Goal: Task Accomplishment & Management: Use online tool/utility

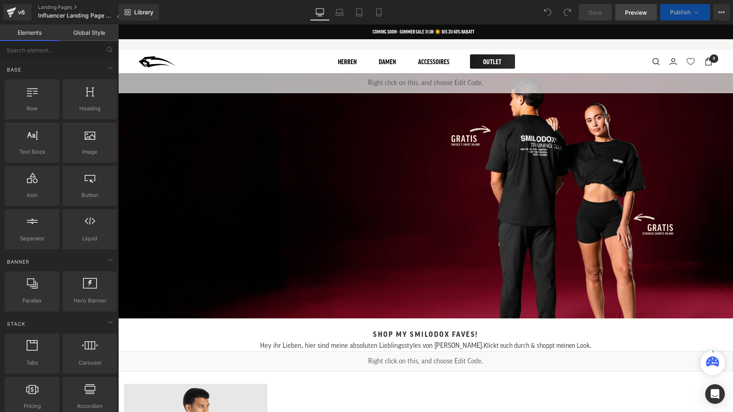
click at [630, 14] on span "Preview" at bounding box center [636, 12] width 22 height 9
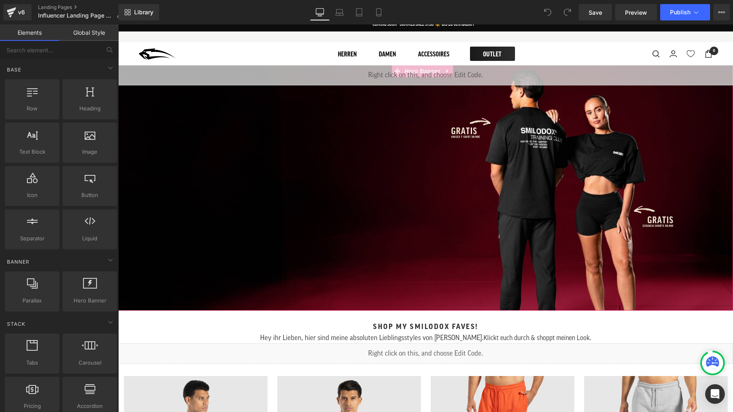
scroll to position [9, 0]
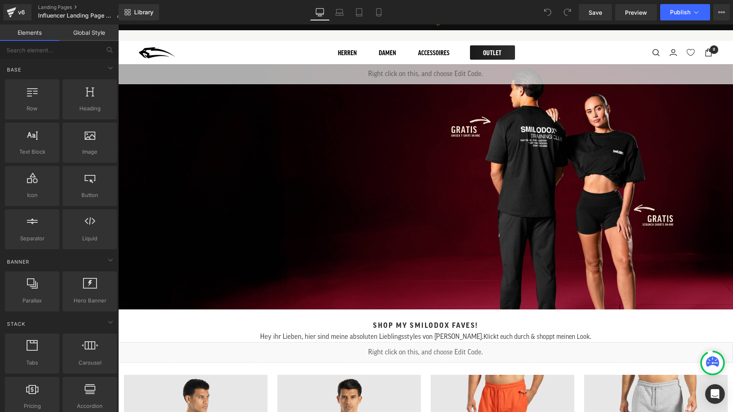
click at [418, 351] on div "Liquid" at bounding box center [425, 352] width 615 height 20
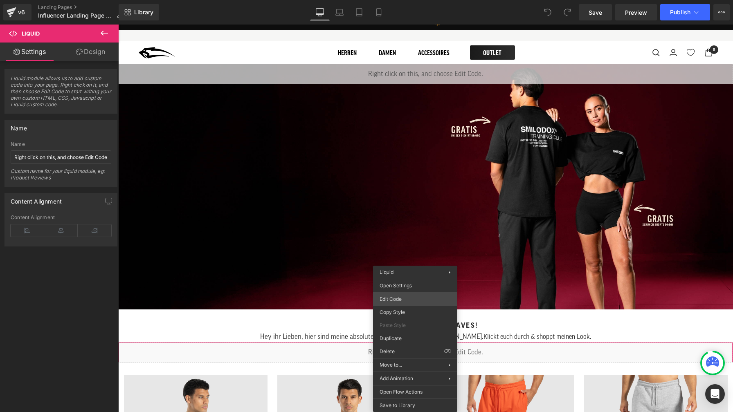
click at [414, 0] on div "You are previewing how the will restyle your page. You can not edit Elements in…" at bounding box center [366, 0] width 733 height 0
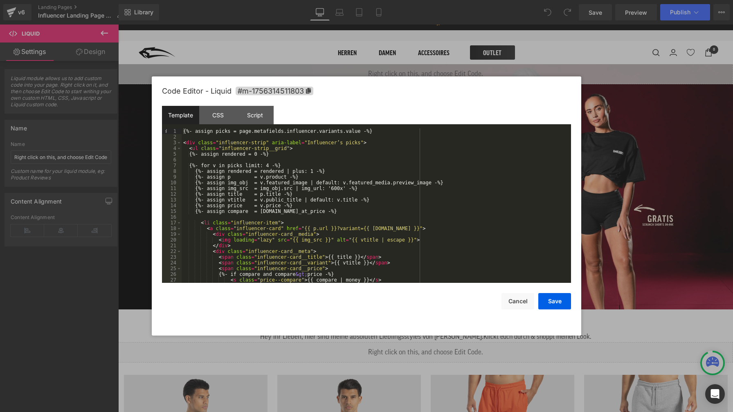
click at [403, 202] on div "{%- assign picks = page.metafields.influencer.variants.value -%} < div class = …" at bounding box center [375, 211] width 386 height 166
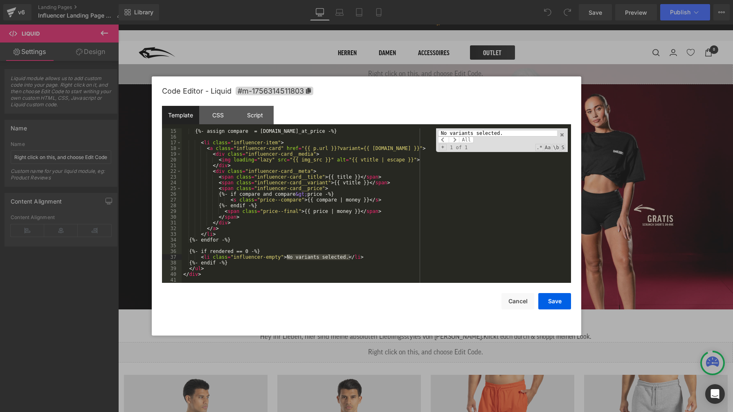
scroll to position [80, 0]
type input "No variants selected."
click at [375, 256] on div "{%- assign compare = [DOMAIN_NAME]_at_price -%} < li class = "influencer-item" …" at bounding box center [375, 211] width 386 height 166
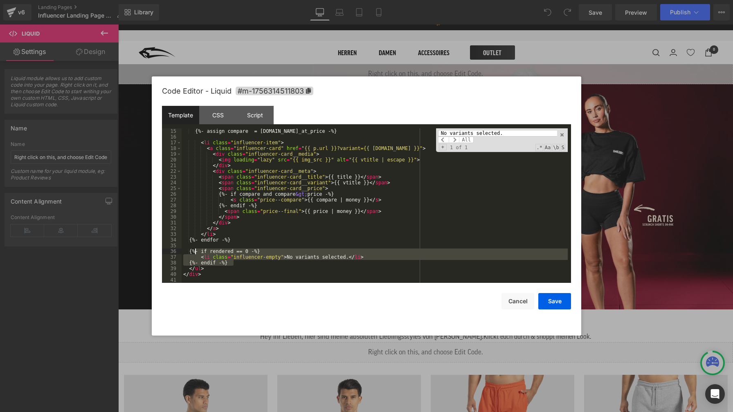
drag, startPoint x: 243, startPoint y: 264, endPoint x: 195, endPoint y: 252, distance: 49.6
click at [195, 252] on div "{%- assign compare = [DOMAIN_NAME]_at_price -%} < li class = "influencer-item" …" at bounding box center [375, 211] width 386 height 166
click at [558, 299] on button "Save" at bounding box center [554, 301] width 33 height 16
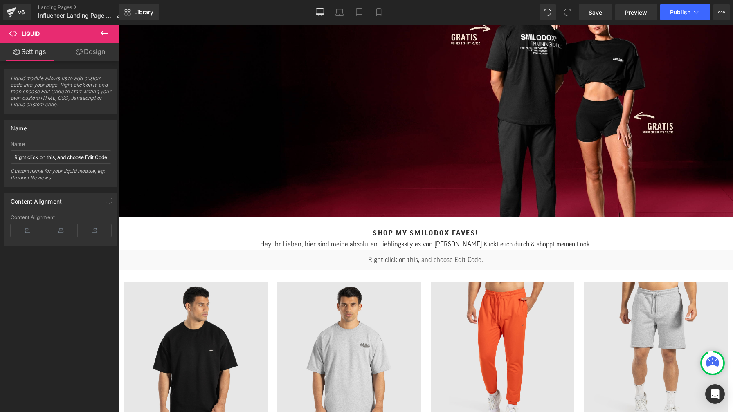
scroll to position [115, 0]
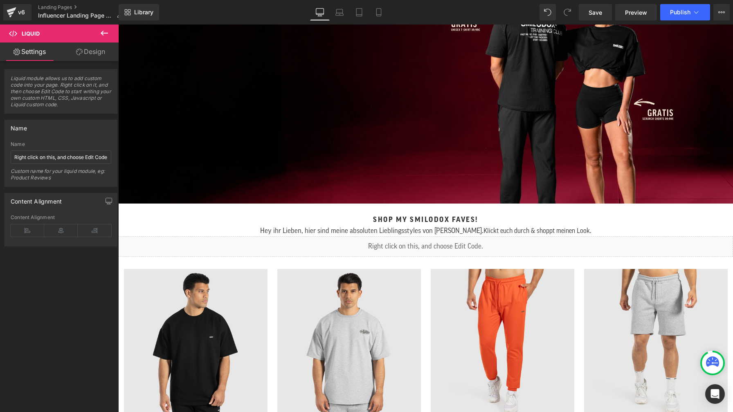
click at [407, 122] on div "Liquid" at bounding box center [425, 81] width 615 height 246
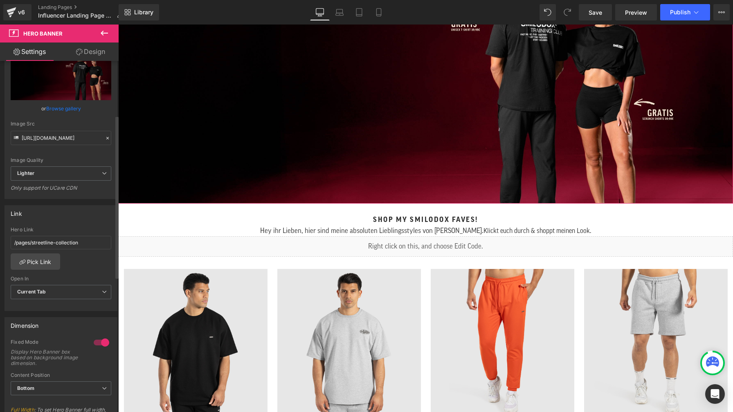
scroll to position [117, 0]
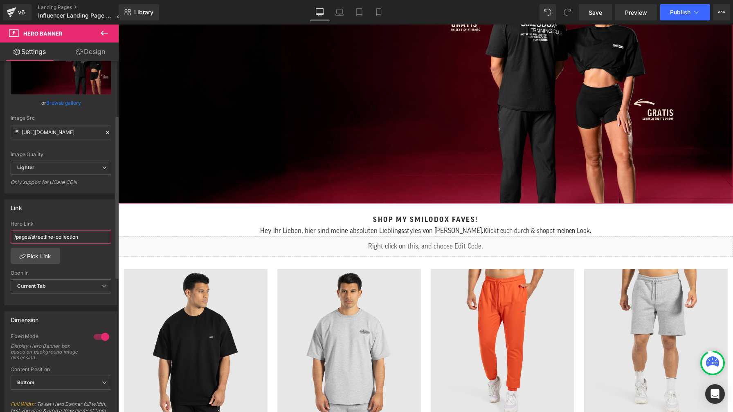
drag, startPoint x: 77, startPoint y: 235, endPoint x: 9, endPoint y: 236, distance: 67.9
click at [9, 236] on div "/pages/streetline-collection Hero Link /pages/streetline-collection Pick Link C…" at bounding box center [61, 263] width 112 height 84
click at [222, 224] on div "Hey ihr Lieben, hier sind meine absoluten Lieblingsstyles von [PERSON_NAME]. Kl…" at bounding box center [425, 230] width 615 height 12
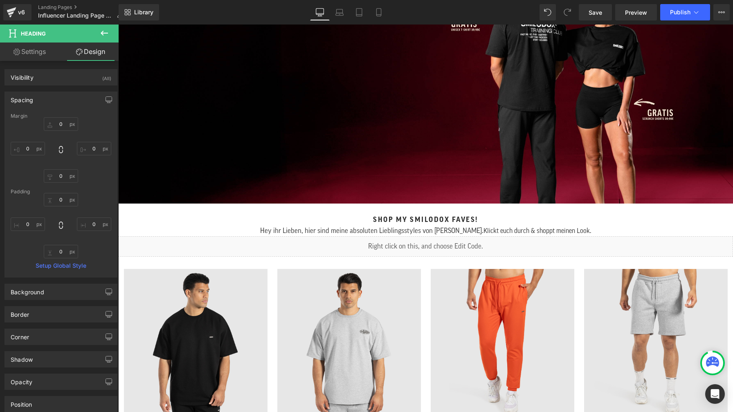
click at [193, 72] on div "Liquid" at bounding box center [425, 81] width 615 height 246
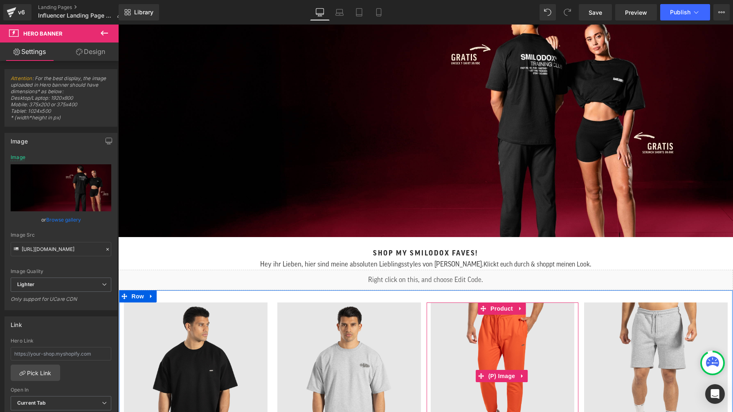
scroll to position [24, 0]
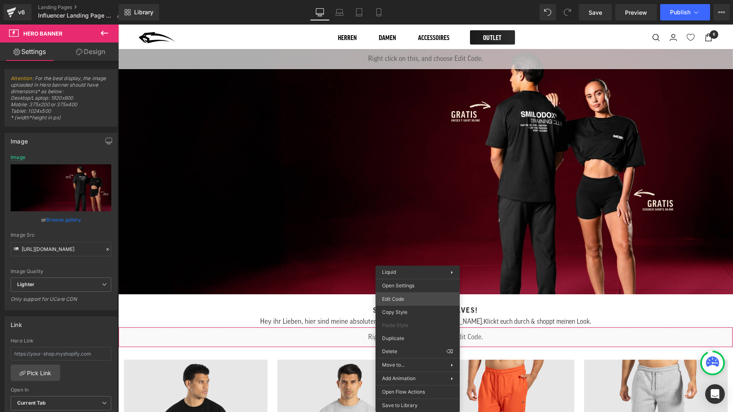
click at [418, 0] on div "You are previewing how the will restyle your page. You can not edit Elements in…" at bounding box center [366, 0] width 733 height 0
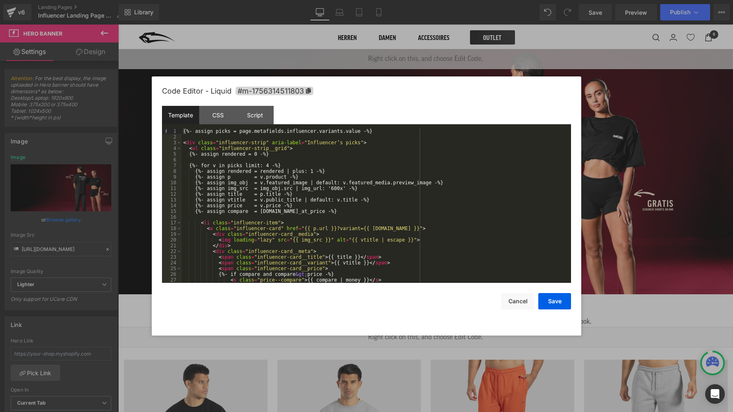
click at [356, 198] on div "{%- assign picks = page.metafields.influencer.variants.value -%} < div class = …" at bounding box center [375, 211] width 386 height 166
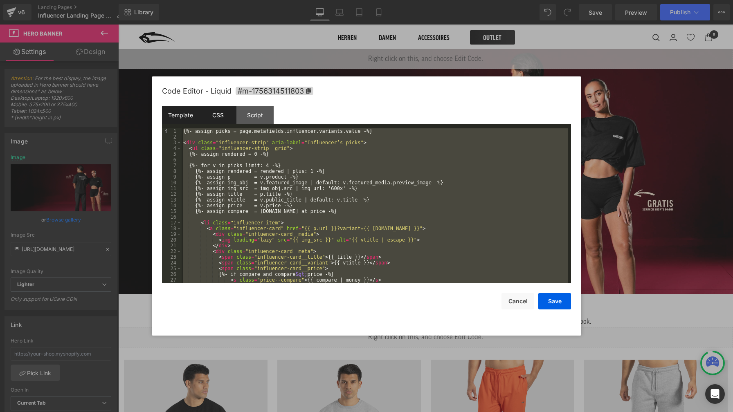
click at [216, 115] on div "CSS" at bounding box center [217, 115] width 37 height 18
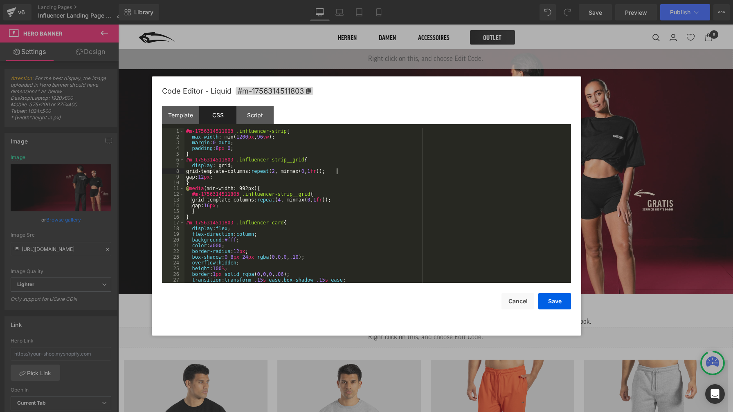
click at [348, 171] on div "#m-1756314511803 .influencer-strip { max-width : min( 1200 px , 96 vw ); margin…" at bounding box center [375, 211] width 383 height 166
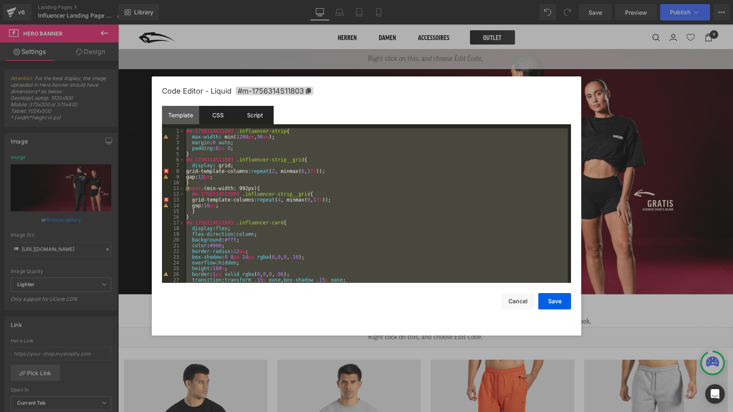
click at [257, 115] on div "Script" at bounding box center [254, 115] width 37 height 18
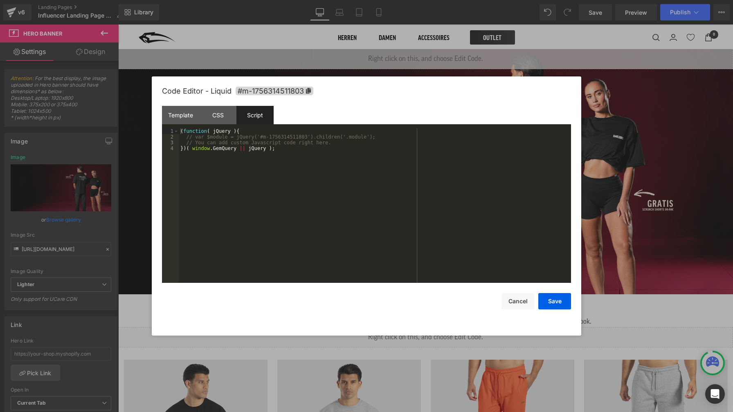
click at [0, 0] on div "( function ( jQuery ) { // var $module = jQuery('#m-1756314511803').children('.…" at bounding box center [0, 0] width 0 height 0
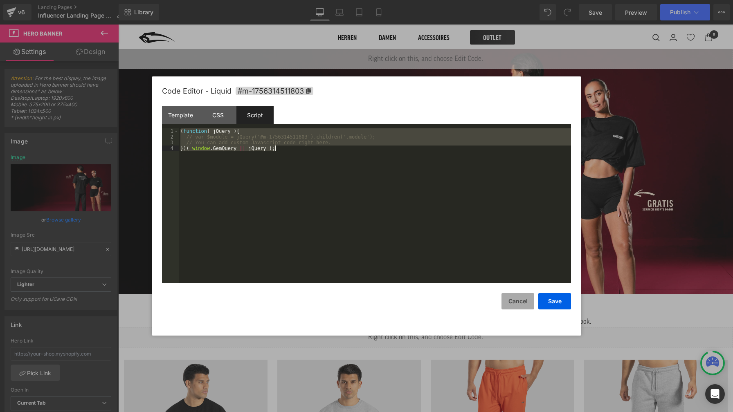
click at [514, 300] on button "Cancel" at bounding box center [517, 301] width 33 height 16
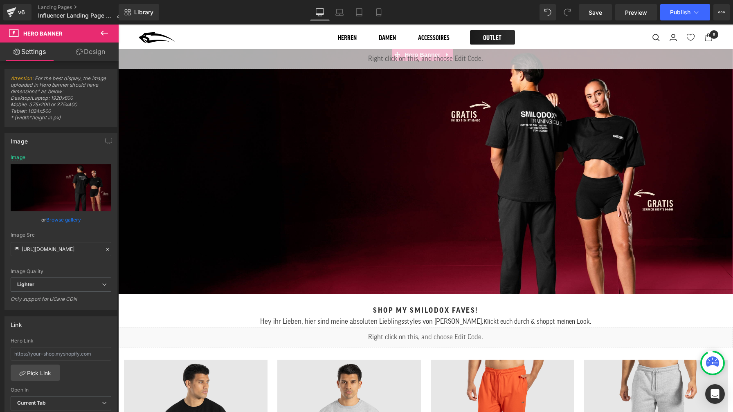
click at [374, 188] on div "Liquid" at bounding box center [425, 172] width 615 height 246
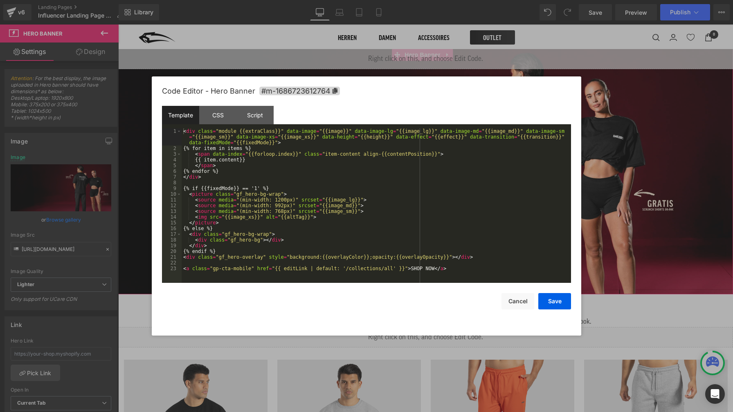
click at [371, 0] on div "You are previewing how the will restyle your page. You can not edit Elements in…" at bounding box center [366, 0] width 733 height 0
click at [0, 0] on div "Template CSS Script Data" at bounding box center [0, 0] width 0 height 0
click at [0, 0] on div "CSS" at bounding box center [0, 0] width 0 height 0
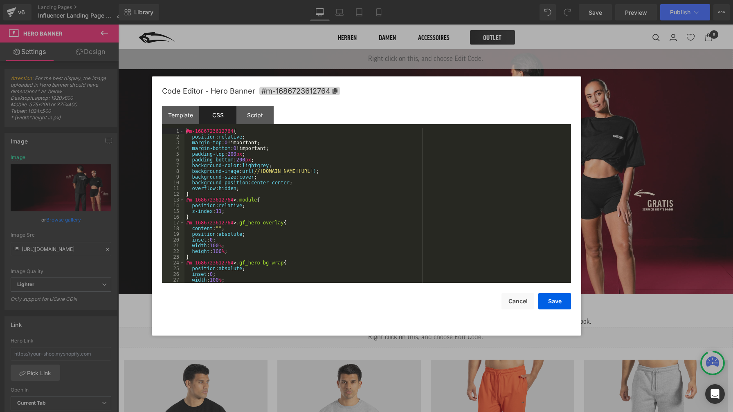
click at [352, 183] on div "#m-1686723612764 { position : relative ; margin-top : 0 !important; margin-bott…" at bounding box center [375, 211] width 383 height 166
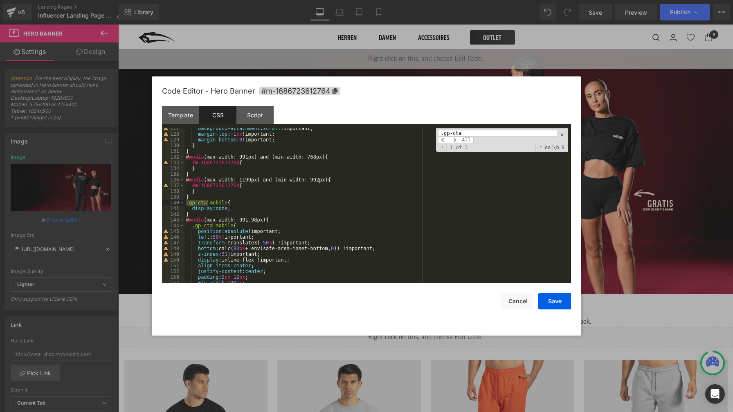
scroll to position [747, 0]
type input ".gp-cta"
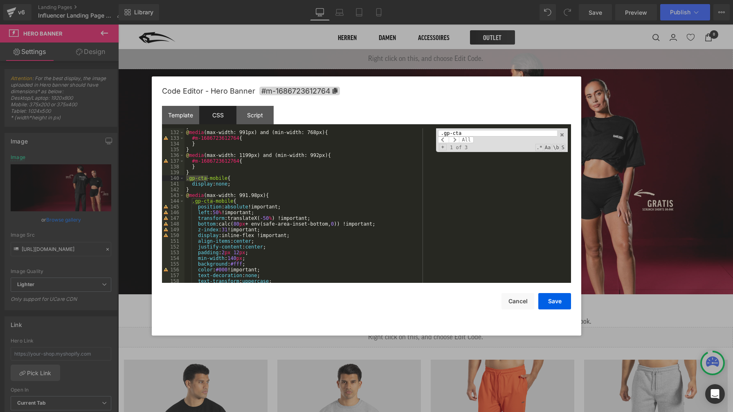
scroll to position [772, 0]
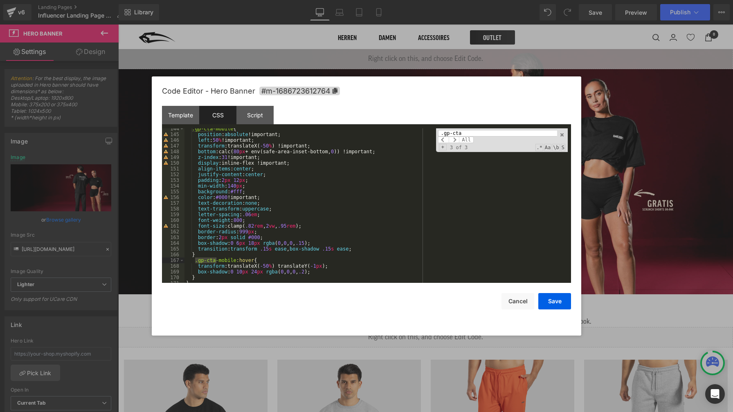
scroll to position [820, 0]
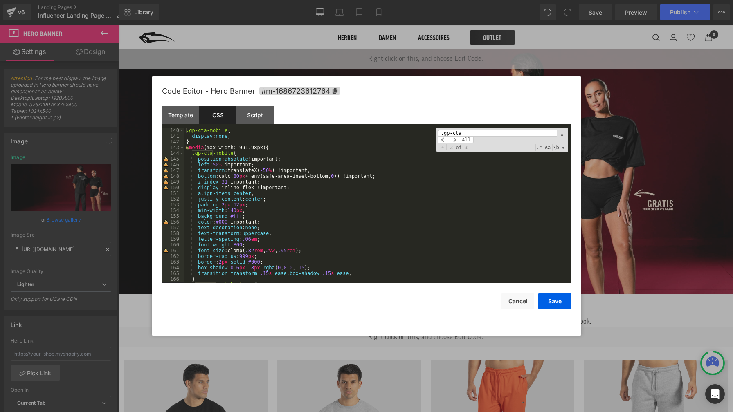
drag, startPoint x: 226, startPoint y: 206, endPoint x: 240, endPoint y: 207, distance: 14.0
click at [226, 206] on div ".gp-cta-mobile { display : none ; } @ media (max-width: 991.98px) { .gp-cta-mob…" at bounding box center [375, 211] width 383 height 166
click at [265, 261] on div ".gp-cta-mobile { display : none ; } @ media (max-width: 991.98px) { .gp-cta-mob…" at bounding box center [375, 211] width 383 height 166
drag, startPoint x: 267, startPoint y: 262, endPoint x: 194, endPoint y: 262, distance: 72.8
click at [194, 262] on div ".gp-cta-mobile { display : none ; } @ media (max-width: 991.98px) { .gp-cta-mob…" at bounding box center [375, 211] width 383 height 166
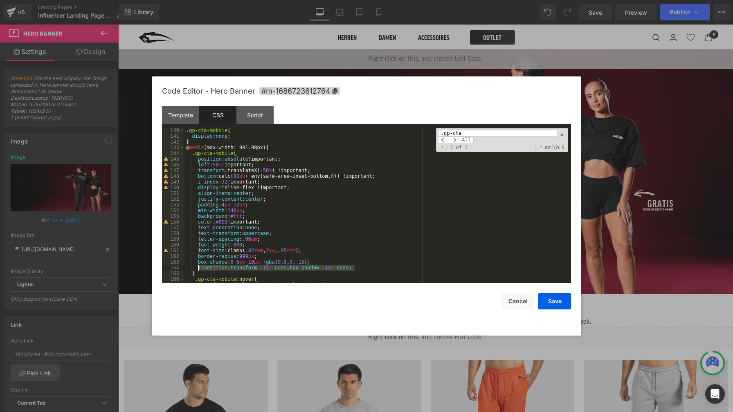
drag, startPoint x: 363, startPoint y: 268, endPoint x: 197, endPoint y: 267, distance: 166.1
click at [197, 267] on div ".gp-cta-mobile { display : none ; } @ media (max-width: 991.98px) { .gp-cta-mob…" at bounding box center [375, 211] width 383 height 166
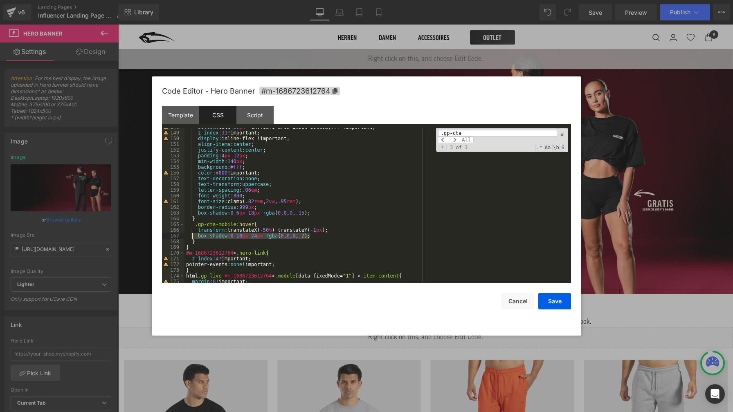
drag, startPoint x: 315, startPoint y: 236, endPoint x: 196, endPoint y: 236, distance: 119.4
click at [196, 236] on div "bottom :calc( 80 px + env(safe-area-inset-bottom, 0 )) !important; z-index : 31…" at bounding box center [375, 207] width 383 height 166
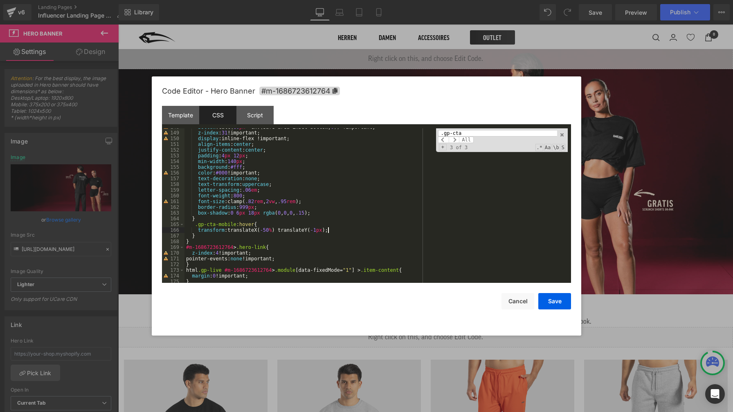
click at [315, 230] on div "bottom :calc( 80 px + env(safe-area-inset-bottom, 0 )) !important; z-index : 31…" at bounding box center [375, 207] width 383 height 166
drag, startPoint x: 324, startPoint y: 229, endPoint x: 273, endPoint y: 230, distance: 51.5
click at [273, 230] on div "bottom :calc( 80 px + env(safe-area-inset-bottom, 0 )) !important; z-index : 31…" at bounding box center [375, 207] width 383 height 166
click at [358, 217] on div "bottom :calc( 80 px + env(safe-area-inset-bottom, 0 )) !important; z-index : 31…" at bounding box center [375, 207] width 383 height 166
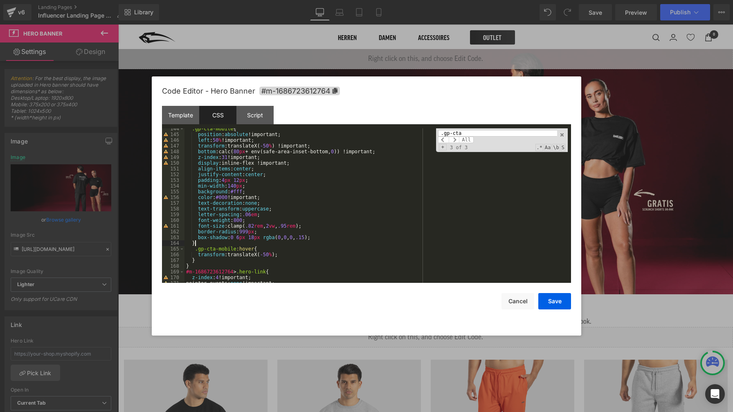
scroll to position [820, 0]
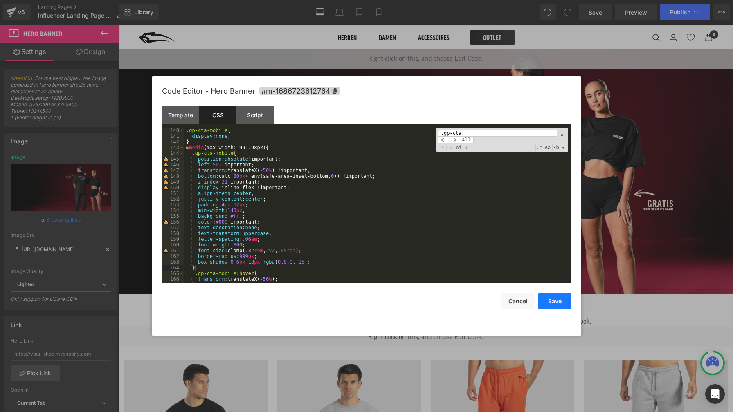
click at [558, 305] on button "Save" at bounding box center [554, 301] width 33 height 16
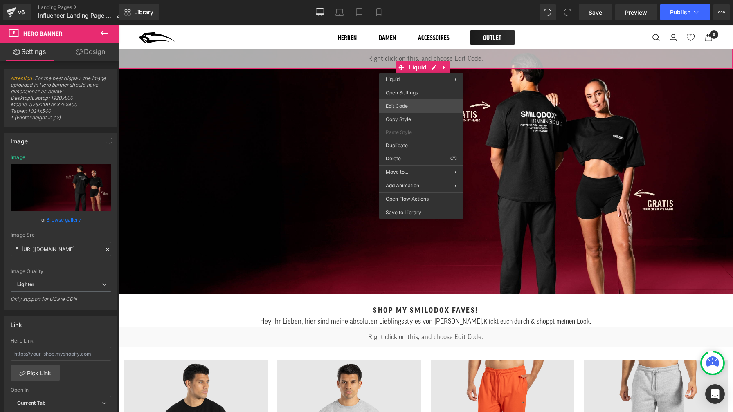
click at [410, 0] on div "You are previewing how the will restyle your page. You can not edit Elements in…" at bounding box center [366, 0] width 733 height 0
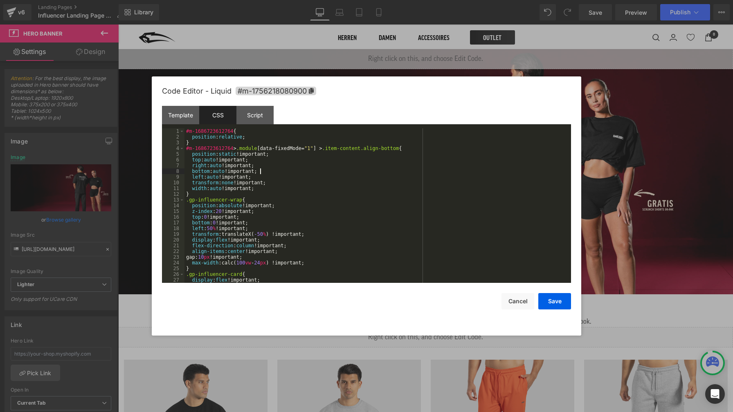
click at [0, 0] on div "#m-1686723612764 { position : relative ; } #m-1686723612764 > .module [ data-fi…" at bounding box center [0, 0] width 0 height 0
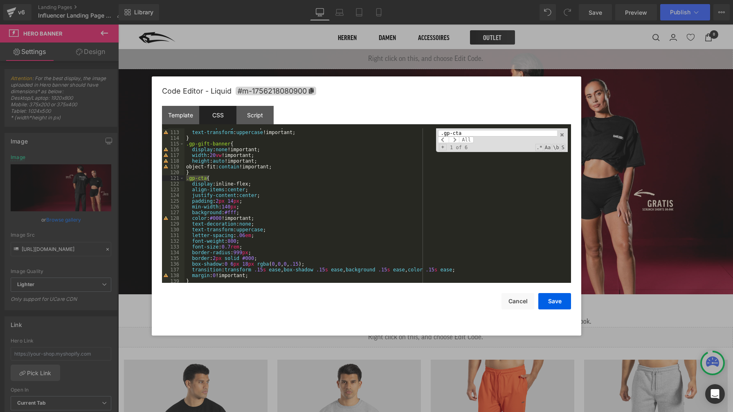
scroll to position [665, 0]
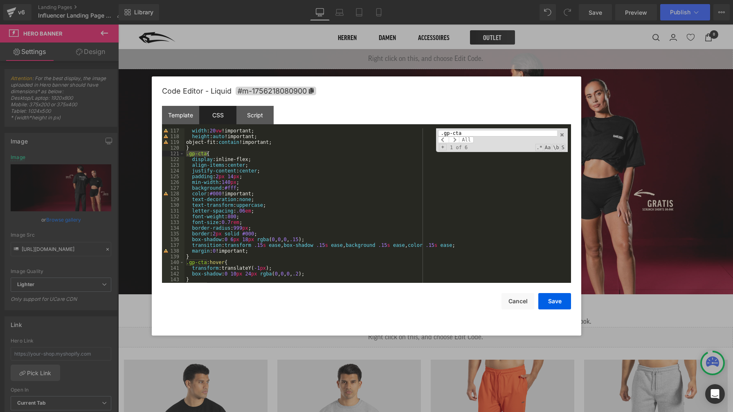
type input ".gp-cta"
drag, startPoint x: 261, startPoint y: 234, endPoint x: 187, endPoint y: 232, distance: 74.1
click at [0, 0] on div "width : 20 vw !important; height : auto !important; object-fit: contain !import…" at bounding box center [0, 0] width 0 height 0
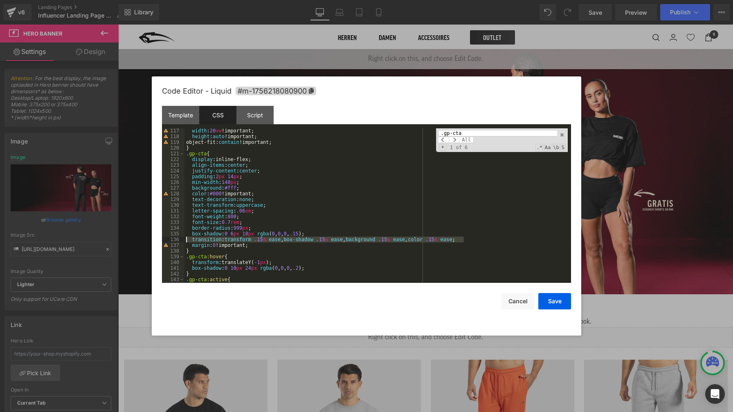
drag, startPoint x: 467, startPoint y: 238, endPoint x: 188, endPoint y: 242, distance: 279.0
click at [0, 0] on div "width : 20 vw !important; height : auto !important; object-fit: contain !import…" at bounding box center [0, 0] width 0 height 0
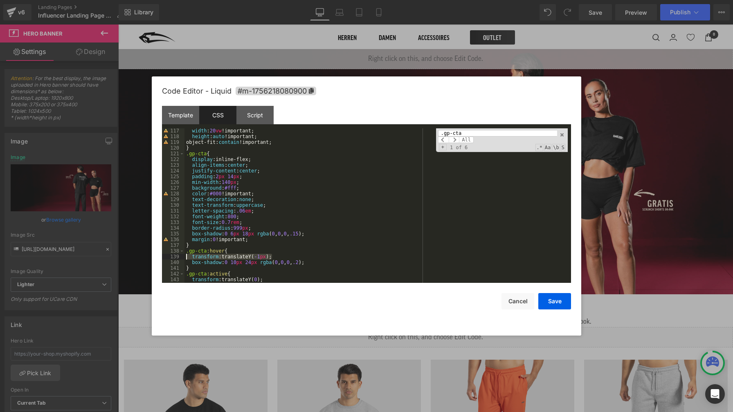
drag, startPoint x: 277, startPoint y: 256, endPoint x: 189, endPoint y: 256, distance: 88.4
click at [0, 0] on div "width : 20 vw !important; height : auto !important; object-fit: contain !import…" at bounding box center [0, 0] width 0 height 0
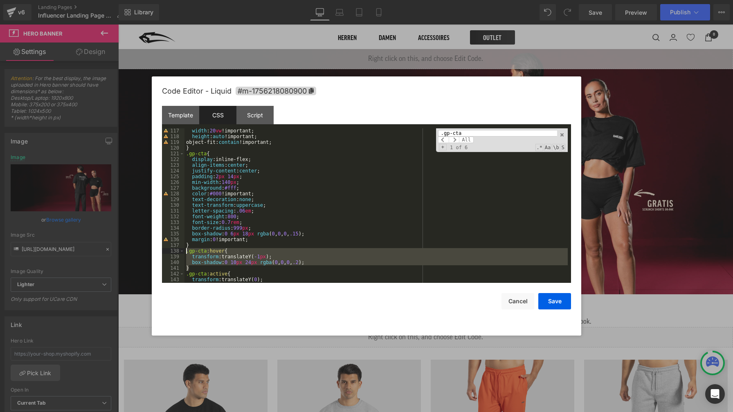
drag, startPoint x: 193, startPoint y: 269, endPoint x: 178, endPoint y: 253, distance: 22.3
click at [0, 0] on pre "117 118 119 120 121 122 123 124 125 126 127 128 129 130 131 132 133 134 135 136…" at bounding box center [0, 0] width 0 height 0
drag, startPoint x: 193, startPoint y: 267, endPoint x: 185, endPoint y: 254, distance: 15.2
click at [0, 0] on div "width : 20 vw !important; height : auto !important; object-fit: contain !import…" at bounding box center [0, 0] width 0 height 0
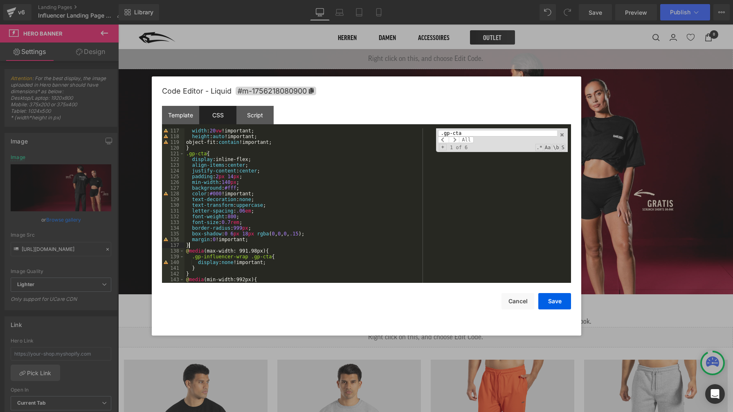
click at [0, 0] on div "width : 20 vw !important; height : auto !important; object-fit: contain !import…" at bounding box center [0, 0] width 0 height 0
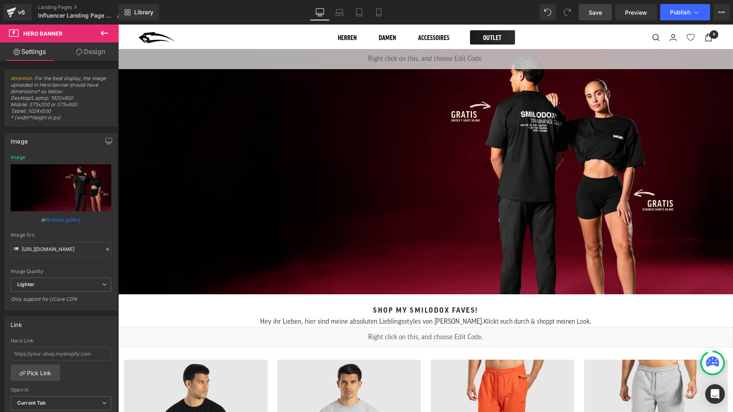
click at [600, 13] on span "Save" at bounding box center [595, 12] width 13 height 9
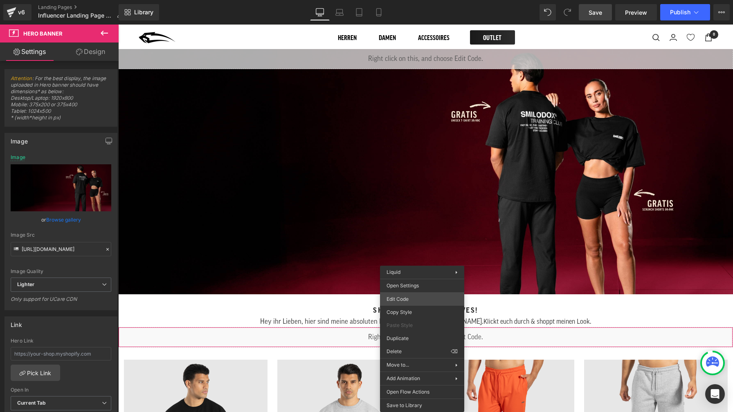
click at [421, 0] on div "You are previewing how the will restyle your page. You can not edit Elements in…" at bounding box center [366, 0] width 733 height 0
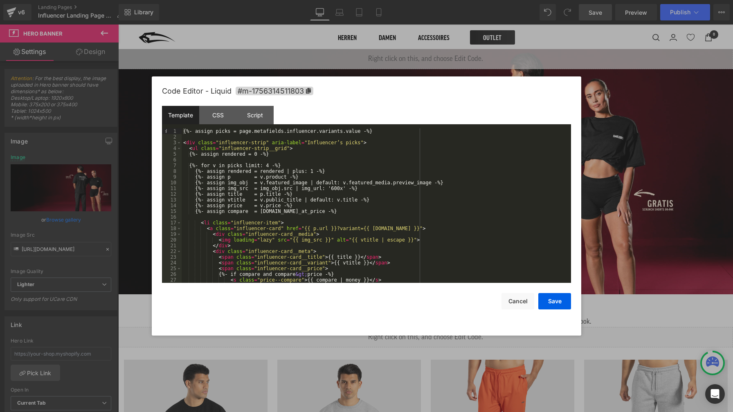
click at [469, 192] on div "{%- assign picks = page.metafields.influencer.variants.value -%} < div class = …" at bounding box center [375, 211] width 386 height 166
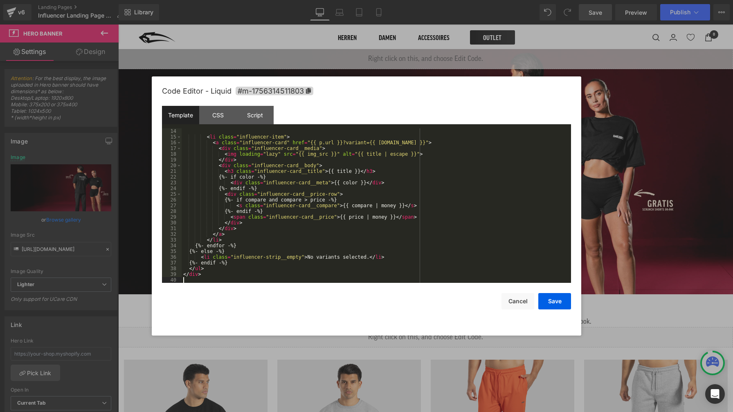
scroll to position [74, 0]
click at [218, 116] on div "CSS" at bounding box center [217, 115] width 37 height 18
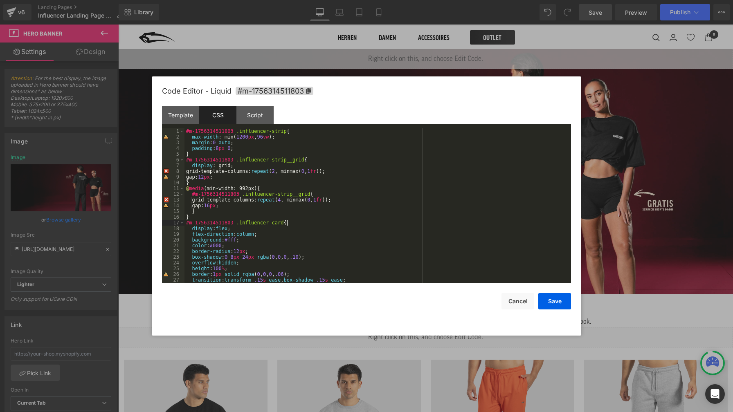
click at [361, 223] on div "#m-1756314511803 .influencer-strip { max-width : min( 1200 px , 96 vw ); margin…" at bounding box center [375, 211] width 383 height 166
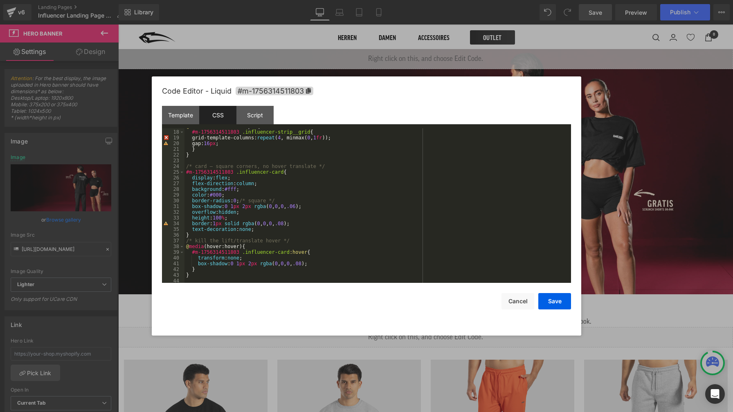
scroll to position [0, 0]
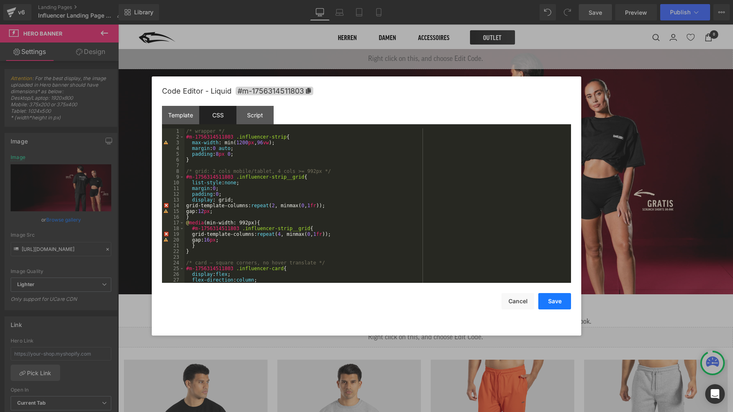
click at [558, 305] on button "Save" at bounding box center [554, 301] width 33 height 16
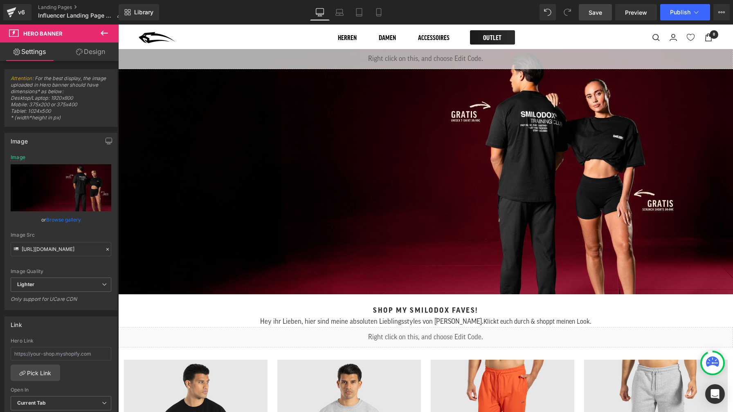
click at [593, 15] on span "Save" at bounding box center [595, 12] width 13 height 9
click at [672, 13] on span "Publish" at bounding box center [680, 12] width 20 height 7
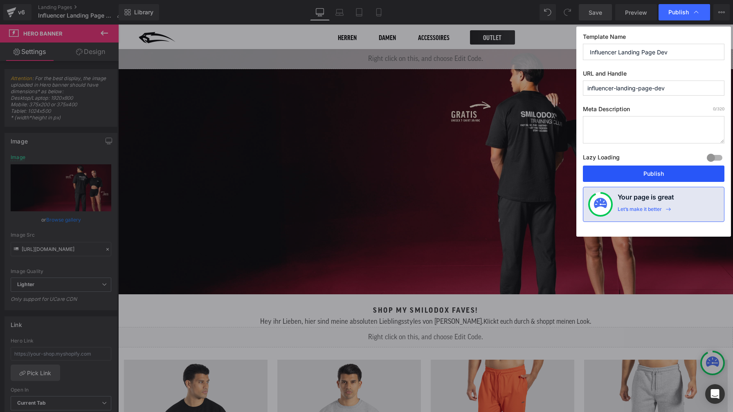
click at [676, 174] on button "Publish" at bounding box center [654, 174] width 142 height 16
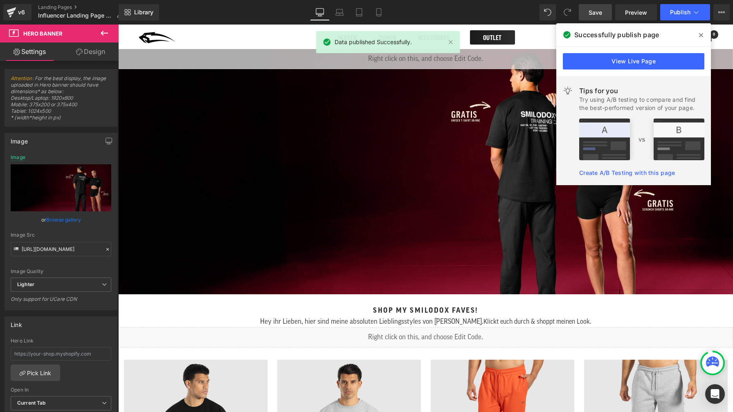
drag, startPoint x: 701, startPoint y: 36, endPoint x: 535, endPoint y: 6, distance: 169.1
click at [701, 36] on icon at bounding box center [701, 35] width 4 height 7
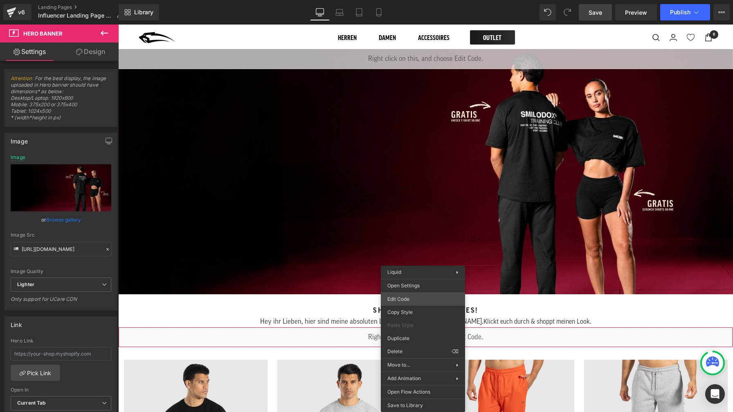
click at [425, 0] on div "You are previewing how the will restyle your page. You can not edit Elements in…" at bounding box center [366, 0] width 733 height 0
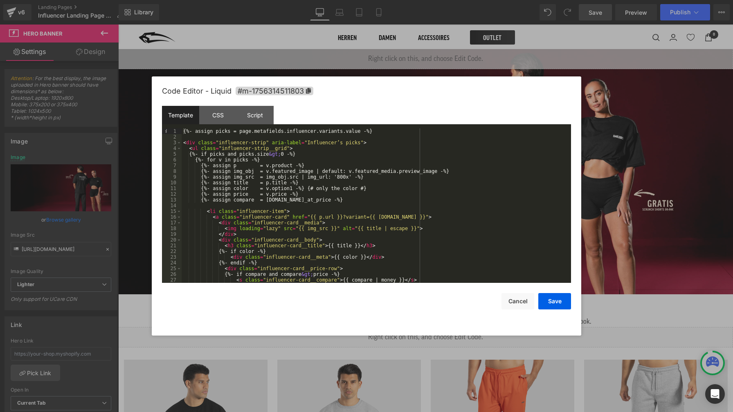
click at [401, 225] on div "{%- assign picks = page.metafields.influencer.variants.value -%} < div class = …" at bounding box center [375, 211] width 386 height 166
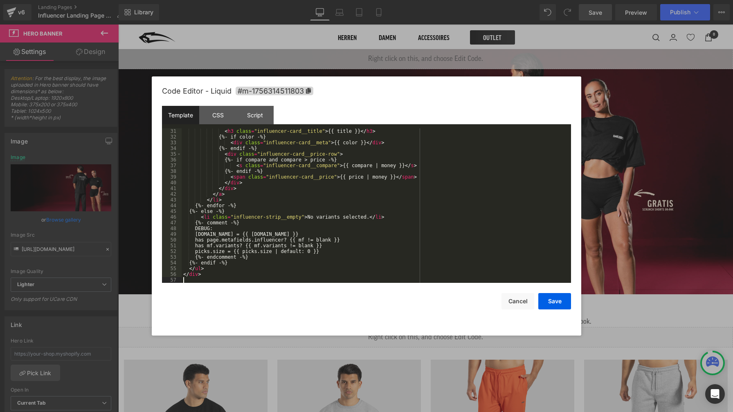
scroll to position [172, 0]
click at [225, 120] on div "CSS" at bounding box center [217, 115] width 37 height 18
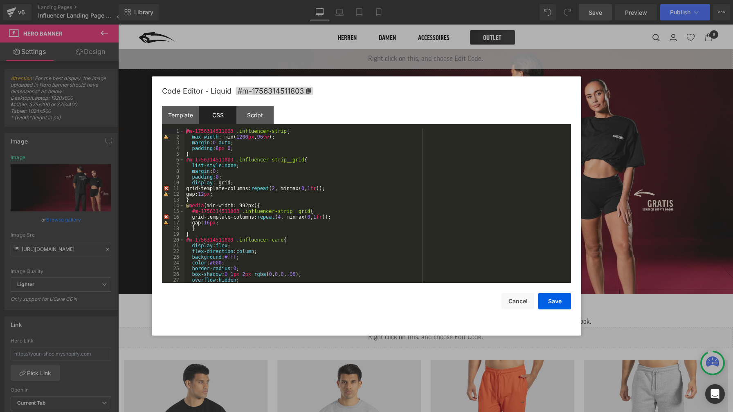
click at [357, 182] on div "#m-1756314511803 .influencer-strip { max-width : min( 1200 px , 96 vw ); margin…" at bounding box center [375, 211] width 383 height 166
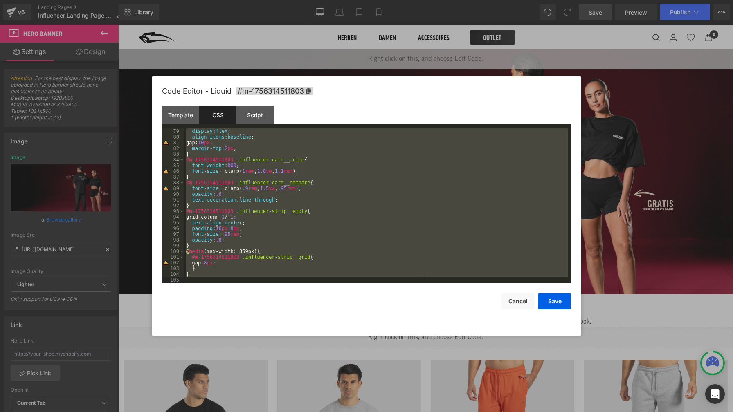
scroll to position [183, 0]
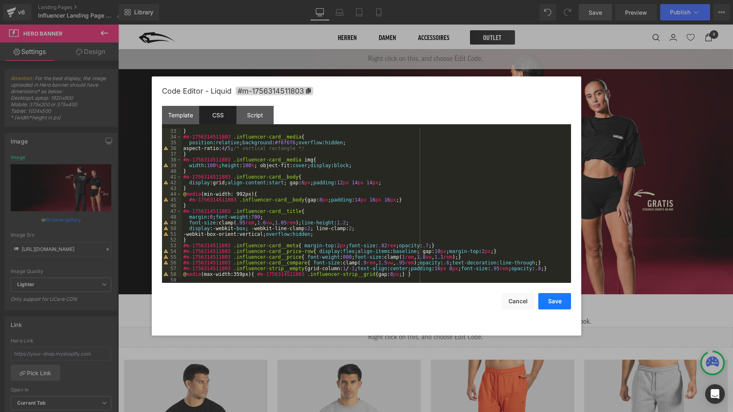
click at [546, 300] on button "Save" at bounding box center [554, 301] width 33 height 16
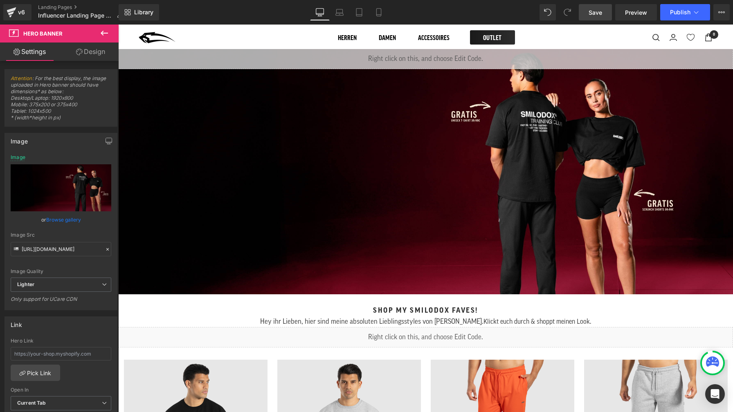
click at [591, 17] on link "Save" at bounding box center [595, 12] width 33 height 16
click at [598, 17] on link "Save" at bounding box center [595, 12] width 33 height 16
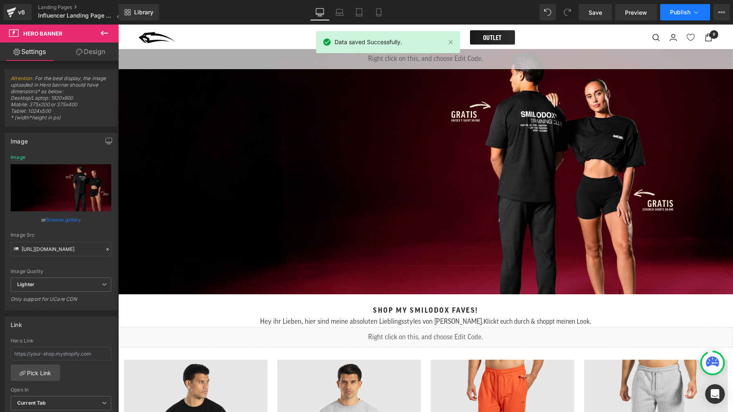
click at [673, 14] on span "Publish" at bounding box center [680, 12] width 20 height 7
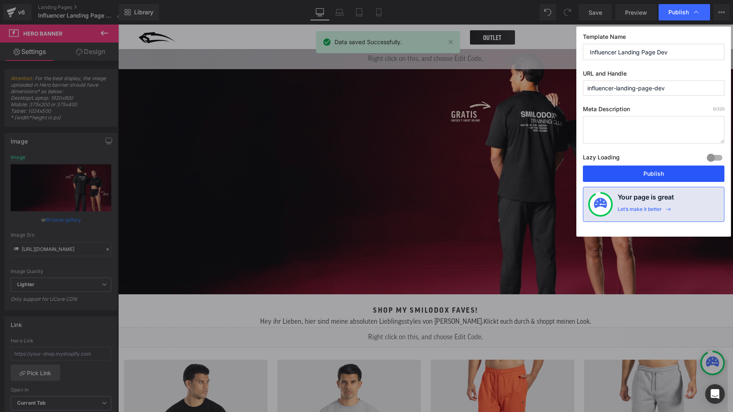
drag, startPoint x: 686, startPoint y: 178, endPoint x: 570, endPoint y: 148, distance: 120.1
click at [686, 178] on button "Publish" at bounding box center [654, 174] width 142 height 16
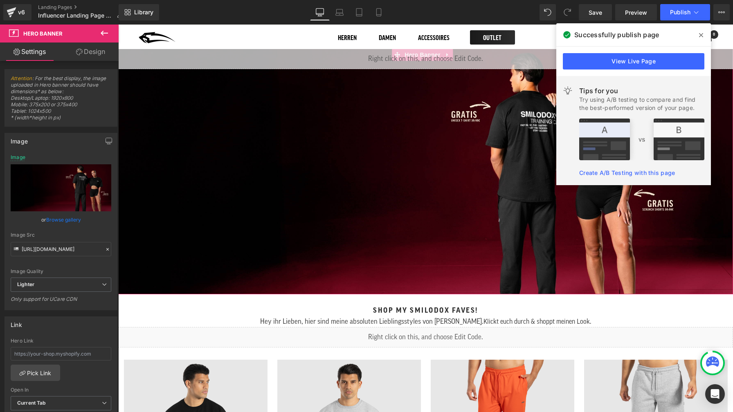
click at [478, 112] on div "Liquid" at bounding box center [425, 172] width 615 height 246
click at [398, 97] on div "Liquid" at bounding box center [425, 172] width 615 height 246
click at [700, 35] on icon at bounding box center [701, 35] width 4 height 4
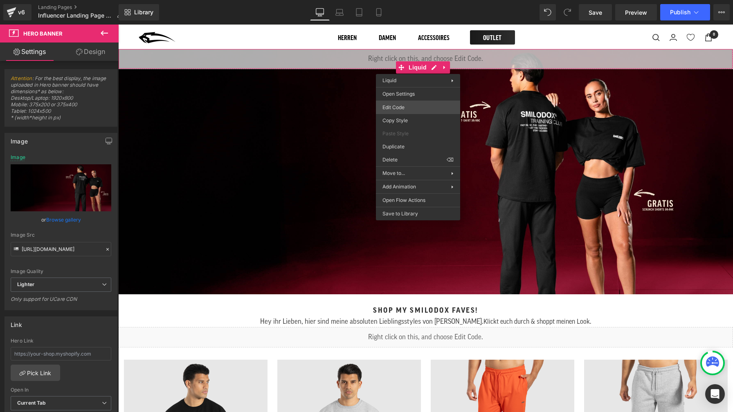
click at [403, 0] on div "You are previewing how the will restyle your page. You can not edit Elements in…" at bounding box center [366, 0] width 733 height 0
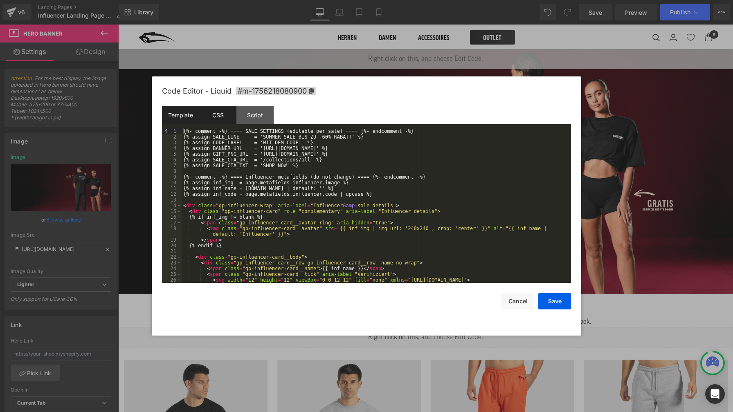
click at [212, 117] on div "CSS" at bounding box center [217, 115] width 37 height 18
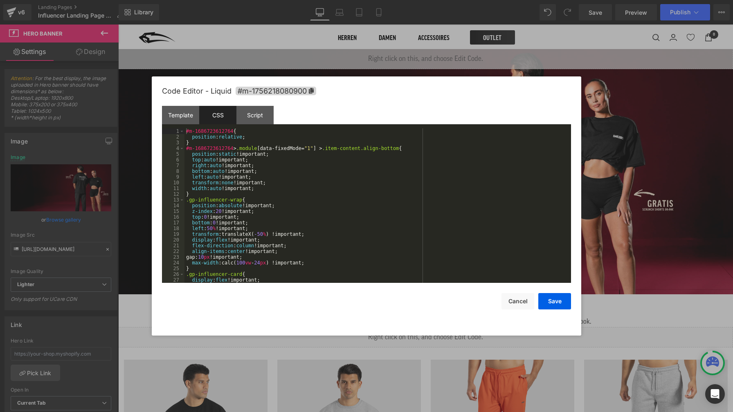
click at [337, 180] on div "#m-1686723612764 { position : relative ; } #m-1686723612764 > .module [ data-fi…" at bounding box center [375, 211] width 383 height 166
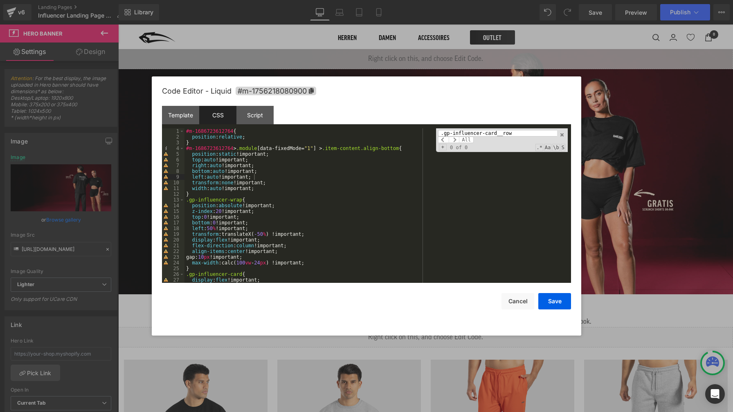
scroll to position [278, 0]
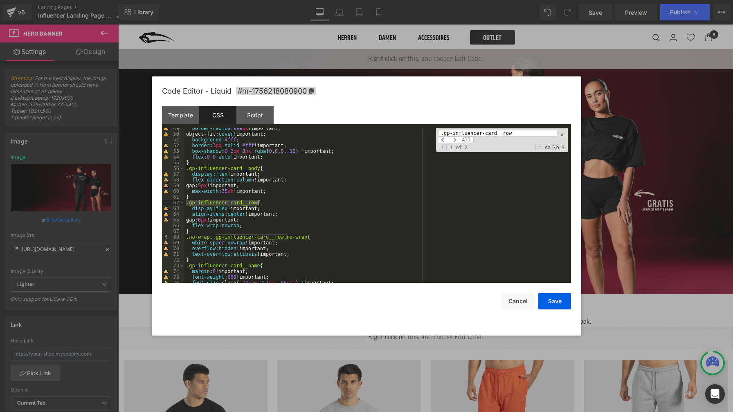
type input ".gp-influencer-card__row"
click at [241, 215] on div "border-radius : 999 px !important; object-fit: cover !important; background : #…" at bounding box center [375, 209] width 383 height 166
drag, startPoint x: 245, startPoint y: 214, endPoint x: 227, endPoint y: 214, distance: 17.6
click at [227, 214] on div "border-radius : 999 px !important; object-fit: cover !important; background : #…" at bounding box center [375, 209] width 383 height 166
click at [455, 140] on span at bounding box center [454, 140] width 11 height 7
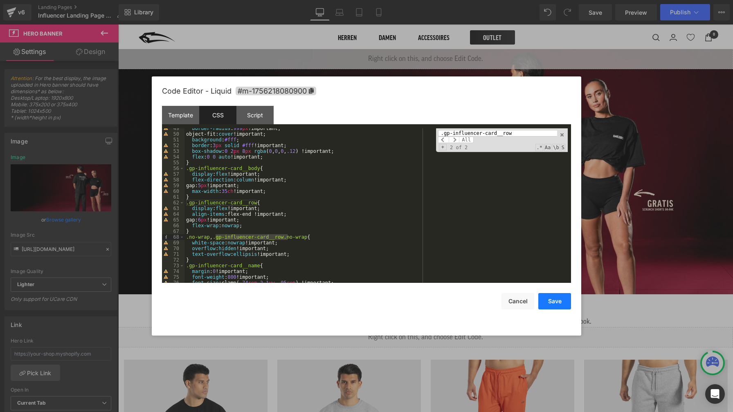
click at [560, 305] on button "Save" at bounding box center [554, 301] width 33 height 16
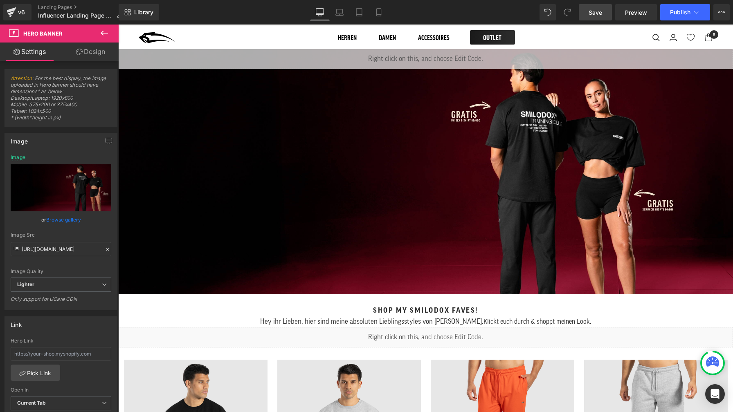
click at [593, 12] on span "Save" at bounding box center [595, 12] width 13 height 9
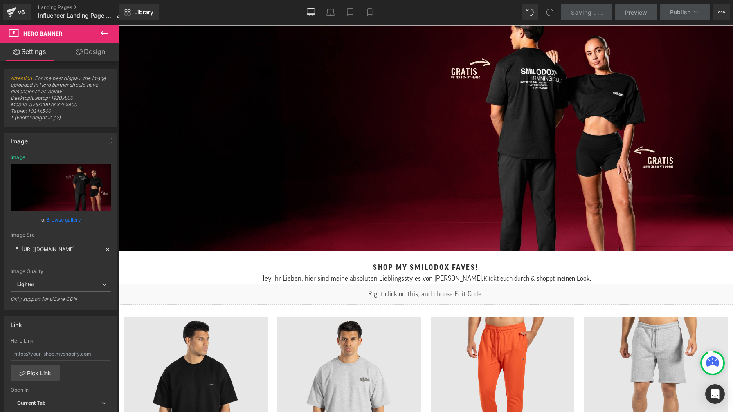
scroll to position [71, 0]
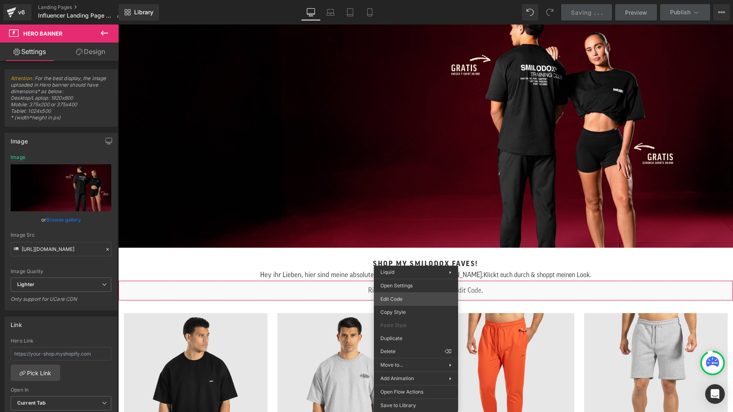
click at [416, 0] on div "You are previewing how the will restyle your page. You can not edit Elements in…" at bounding box center [366, 0] width 733 height 0
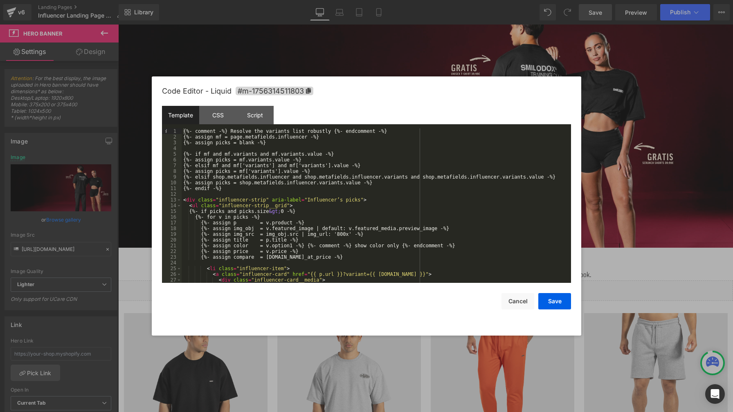
click at [404, 199] on div "{%- comment -%} Resolve the variants list robustly {%- endcomment -%} {%- assig…" at bounding box center [375, 211] width 386 height 166
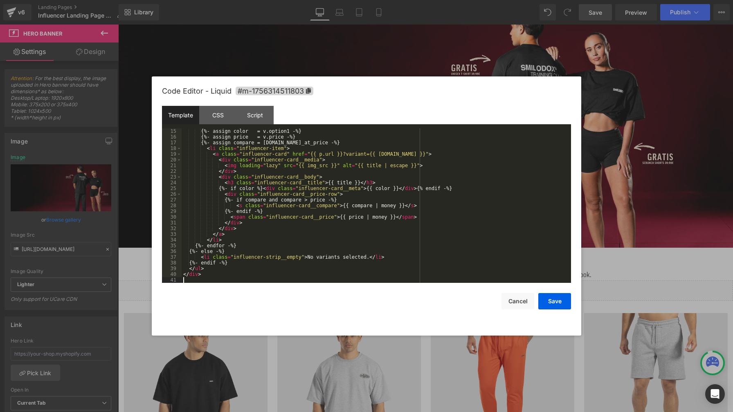
scroll to position [80, 0]
click at [218, 116] on div "CSS" at bounding box center [217, 115] width 37 height 18
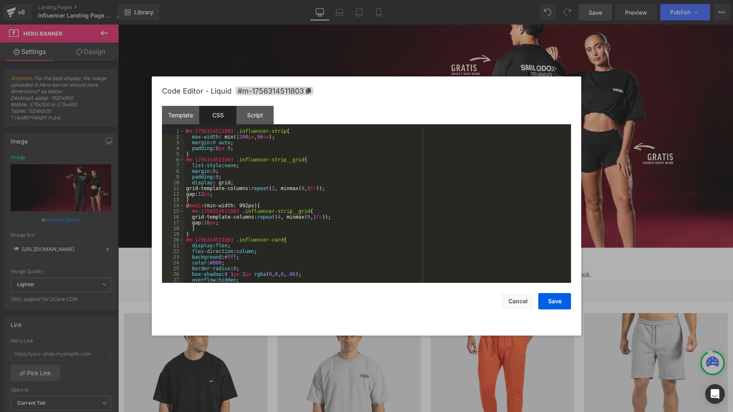
click at [321, 185] on div "#m-1756314511803 .influencer-strip { max-width : min( 1200 px , 96 vw ); margin…" at bounding box center [375, 211] width 383 height 166
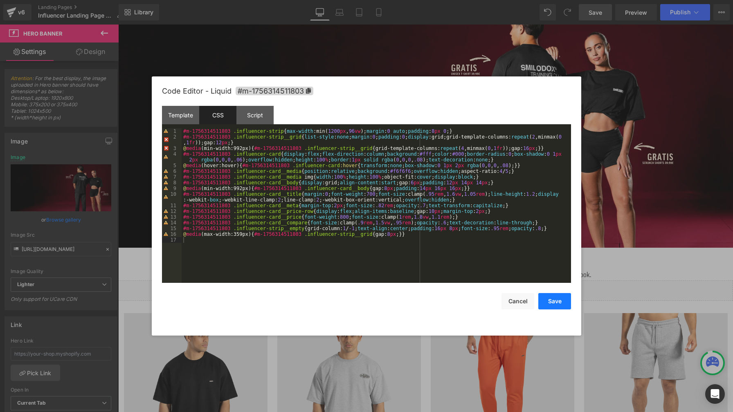
click at [556, 303] on button "Save" at bounding box center [554, 301] width 33 height 16
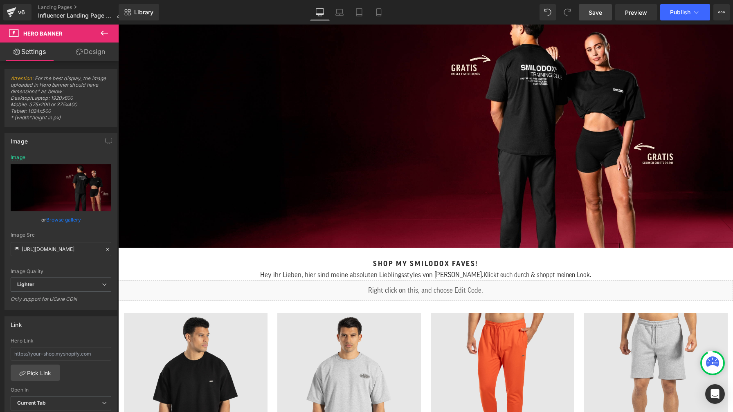
click at [598, 15] on span "Save" at bounding box center [595, 12] width 13 height 9
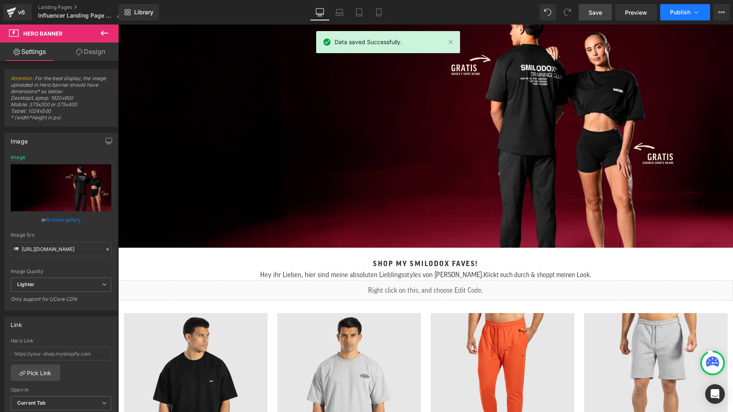
click at [675, 16] on button "Publish" at bounding box center [685, 12] width 50 height 16
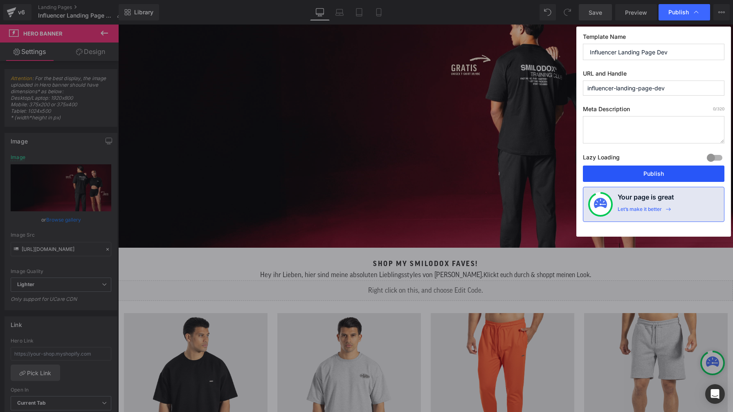
click at [656, 171] on button "Publish" at bounding box center [654, 174] width 142 height 16
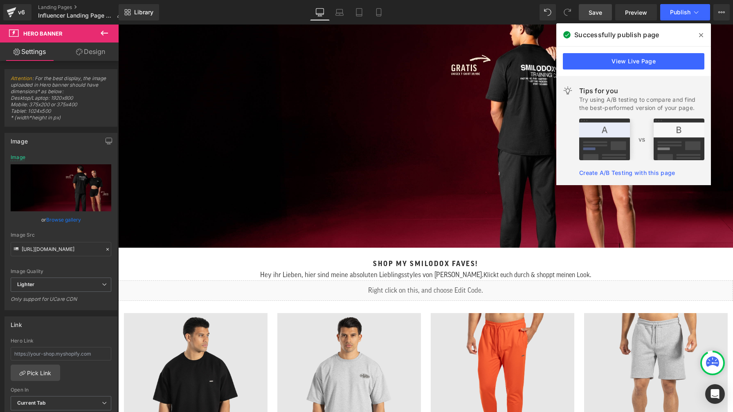
click at [700, 34] on icon at bounding box center [701, 35] width 4 height 7
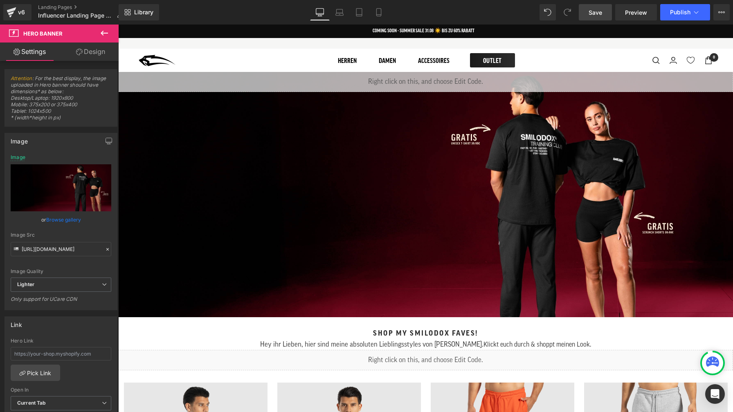
scroll to position [0, 0]
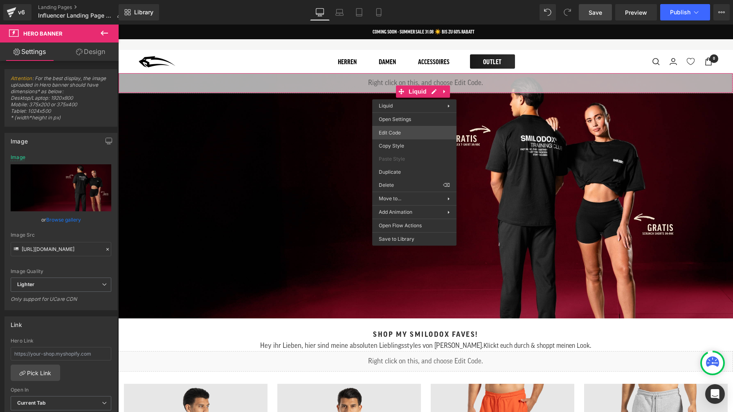
click at [413, 0] on div "You are previewing how the will restyle your page. You can not edit Elements in…" at bounding box center [366, 0] width 733 height 0
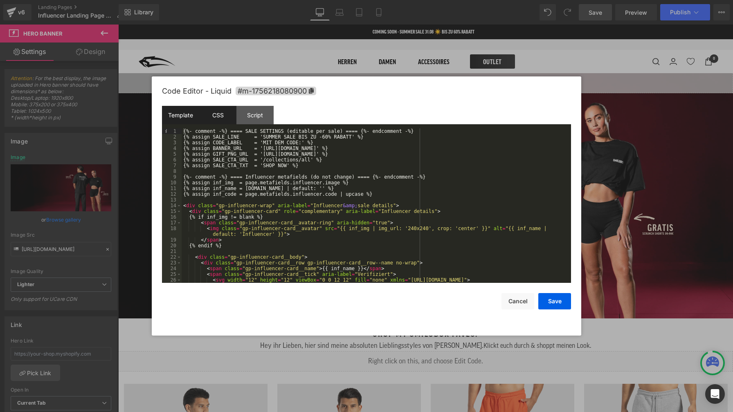
click at [211, 117] on div "CSS" at bounding box center [217, 115] width 37 height 18
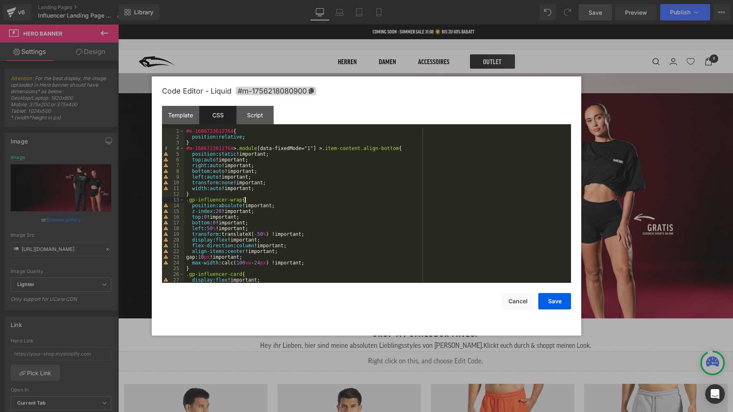
click at [321, 198] on div "#m-1686723612764 { position : relative ; } #m-1686723612764 > .module [ data-fi…" at bounding box center [375, 211] width 383 height 166
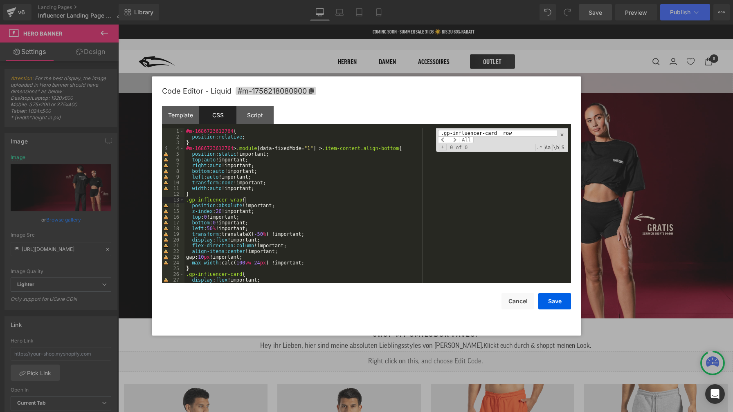
scroll to position [278, 0]
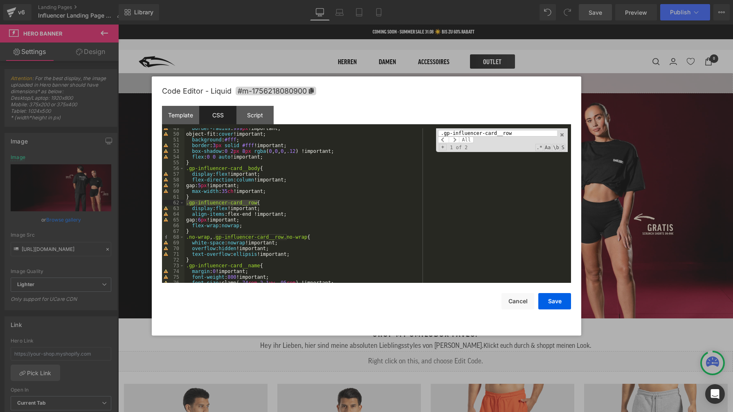
type input ".gp-influencer-card__row"
click at [239, 213] on div "border-radius : 999 px !important; object-fit: cover !important; background : #…" at bounding box center [375, 209] width 383 height 166
drag, startPoint x: 251, startPoint y: 214, endPoint x: 228, endPoint y: 215, distance: 22.9
click at [228, 215] on div "border-radius : 999 px !important; object-fit: cover !important; background : #…" at bounding box center [375, 209] width 383 height 166
click at [555, 306] on button "Save" at bounding box center [554, 301] width 33 height 16
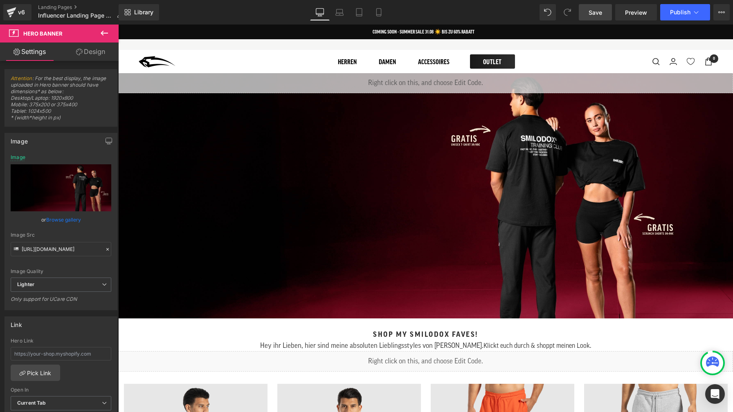
click at [601, 16] on span "Save" at bounding box center [595, 12] width 13 height 9
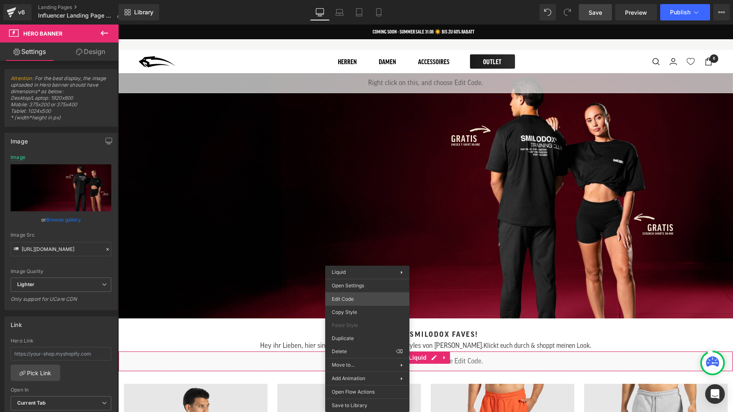
click at [393, 0] on div "You are previewing how the will restyle your page. You can not edit Elements in…" at bounding box center [366, 0] width 733 height 0
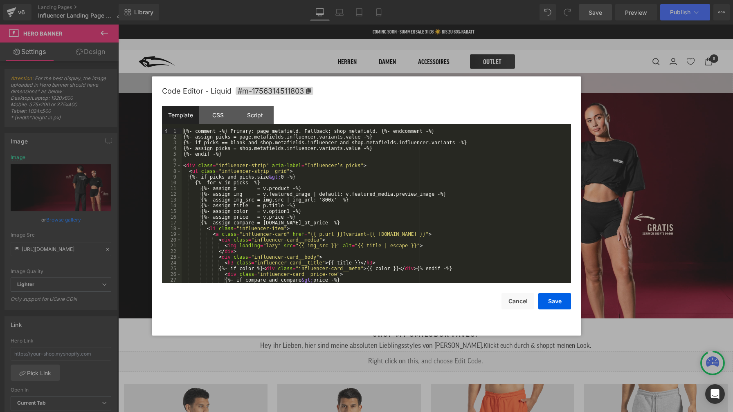
click at [390, 192] on div "{%- comment -%} Primary: page metafield. Fallback: shop metafield. {%- endcomme…" at bounding box center [375, 211] width 386 height 166
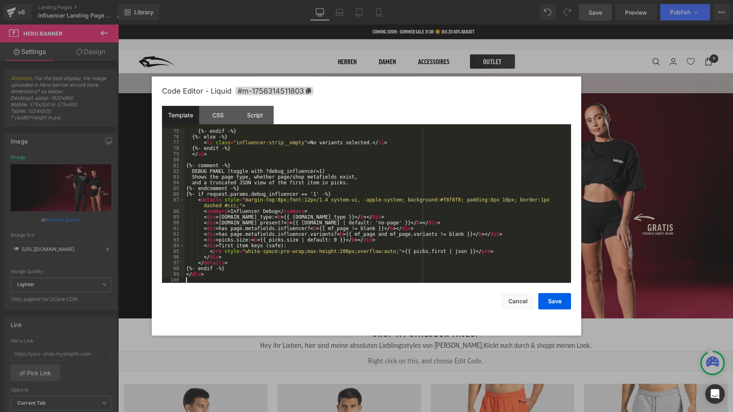
scroll to position [424, 0]
click at [225, 119] on div "CSS" at bounding box center [217, 115] width 37 height 18
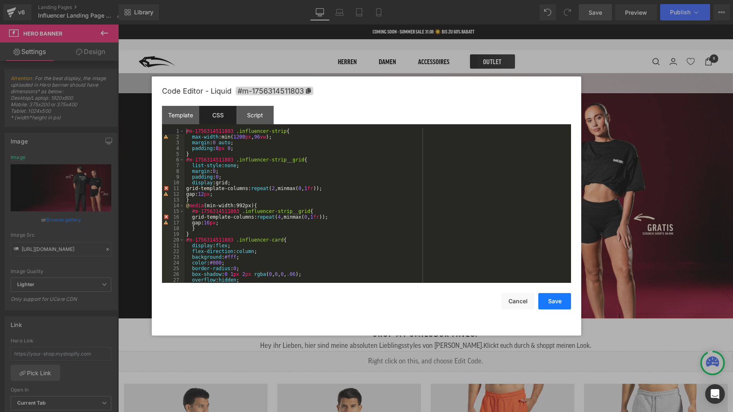
click at [553, 301] on button "Save" at bounding box center [554, 301] width 33 height 16
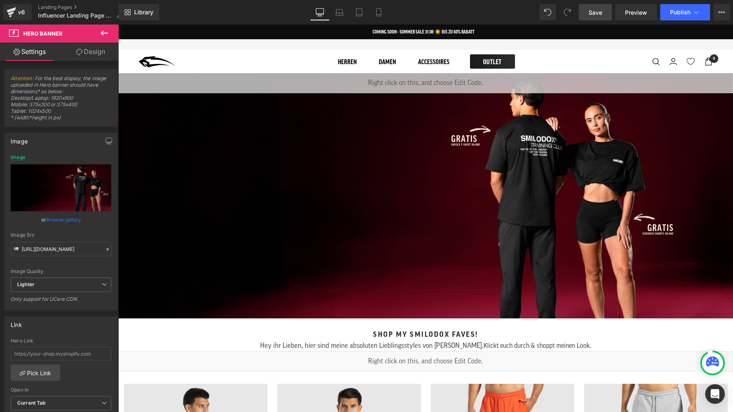
click at [587, 16] on link "Save" at bounding box center [595, 12] width 33 height 16
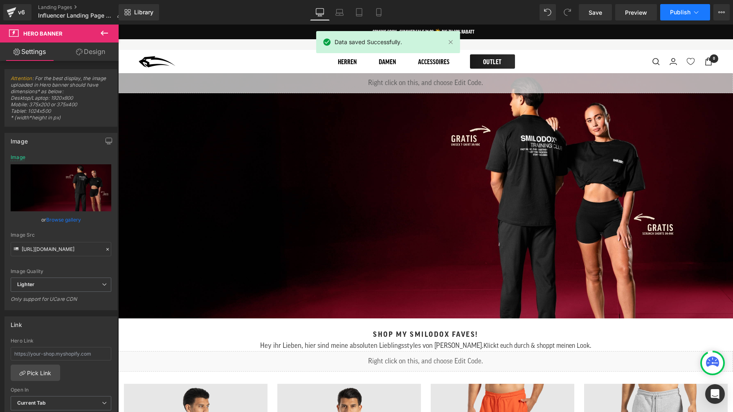
click at [674, 15] on span "Publish" at bounding box center [680, 12] width 20 height 7
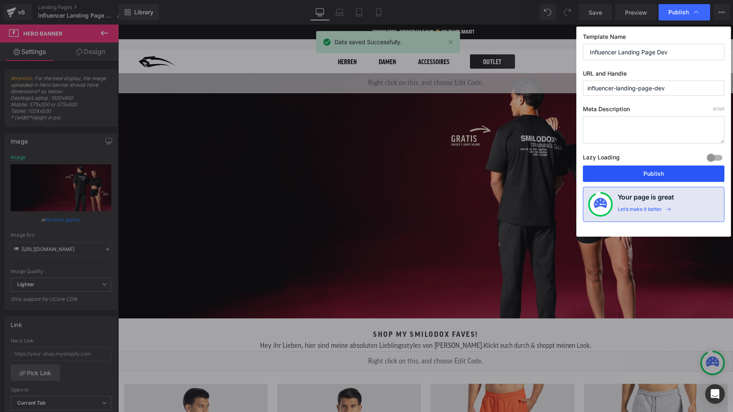
drag, startPoint x: 668, startPoint y: 172, endPoint x: 453, endPoint y: 125, distance: 220.2
click at [668, 172] on button "Publish" at bounding box center [654, 174] width 142 height 16
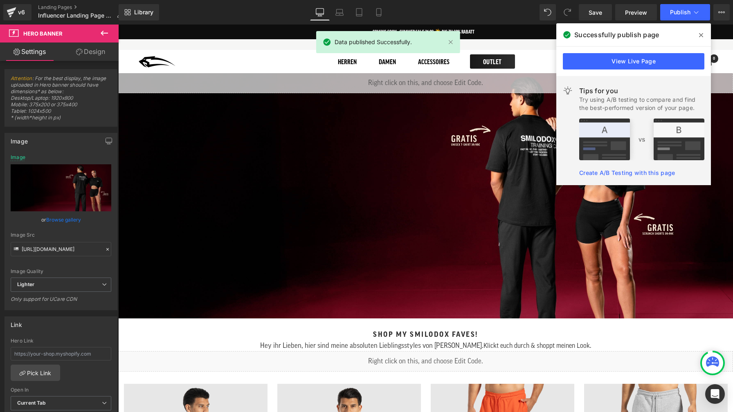
click at [702, 34] on icon at bounding box center [701, 35] width 4 height 4
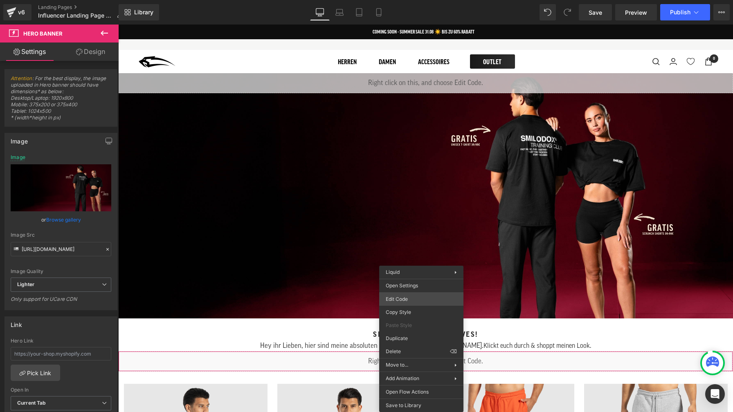
click at [424, 0] on div "You are previewing how the will restyle your page. You can not edit Elements in…" at bounding box center [366, 0] width 733 height 0
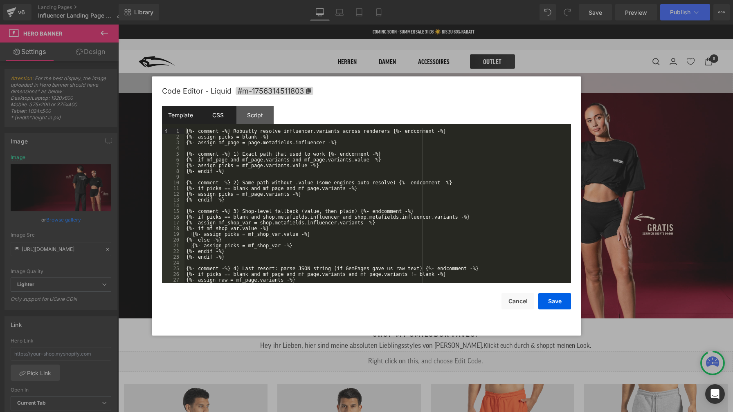
click at [218, 119] on div "CSS" at bounding box center [217, 115] width 37 height 18
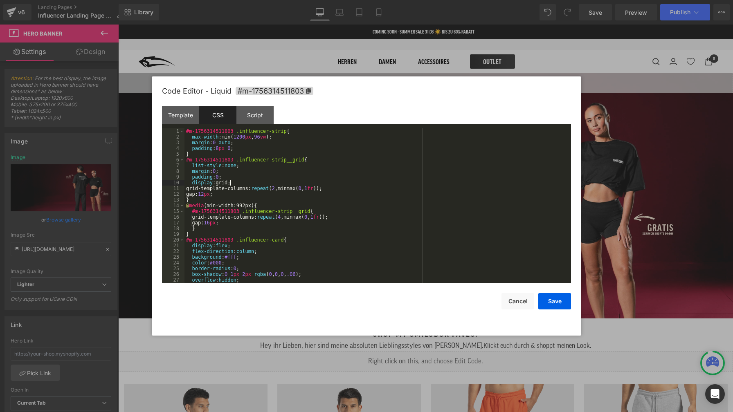
click at [340, 181] on div "#m-1756314511803 .influencer-strip { max-width :min( 1200 px , 96 vw ); margin …" at bounding box center [375, 211] width 383 height 166
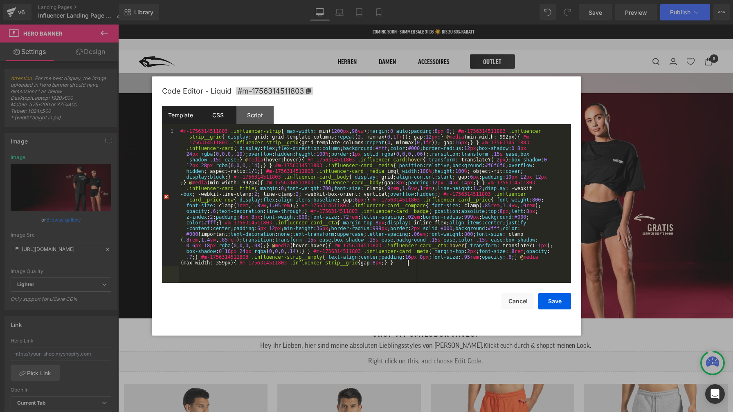
click at [182, 118] on div "Template" at bounding box center [180, 115] width 37 height 18
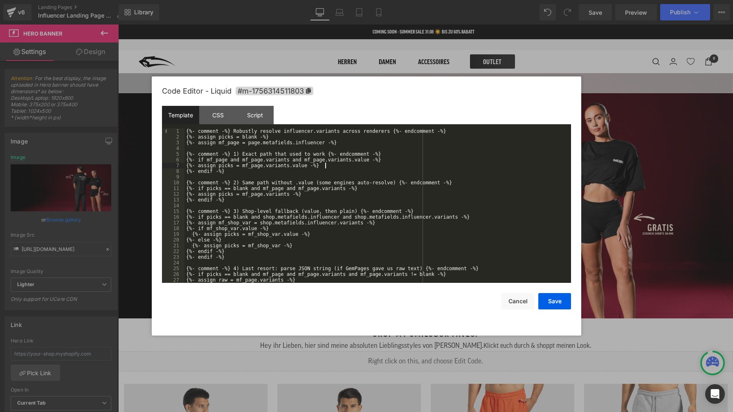
click at [335, 167] on div "{%- comment -%} Robustly resolve influencer.variants across renderers {%- endco…" at bounding box center [375, 211] width 383 height 166
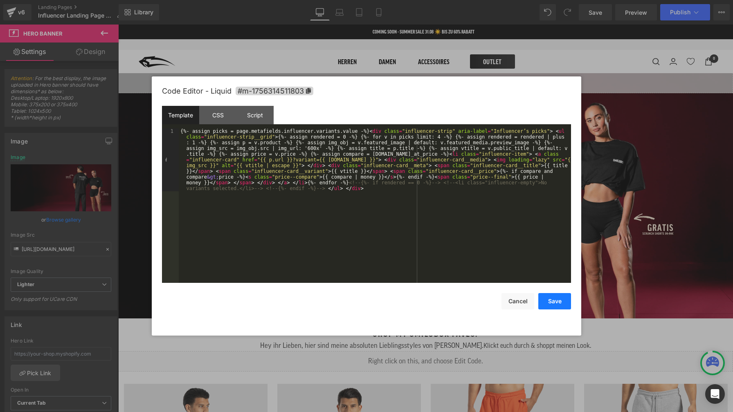
click at [560, 305] on button "Save" at bounding box center [554, 301] width 33 height 16
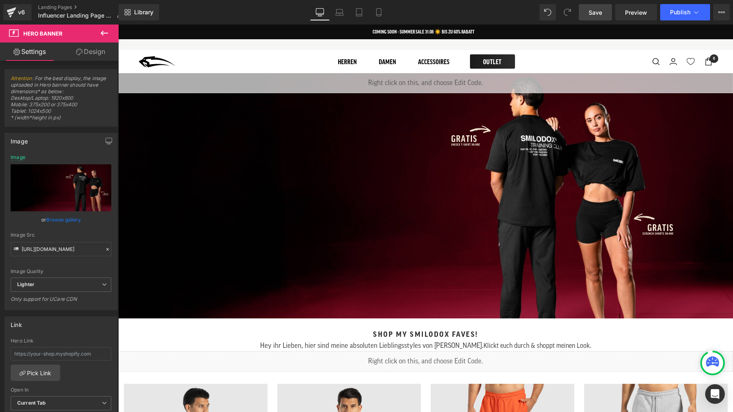
drag, startPoint x: 600, startPoint y: 15, endPoint x: 429, endPoint y: 79, distance: 181.7
click at [600, 15] on span "Save" at bounding box center [595, 12] width 13 height 9
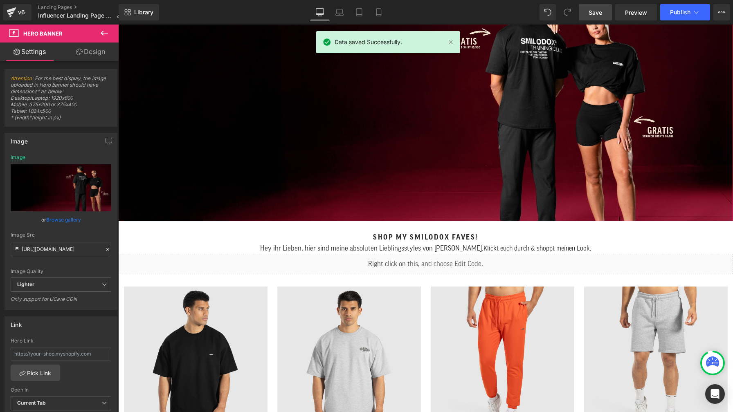
scroll to position [99, 0]
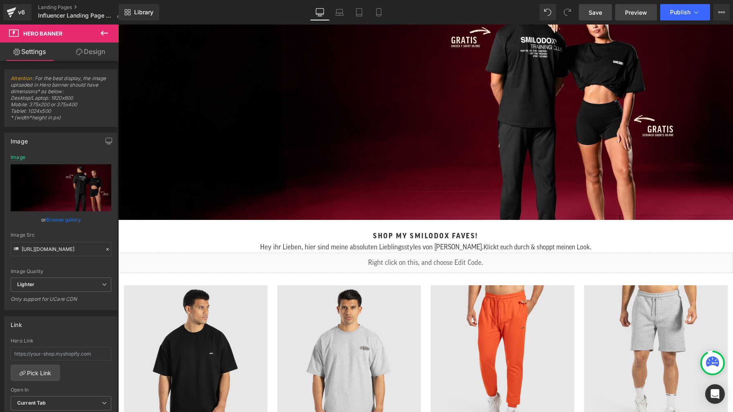
click at [641, 14] on span "Preview" at bounding box center [636, 12] width 22 height 9
click at [672, 12] on span "Publish" at bounding box center [680, 12] width 20 height 7
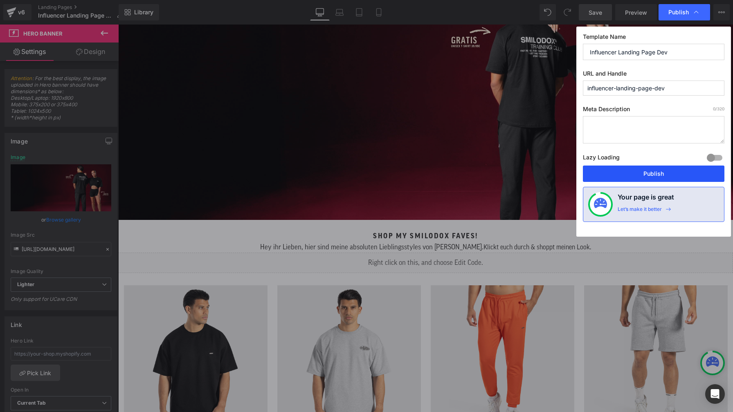
click at [672, 174] on button "Publish" at bounding box center [654, 174] width 142 height 16
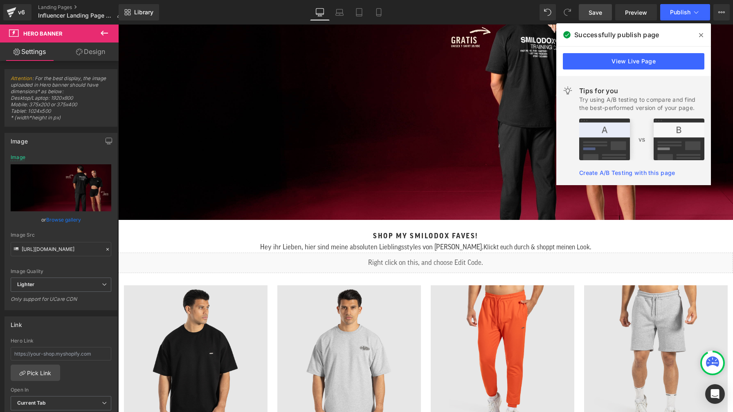
click at [700, 34] on icon at bounding box center [701, 35] width 4 height 4
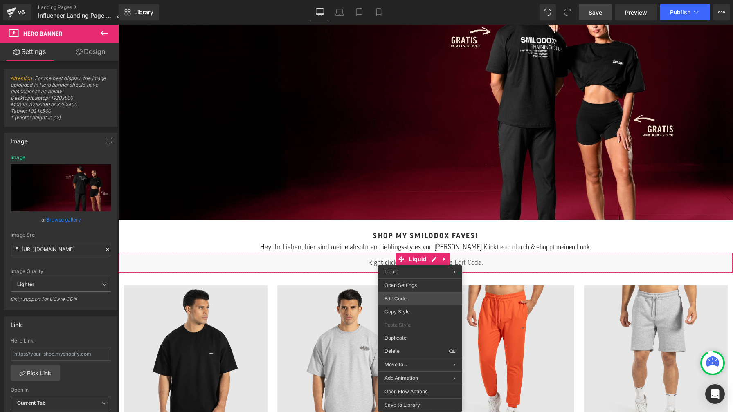
click at [418, 0] on div "You are previewing how the will restyle your page. You can not edit Elements in…" at bounding box center [366, 0] width 733 height 0
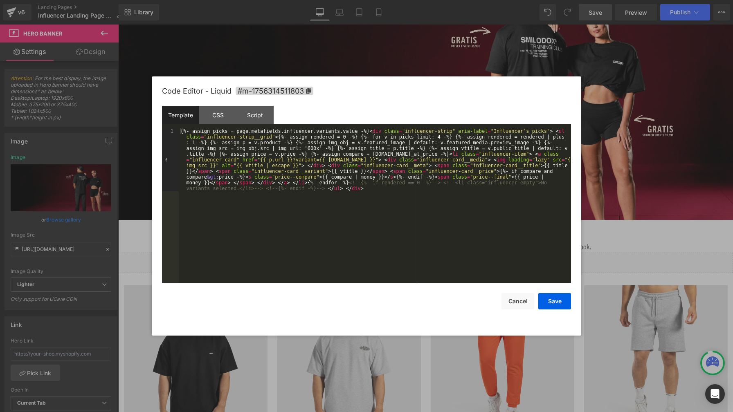
click at [293, 223] on div "{%- assign picks = page.metafields.influencer.variants.value -%} < div class = …" at bounding box center [375, 268] width 392 height 281
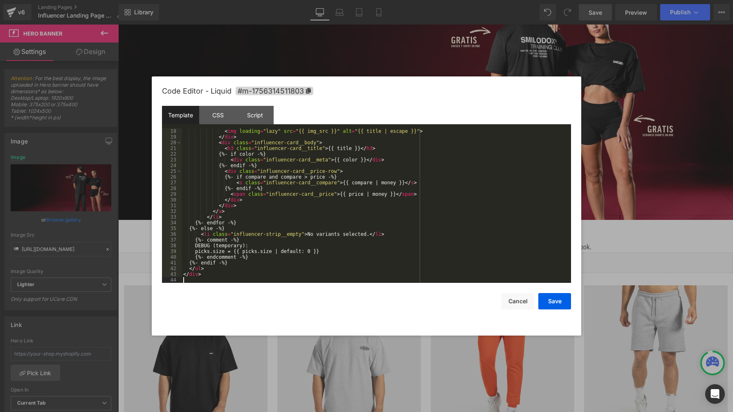
scroll to position [97, 0]
click at [215, 116] on div "CSS" at bounding box center [217, 115] width 37 height 18
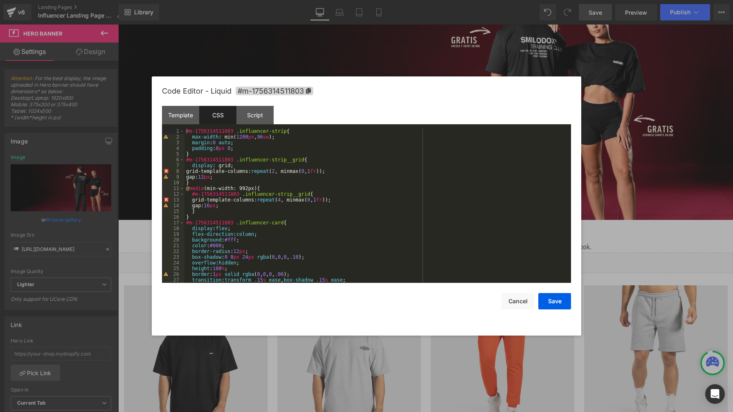
click at [387, 172] on div "#m-1756314511803 .influencer-strip { max-width : min( 1200 px , 96 vw ); margin…" at bounding box center [375, 211] width 383 height 166
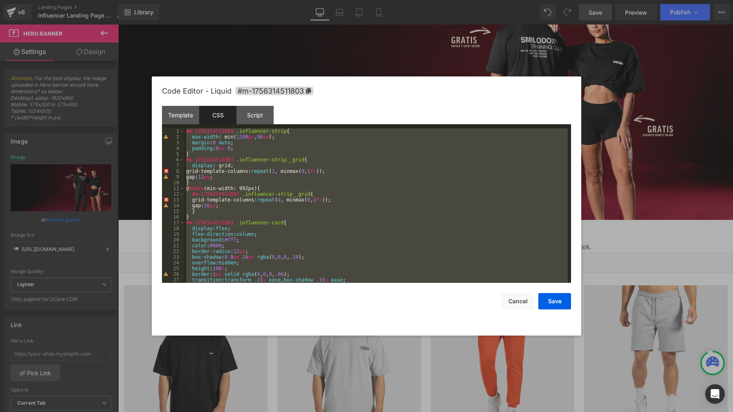
scroll to position [544, 0]
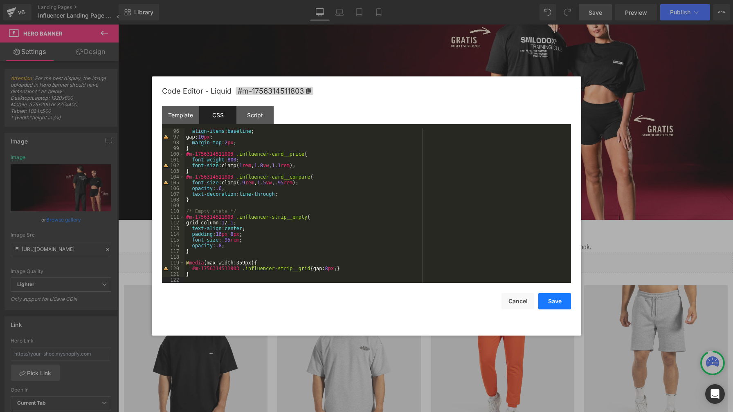
click at [549, 302] on button "Save" at bounding box center [554, 301] width 33 height 16
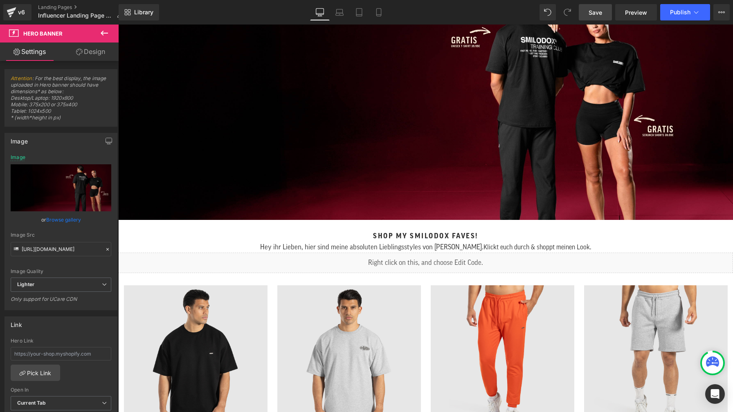
drag, startPoint x: 597, startPoint y: 14, endPoint x: 605, endPoint y: 36, distance: 23.0
click at [597, 14] on span "Save" at bounding box center [595, 12] width 13 height 9
click at [666, 13] on button "Publish" at bounding box center [685, 12] width 50 height 16
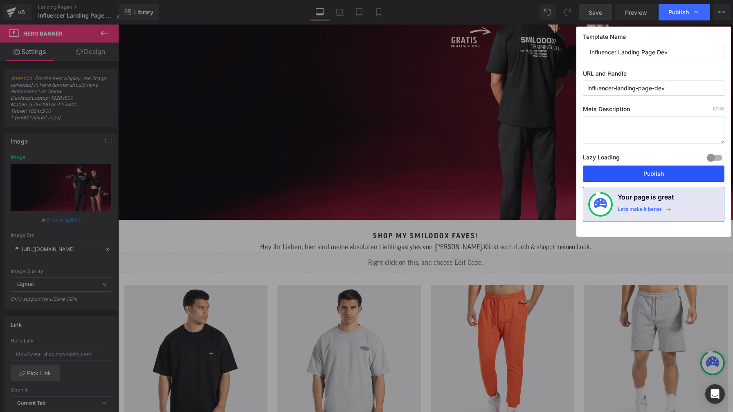
click at [651, 174] on button "Publish" at bounding box center [654, 174] width 142 height 16
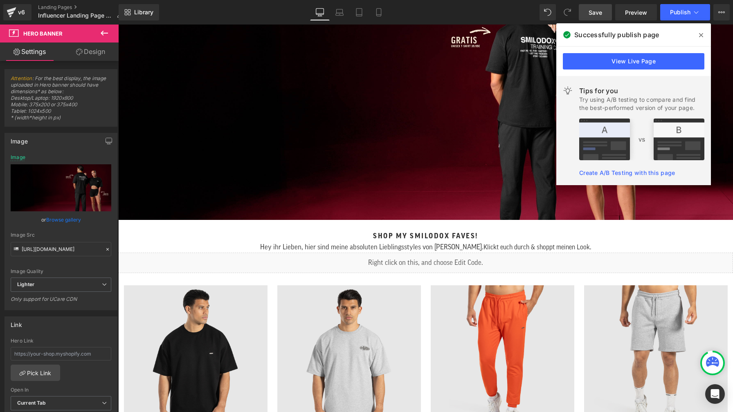
click at [700, 35] on icon at bounding box center [701, 35] width 4 height 7
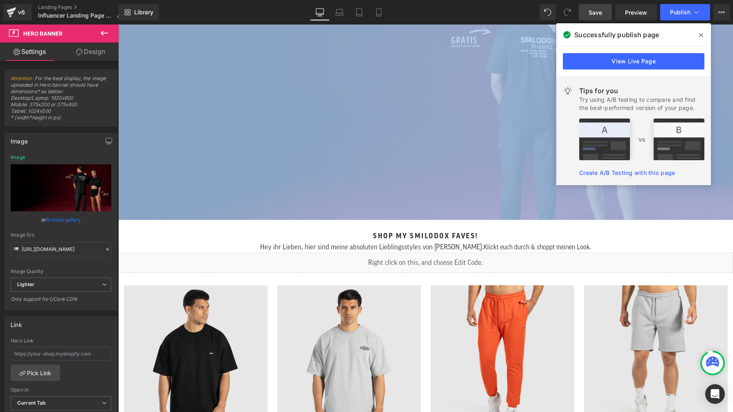
drag, startPoint x: 818, startPoint y: 59, endPoint x: 700, endPoint y: 35, distance: 120.3
click at [700, 35] on div "Liquid" at bounding box center [425, 97] width 615 height 246
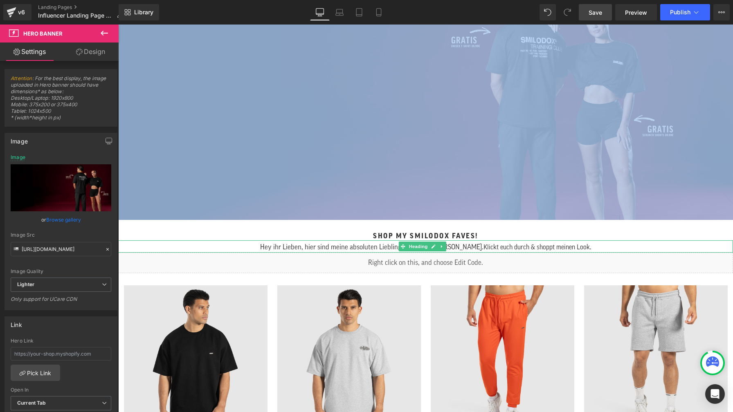
click at [629, 242] on h1 "Hey ihr Lieben, hier sind meine absoluten Lieblingsstyles von [PERSON_NAME]. Kl…" at bounding box center [425, 247] width 615 height 12
click at [623, 232] on div "Shop my Smilodox Faves! Heading" at bounding box center [425, 236] width 615 height 8
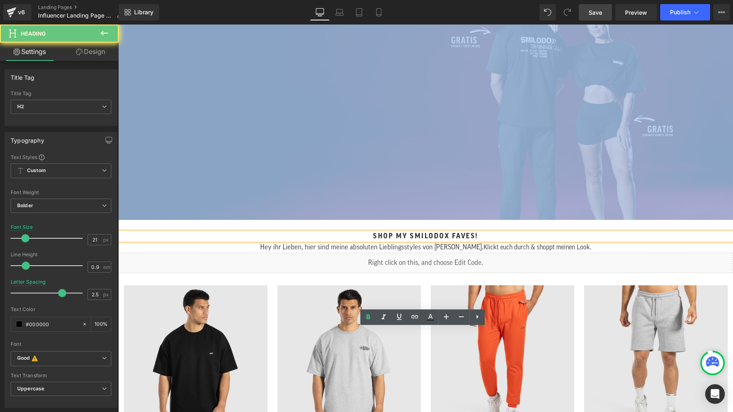
scroll to position [0, 0]
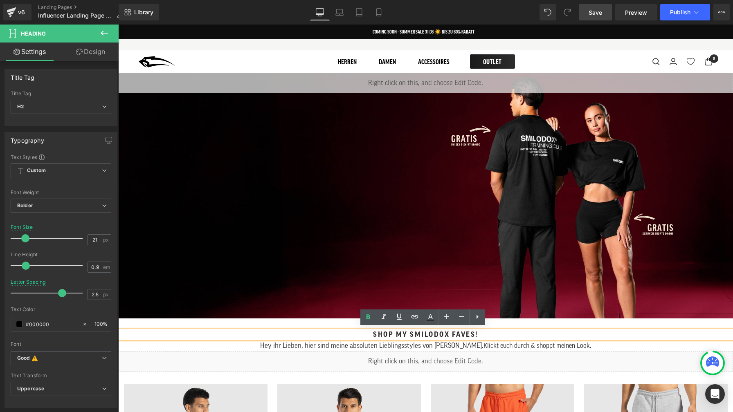
click at [565, 60] on div "Newsletter 0" at bounding box center [638, 62] width 147 height 8
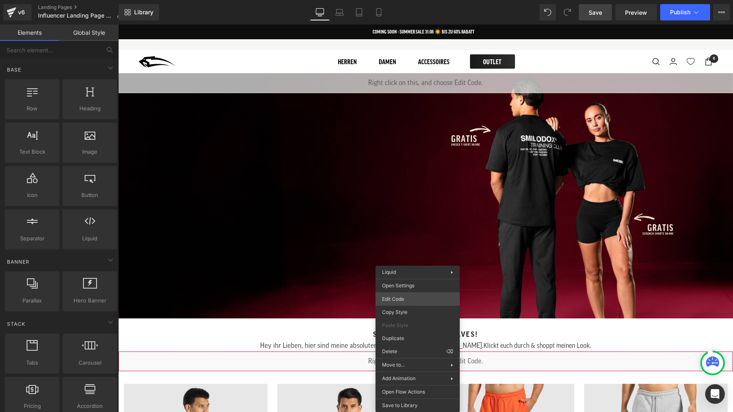
click at [413, 0] on div "You are previewing how the will restyle your page. You can not edit Elements in…" at bounding box center [366, 0] width 733 height 0
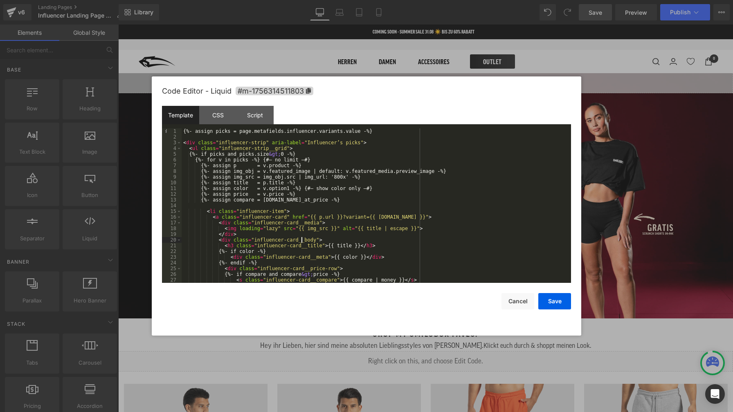
click at [301, 238] on div "{%- assign picks = page.metafields.influencer.variants.value -%} < div class = …" at bounding box center [375, 211] width 386 height 166
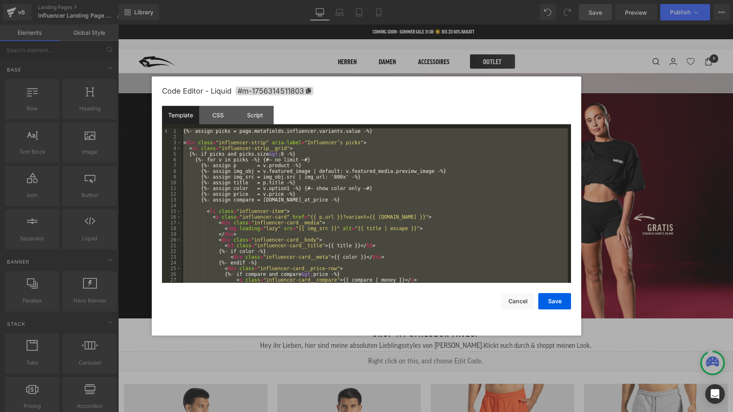
scroll to position [57, 0]
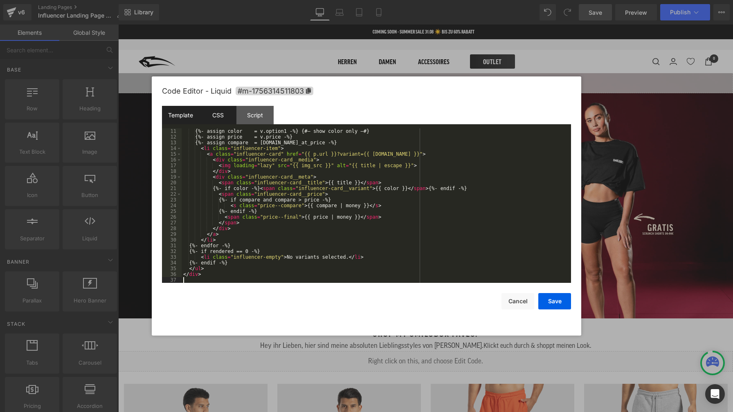
click at [220, 120] on div "CSS" at bounding box center [217, 115] width 37 height 18
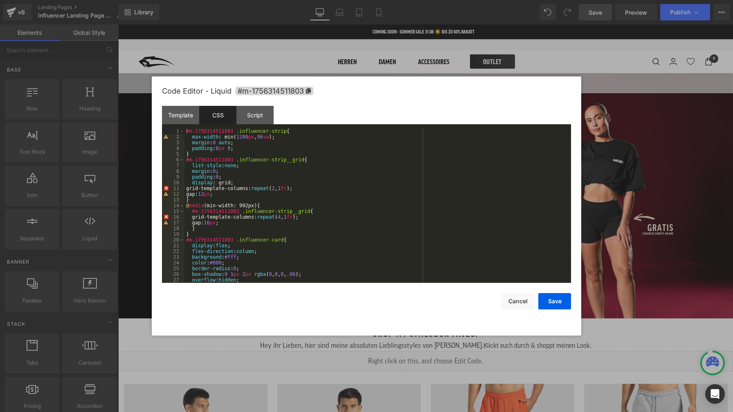
click at [354, 223] on div "#m-1756314511803 .influencer-strip { max-width : min( 1200 px , 96 vw ); margin…" at bounding box center [375, 211] width 383 height 166
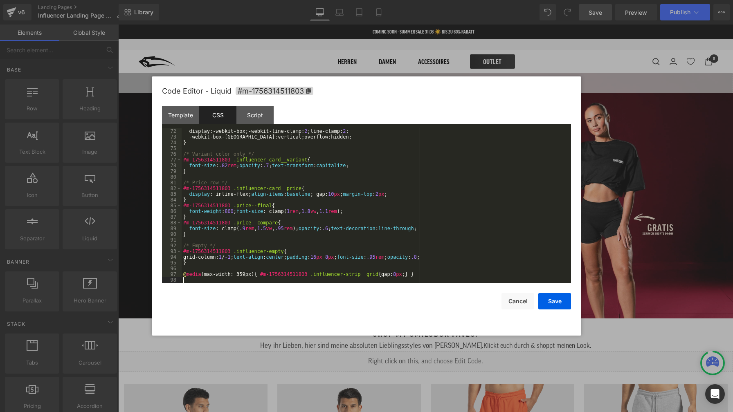
scroll to position [407, 0]
click at [564, 304] on button "Save" at bounding box center [554, 301] width 33 height 16
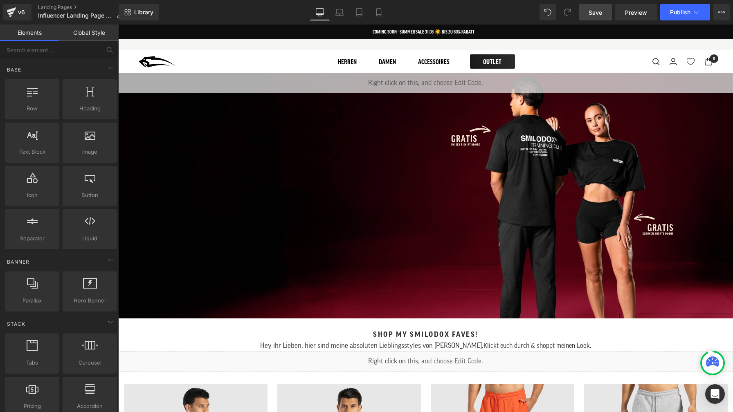
click at [603, 14] on link "Save" at bounding box center [595, 12] width 33 height 16
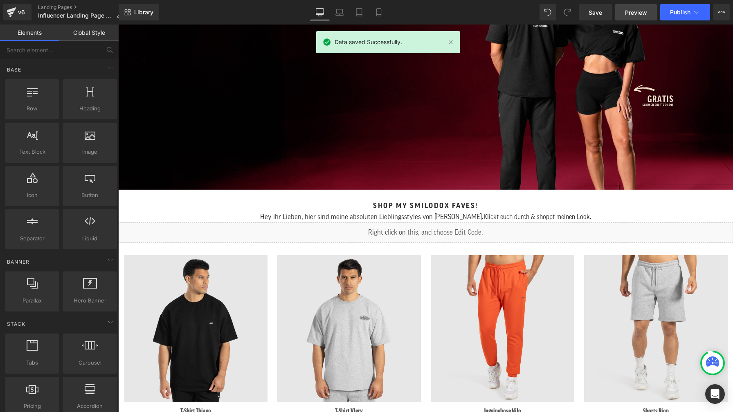
click at [625, 15] on span "Preview" at bounding box center [636, 12] width 22 height 9
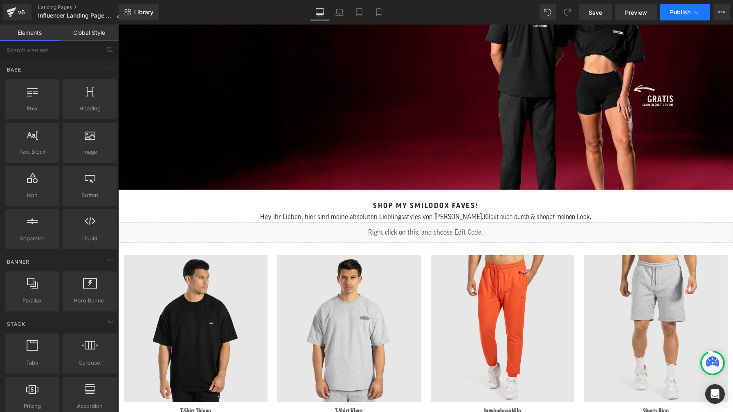
click at [677, 16] on span "Publish" at bounding box center [680, 12] width 20 height 7
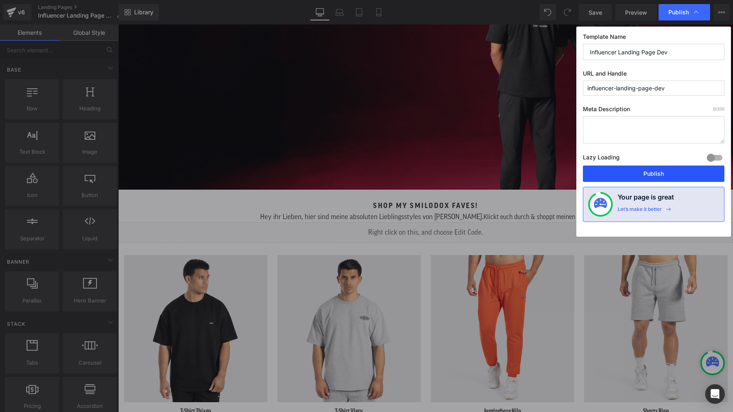
click at [678, 174] on button "Publish" at bounding box center [654, 174] width 142 height 16
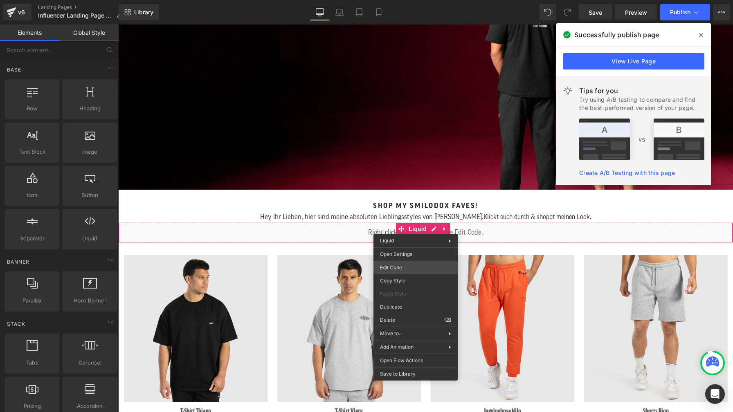
click at [408, 0] on div "You are previewing how the will restyle your page. You can not edit Elements in…" at bounding box center [366, 0] width 733 height 0
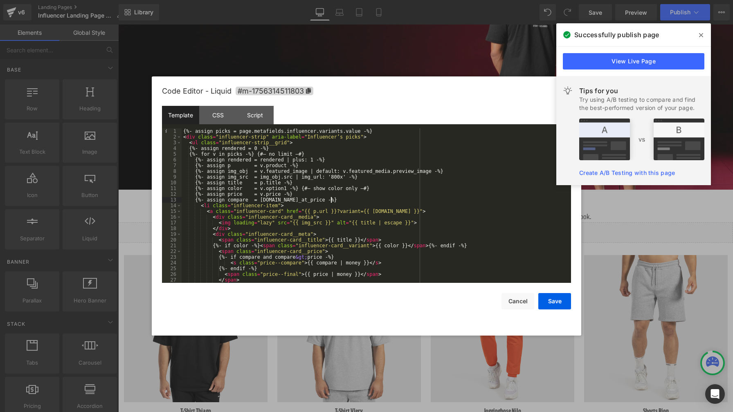
click at [387, 200] on div "{%- assign picks = page.metafields.influencer.variants.value -%} < div class = …" at bounding box center [375, 211] width 386 height 166
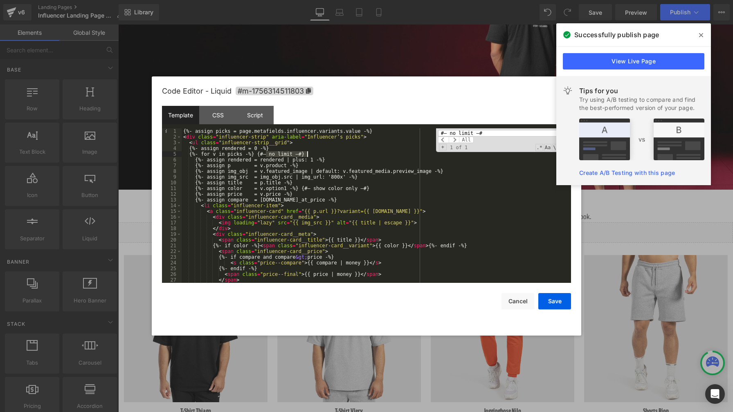
click at [292, 153] on div "{%- assign picks = page.metafields.influencer.variants.value -%} < div class = …" at bounding box center [375, 211] width 386 height 166
drag, startPoint x: 316, startPoint y: 153, endPoint x: 264, endPoint y: 154, distance: 51.6
click at [264, 154] on div "{%- assign picks = page.metafields.influencer.variants.value -%} < div class = …" at bounding box center [375, 211] width 386 height 166
paste input "show color only"
type input "show color only"
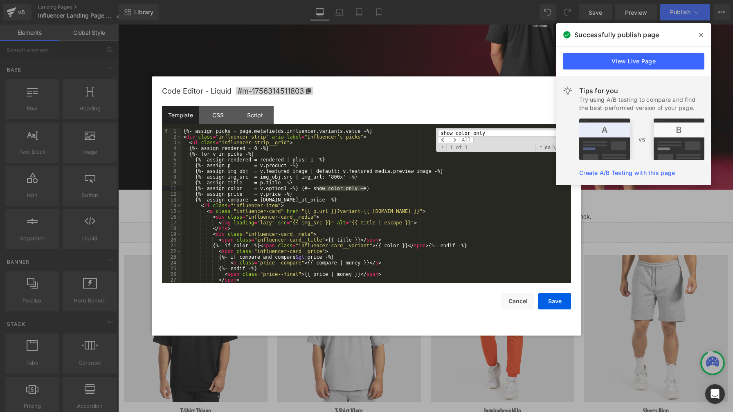
click at [371, 190] on div "{%- assign picks = page.metafields.influencer.variants.value -%} < div class = …" at bounding box center [375, 211] width 386 height 166
drag, startPoint x: 378, startPoint y: 187, endPoint x: 306, endPoint y: 190, distance: 71.2
click at [306, 190] on div "{%- assign picks = page.metafields.influencer.variants.value -%} < div class = …" at bounding box center [375, 211] width 386 height 166
click at [556, 302] on button "Save" at bounding box center [554, 301] width 33 height 16
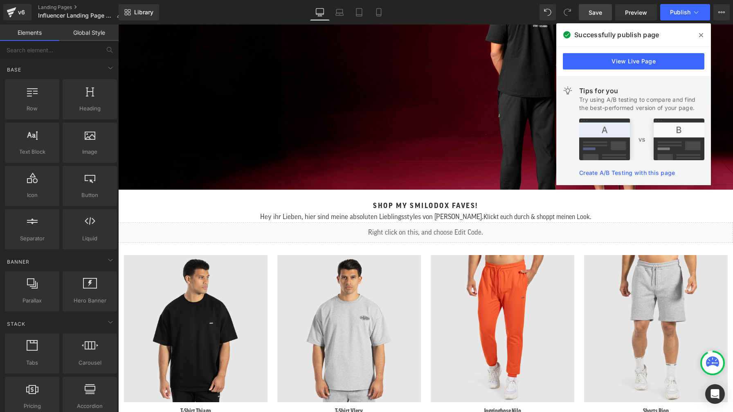
click at [596, 16] on span "Save" at bounding box center [595, 12] width 13 height 9
click at [680, 13] on span "Publish" at bounding box center [680, 12] width 20 height 7
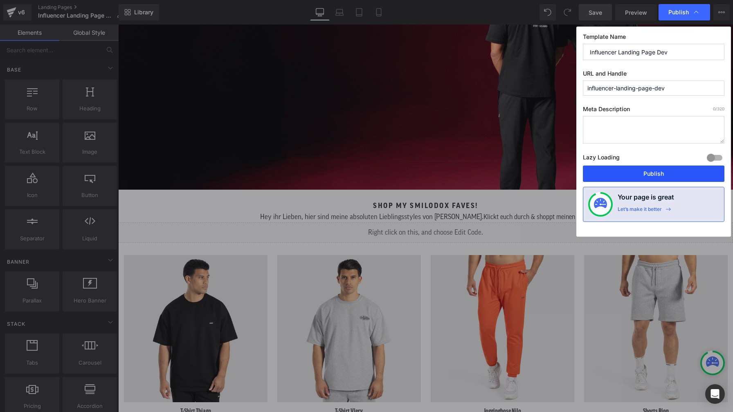
click at [670, 173] on button "Publish" at bounding box center [654, 174] width 142 height 16
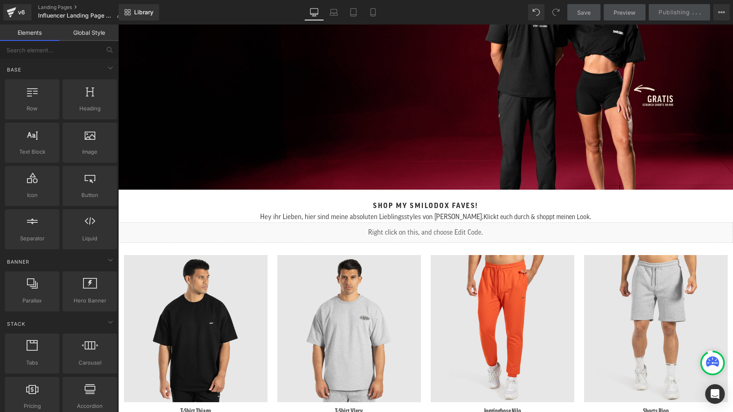
click at [422, 203] on div "Shop my Smilodox Faves! Heading" at bounding box center [425, 206] width 615 height 8
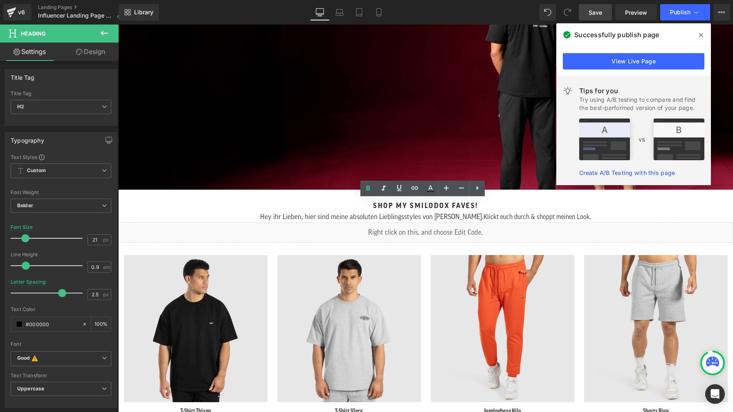
click at [700, 35] on icon at bounding box center [701, 35] width 4 height 7
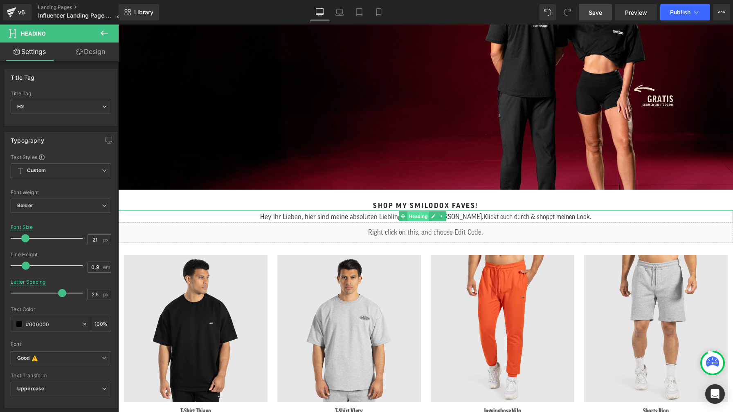
click at [416, 214] on span "Heading" at bounding box center [418, 216] width 22 height 10
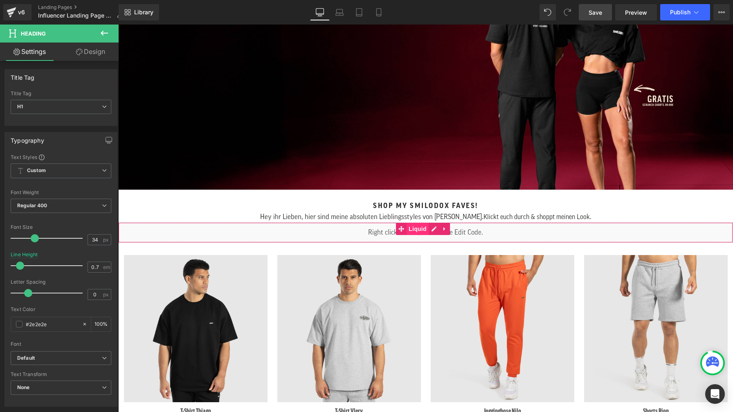
click at [418, 225] on span "Liquid" at bounding box center [418, 229] width 22 height 12
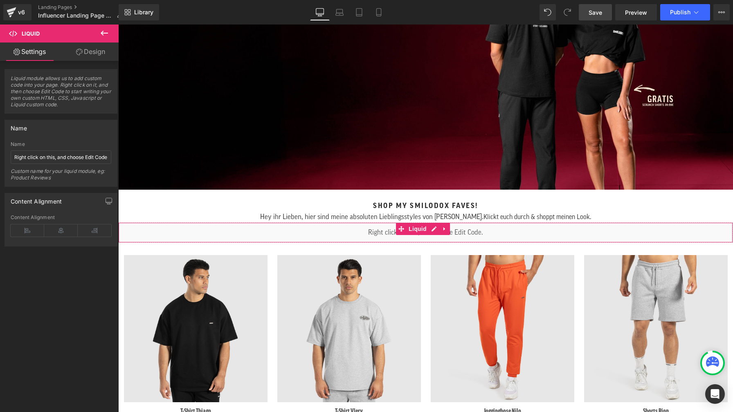
click at [94, 52] on link "Design" at bounding box center [90, 52] width 59 height 18
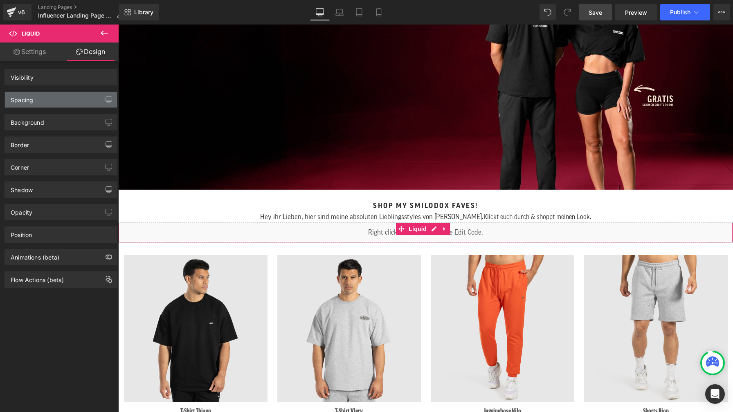
click at [59, 100] on div "Spacing" at bounding box center [61, 100] width 112 height 16
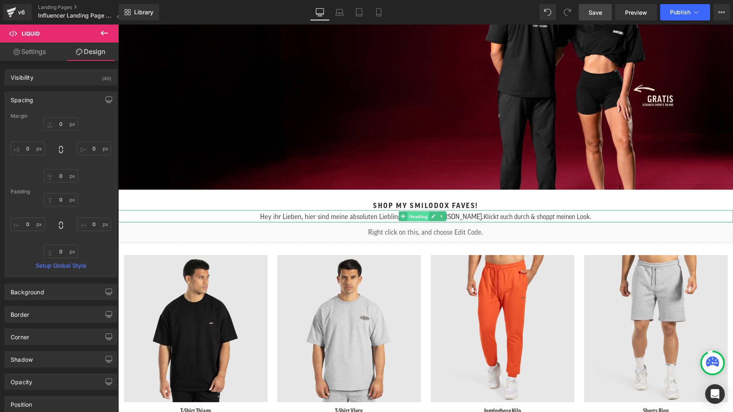
click at [415, 214] on span "Heading" at bounding box center [418, 217] width 22 height 10
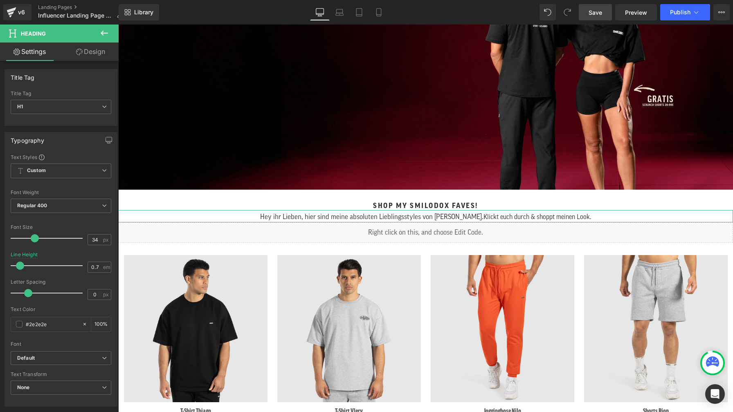
drag, startPoint x: 89, startPoint y: 50, endPoint x: 88, endPoint y: 105, distance: 55.2
click at [89, 50] on link "Design" at bounding box center [90, 52] width 59 height 18
click at [0, 0] on div "Spacing" at bounding box center [0, 0] width 0 height 0
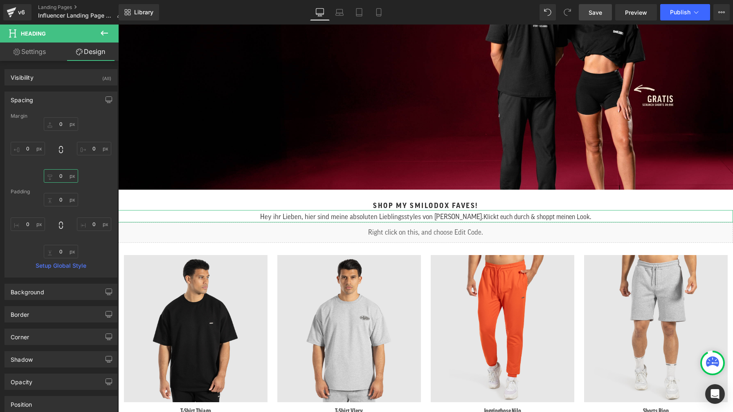
click at [61, 175] on input "text" at bounding box center [61, 175] width 34 height 13
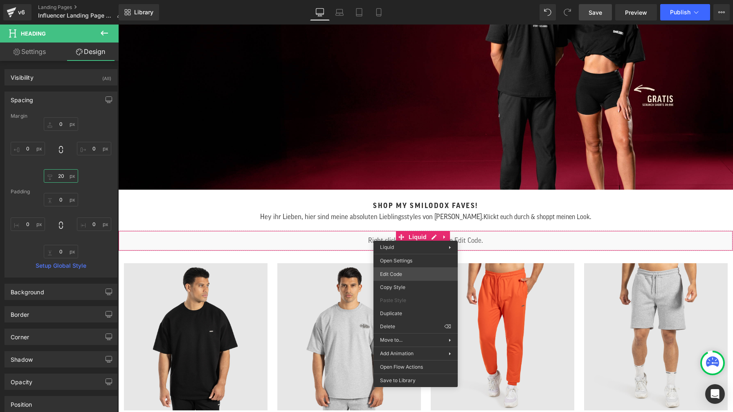
click at [416, 0] on div "Heading You are previewing how the will restyle your page. You can not edit Ele…" at bounding box center [366, 0] width 733 height 0
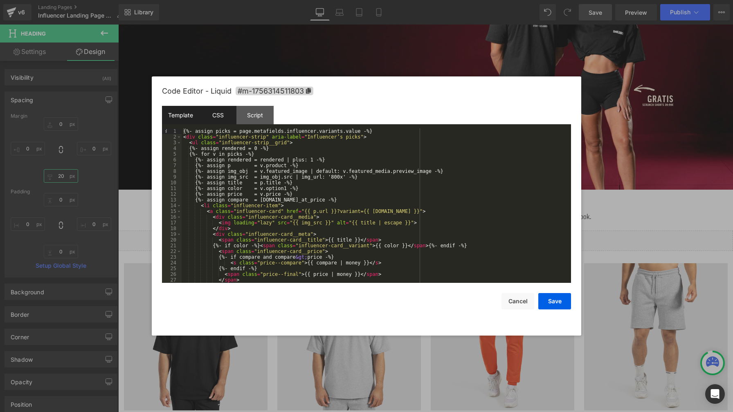
type input "20"
click at [219, 113] on div "CSS" at bounding box center [217, 115] width 37 height 18
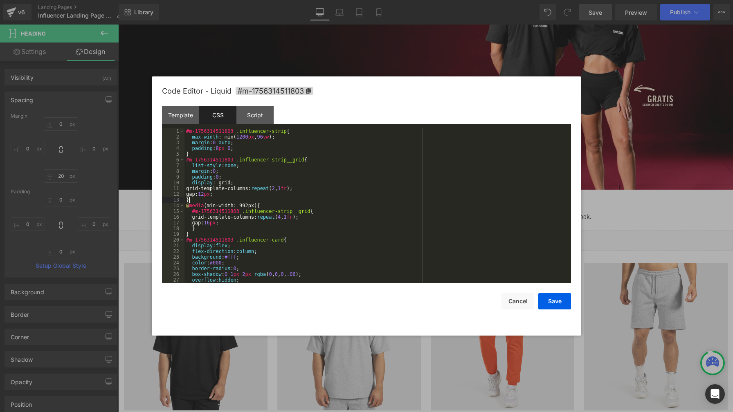
click at [400, 198] on div "#m-1756314511803 .influencer-strip { max-width : min( 1200 px , 96 vw ); margin…" at bounding box center [375, 211] width 383 height 166
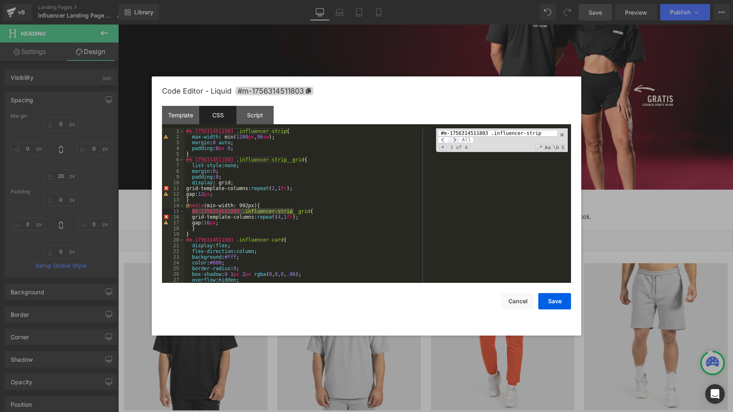
type input "#m-1756314511803 .influencer-strip"
click at [454, 139] on span at bounding box center [454, 140] width 11 height 7
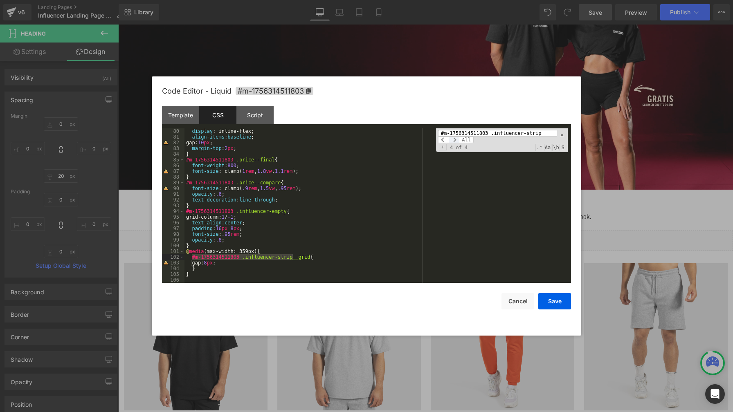
click at [454, 139] on span at bounding box center [454, 140] width 11 height 7
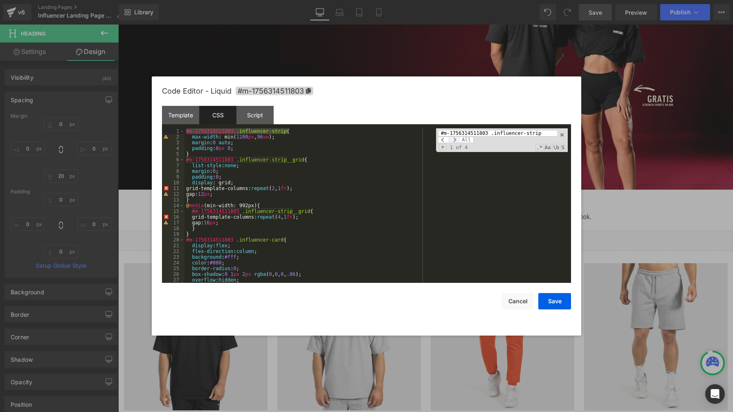
scroll to position [0, 0]
click at [285, 137] on div "#m-1756314511803 .influencer-strip { max-width : min( 1200 px , 96 vw ); margin…" at bounding box center [375, 211] width 383 height 166
click at [245, 147] on div "#m-1756314511803 .influencer-strip { max-width : min( 1200 px , 96 vw ); margin…" at bounding box center [375, 211] width 383 height 166
click at [243, 139] on div "#m-1756314511803 .influencer-strip { max-width : min( 1200 px , 96 vw ); margin…" at bounding box center [375, 211] width 383 height 166
click at [237, 138] on div "#m-1756314511803 .influencer-strip { max-width : min( 1500 px , 96 vw ); margin…" at bounding box center [375, 211] width 383 height 166
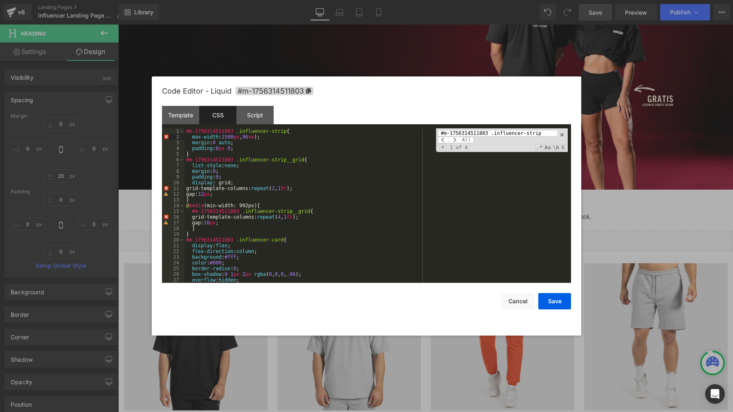
click at [263, 137] on div "#m-1756314511803 .influencer-strip { max-width : 1500 px , 96 vw ); margin : 0 …" at bounding box center [375, 211] width 383 height 166
click at [288, 146] on div "#m-1756314511803 .influencer-strip { max-width : 1500 px ; margin : 0 auto ; pa…" at bounding box center [375, 211] width 383 height 166
click at [380, 219] on div "#m-1756314511803 .influencer-strip { max-width : 1500 px ; margin : 0 auto ; pa…" at bounding box center [375, 211] width 383 height 166
paste input "card"
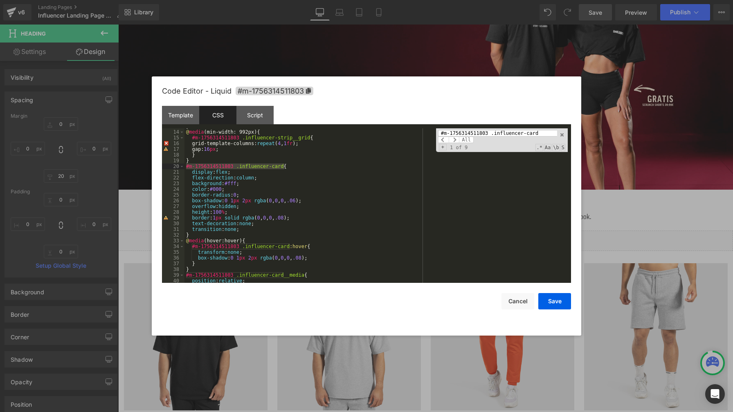
scroll to position [74, 0]
type input "#m-1756314511803 .influencer-card"
click at [307, 200] on div "} @ media (min-width: 992px) { #m-1756314511803 .influencer-strip__grid { grid-…" at bounding box center [375, 207] width 383 height 166
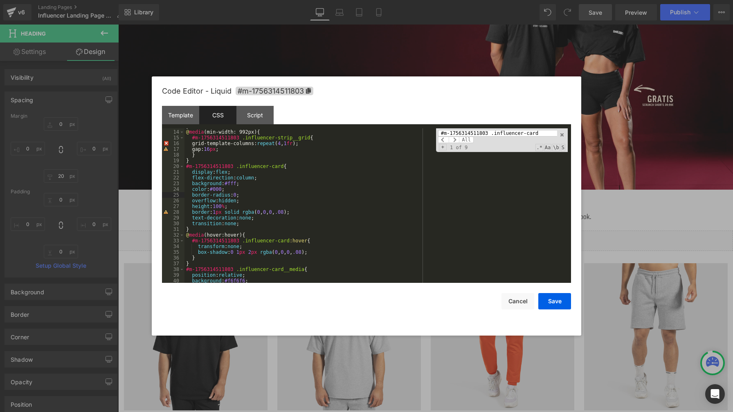
click at [298, 211] on div "} @ media (min-width: 992px) { #m-1756314511803 .influencer-strip__grid { grid-…" at bounding box center [375, 207] width 383 height 166
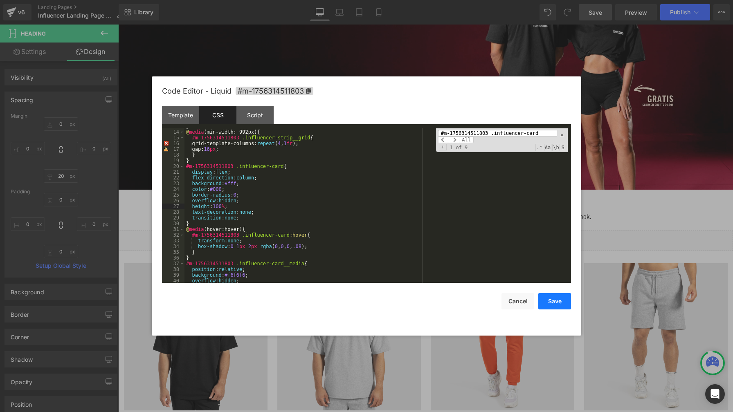
click at [564, 304] on button "Save" at bounding box center [554, 301] width 33 height 16
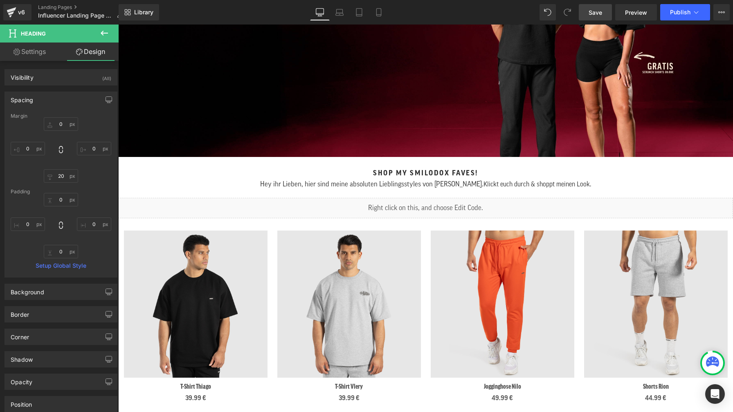
scroll to position [173, 0]
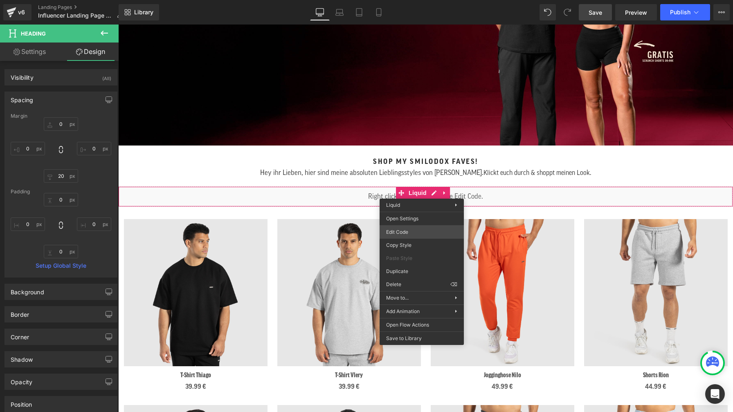
click at [417, 0] on div "Heading You are previewing how the will restyle your page. You can not edit Ele…" at bounding box center [366, 0] width 733 height 0
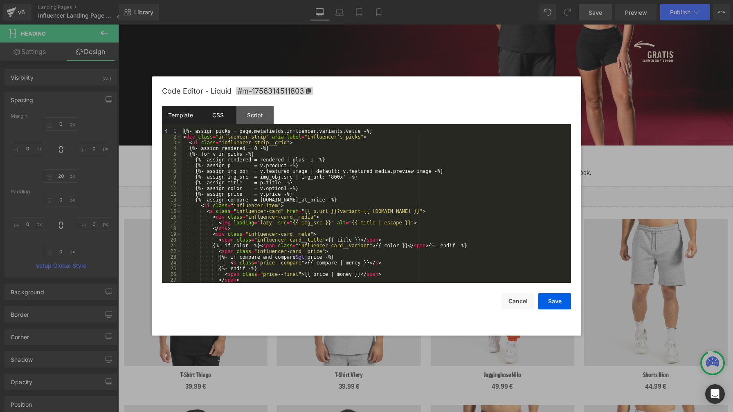
click at [218, 117] on div "CSS" at bounding box center [217, 115] width 37 height 18
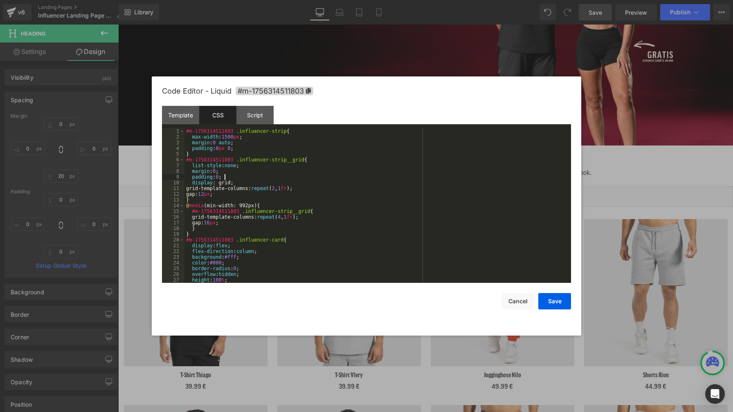
click at [411, 177] on div "#m-1756314511803 .influencer-strip { max-width : 1500 px ; margin : 0 auto ; pa…" at bounding box center [375, 211] width 383 height 166
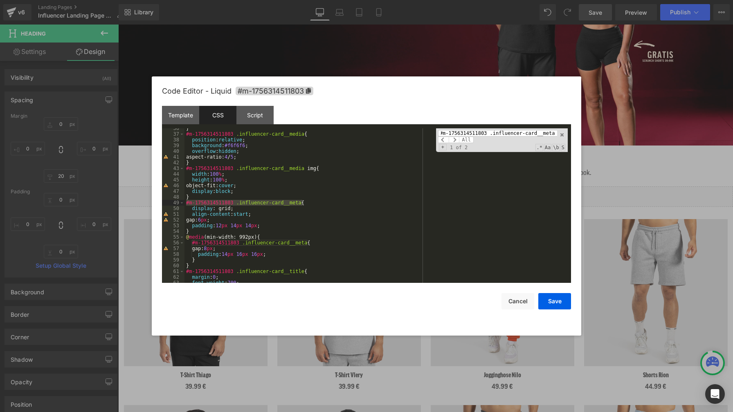
scroll to position [203, 0]
click at [242, 220] on div "} #m-1756314511803 .influencer-card__media { position : relative ; background :…" at bounding box center [375, 209] width 383 height 166
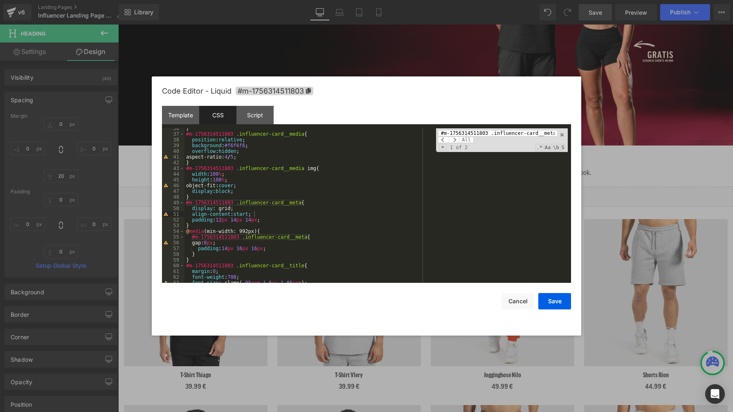
scroll to position [0, 1]
paste input "price--final"
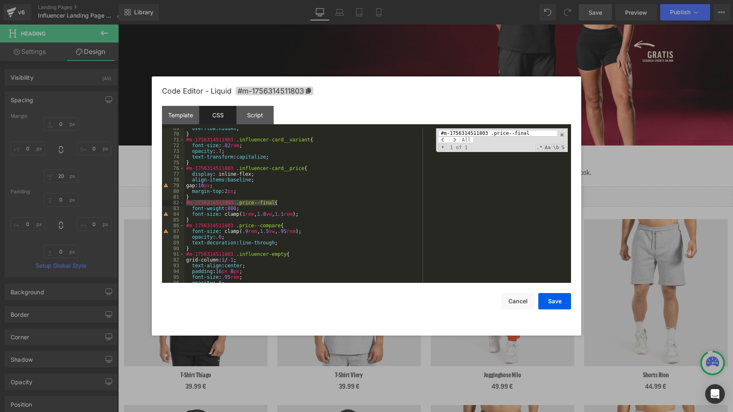
type input "#m-1756314511803 .price--final"
click at [309, 214] on div "overflow : hidden ; } #m-1756314511803 .influencer-card__variant { font-size : …" at bounding box center [375, 209] width 383 height 166
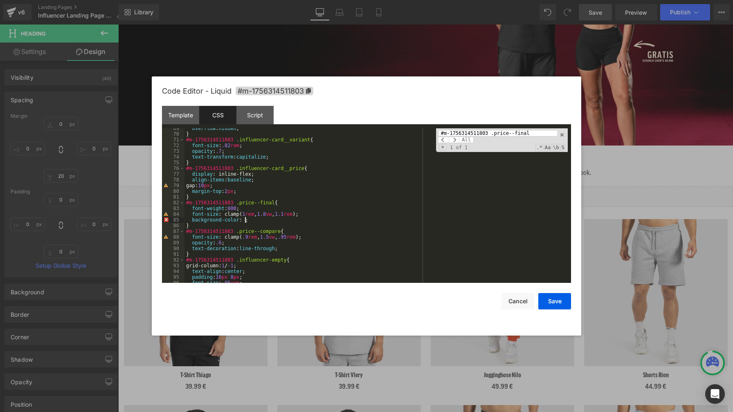
paste textarea
click at [564, 134] on span at bounding box center [562, 135] width 6 height 6
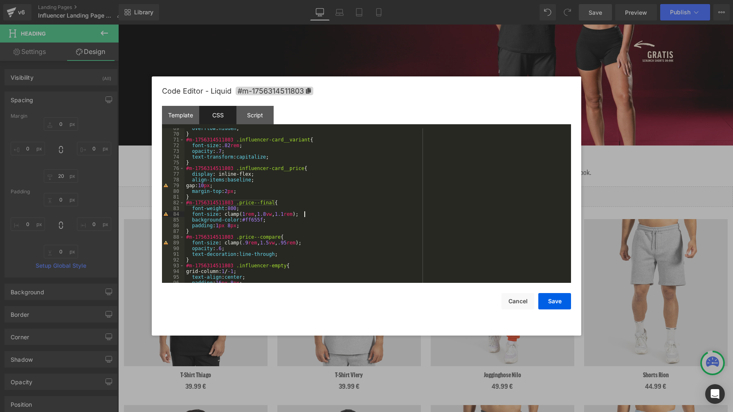
click at [374, 216] on div "overflow : hidden ; } #m-1756314511803 .influencer-card__variant { font-size : …" at bounding box center [375, 209] width 383 height 166
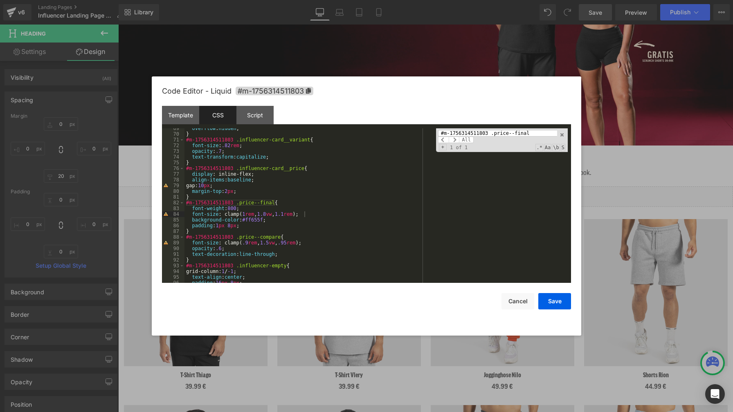
paste input "compare"
type input "#m-1756314511803 .price--compare"
click at [285, 253] on div "overflow : hidden ; } #m-1756314511803 .influencer-card__variant { font-size : …" at bounding box center [375, 209] width 383 height 166
click at [549, 301] on button "Save" at bounding box center [554, 301] width 33 height 16
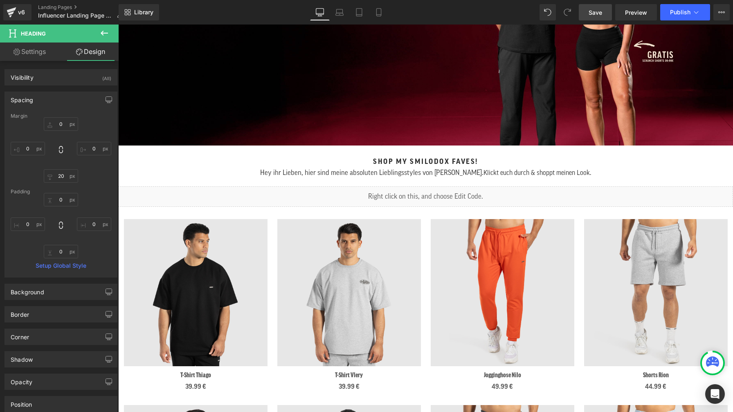
click at [598, 13] on span "Save" at bounding box center [595, 12] width 13 height 9
click at [678, 13] on span "Publish" at bounding box center [680, 12] width 20 height 7
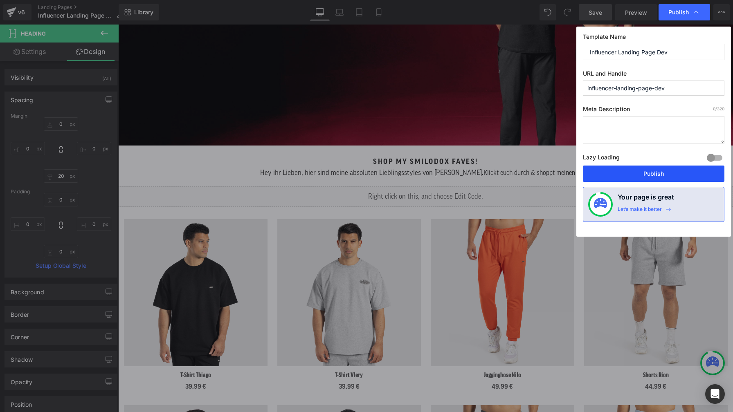
click at [677, 172] on button "Publish" at bounding box center [654, 174] width 142 height 16
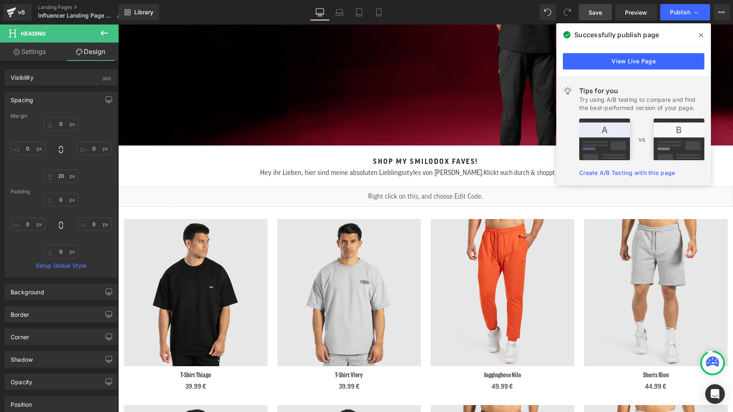
drag, startPoint x: 702, startPoint y: 34, endPoint x: 609, endPoint y: 16, distance: 94.3
click at [702, 34] on icon at bounding box center [701, 35] width 4 height 4
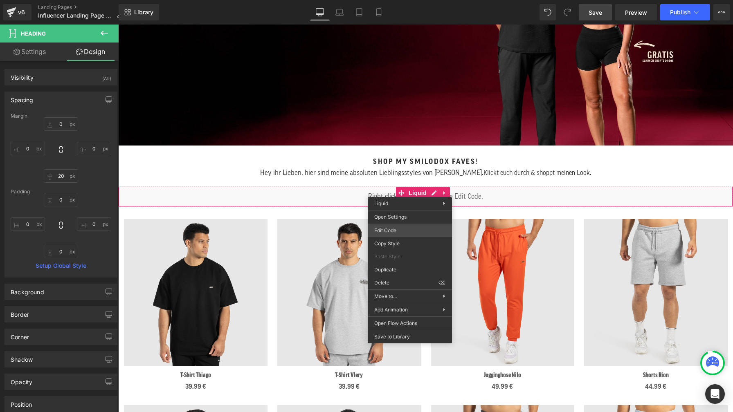
click at [405, 0] on div "Heading You are previewing how the will restyle your page. You can not edit Ele…" at bounding box center [366, 0] width 733 height 0
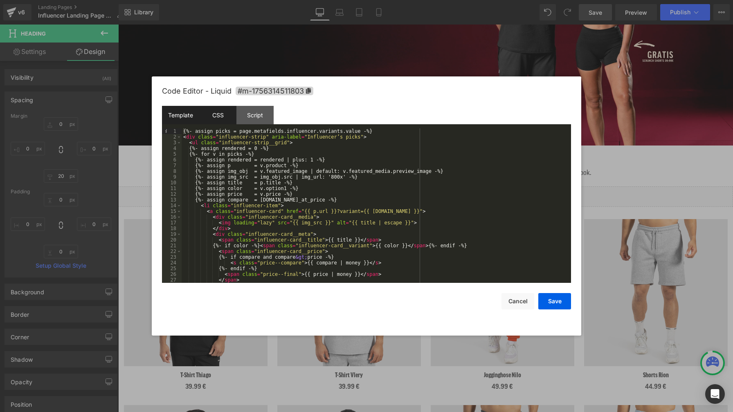
click at [210, 115] on div "CSS" at bounding box center [217, 115] width 37 height 18
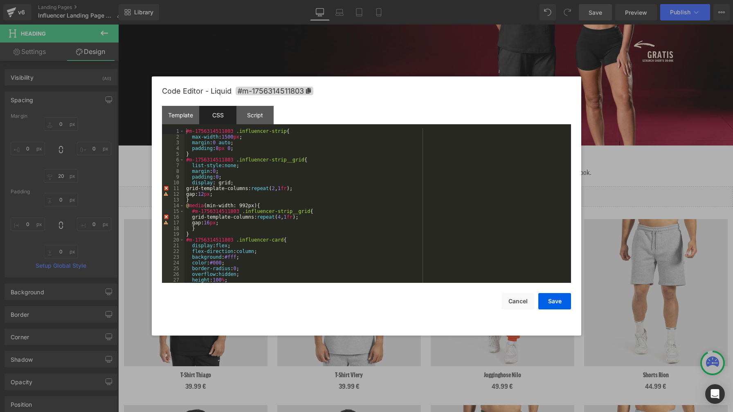
click at [371, 218] on div "#m-1756314511803 .influencer-strip { max-width : 1500 px ; margin : 0 auto ; pa…" at bounding box center [375, 211] width 383 height 166
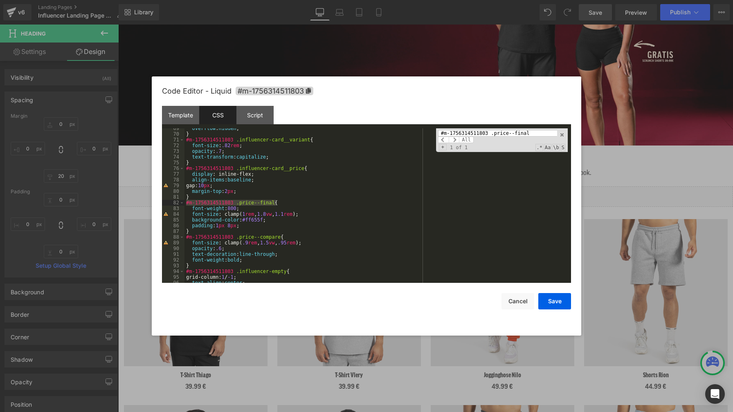
type input "#m-1756314511803 .price--final"
click at [264, 227] on div "overflow : hidden ; } #m-1756314511803 .influencer-card__variant { font-size : …" at bounding box center [375, 209] width 383 height 166
click at [283, 220] on div "overflow : hidden ; } #m-1756314511803 .influencer-card__variant { font-size : …" at bounding box center [375, 209] width 383 height 166
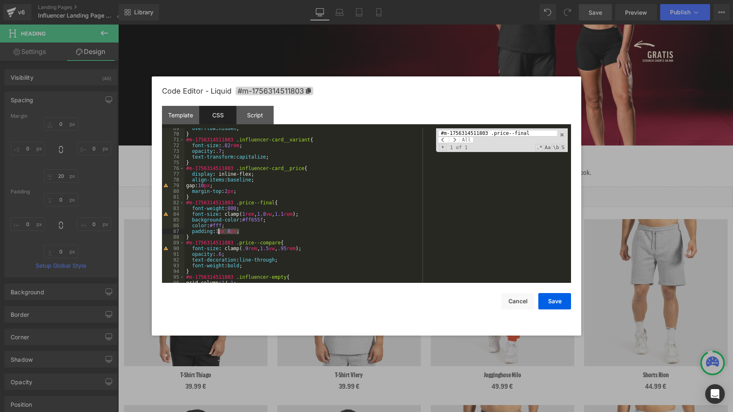
drag, startPoint x: 239, startPoint y: 231, endPoint x: 220, endPoint y: 234, distance: 19.2
click at [220, 234] on div "overflow : hidden ; } #m-1756314511803 .influencer-card__variant { font-size : …" at bounding box center [375, 209] width 383 height 166
drag, startPoint x: 225, startPoint y: 214, endPoint x: 256, endPoint y: 213, distance: 31.9
click at [256, 213] on div "overflow : hidden ; } #m-1756314511803 .influencer-card__variant { font-size : …" at bounding box center [375, 209] width 383 height 166
click at [301, 215] on div "overflow : hidden ; } #m-1756314511803 .influencer-card__variant { font-size : …" at bounding box center [375, 209] width 383 height 166
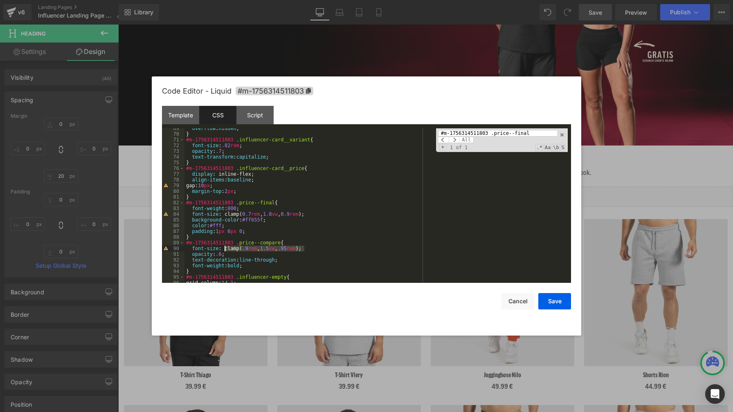
drag, startPoint x: 304, startPoint y: 247, endPoint x: 224, endPoint y: 250, distance: 79.8
click at [224, 250] on div "overflow : hidden ; } #m-1756314511803 .influencer-card__variant { font-size : …" at bounding box center [375, 209] width 383 height 166
click at [251, 250] on div "overflow : hidden ; } #m-1756314511803 .influencer-card__variant { font-size : …" at bounding box center [375, 209] width 383 height 166
click at [289, 249] on div "overflow : hidden ; } #m-1756314511803 .influencer-card__variant { font-size : …" at bounding box center [375, 209] width 383 height 166
click at [349, 201] on div "overflow : hidden ; } #m-1756314511803 .influencer-card__variant { font-size : …" at bounding box center [375, 209] width 383 height 166
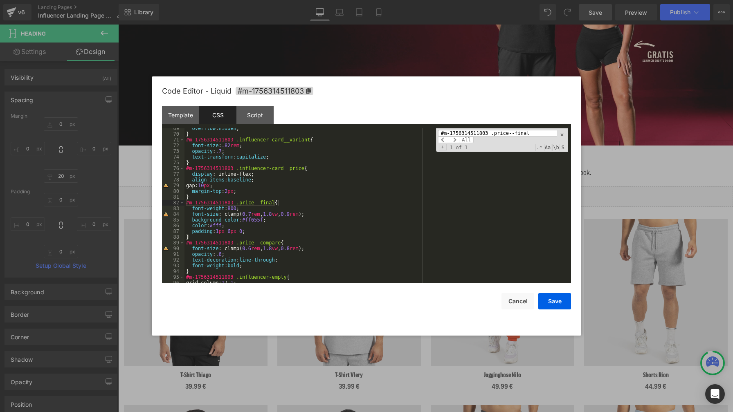
paste input "influencer-card__meta"
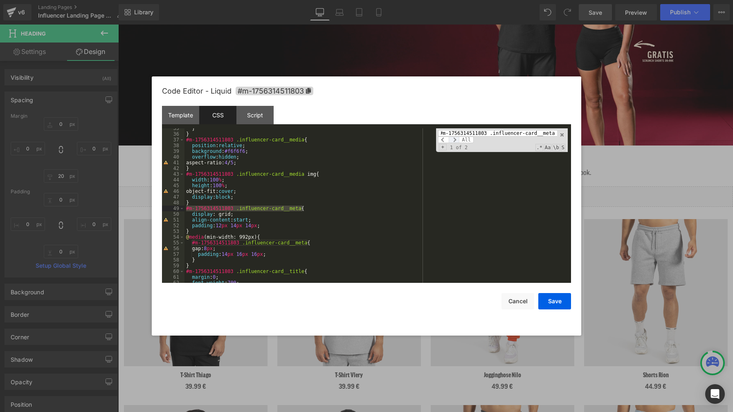
type input "#m-1756314511803 .influencer-card__meta"
click at [456, 140] on span at bounding box center [454, 140] width 11 height 7
click at [261, 250] on div "} } #m-1756314511803 .influencer-card__media { position : relative ; background…" at bounding box center [375, 209] width 383 height 166
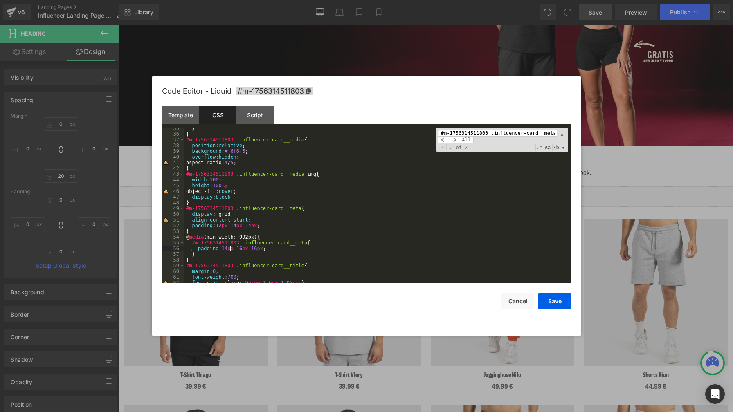
click at [231, 250] on div "} } #m-1756314511803 .influencer-card__media { position : relative ; background…" at bounding box center [375, 209] width 383 height 166
drag, startPoint x: 263, startPoint y: 250, endPoint x: 272, endPoint y: 253, distance: 9.3
click at [263, 250] on div "} } #m-1756314511803 .influencer-card__media { position : relative ; background…" at bounding box center [375, 209] width 383 height 166
drag, startPoint x: 220, startPoint y: 227, endPoint x: 260, endPoint y: 226, distance: 39.7
click at [260, 226] on div "} } #m-1756314511803 .influencer-card__media { position : relative ; background…" at bounding box center [375, 209] width 383 height 166
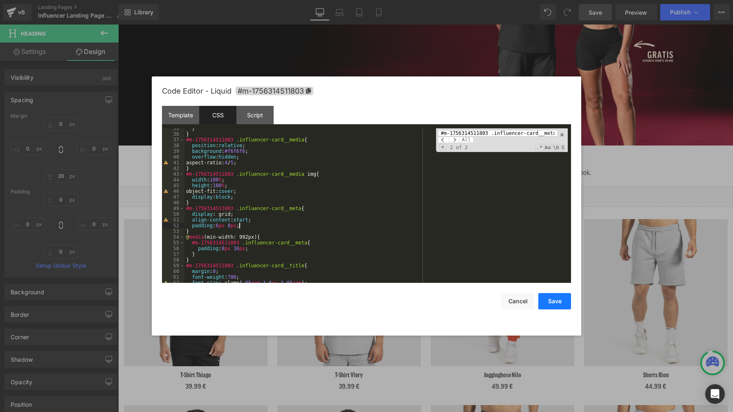
click at [545, 301] on button "Save" at bounding box center [554, 301] width 33 height 16
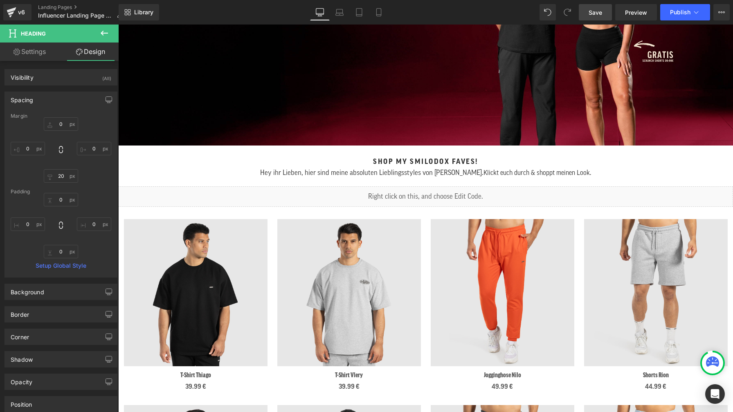
click at [598, 11] on span "Save" at bounding box center [595, 12] width 13 height 9
click at [679, 14] on span "Publish" at bounding box center [680, 12] width 20 height 7
click at [598, 16] on link "Save" at bounding box center [595, 12] width 33 height 16
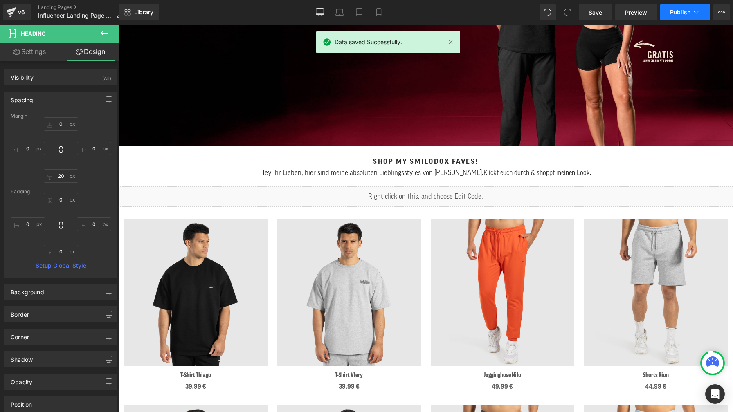
click at [671, 14] on span "Publish" at bounding box center [680, 12] width 20 height 7
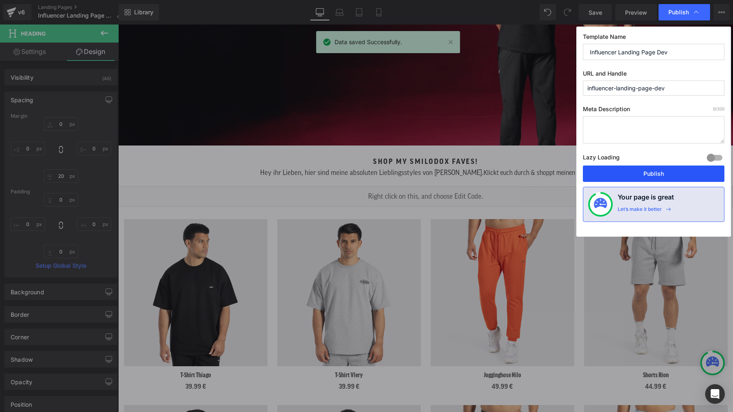
click at [679, 174] on button "Publish" at bounding box center [654, 174] width 142 height 16
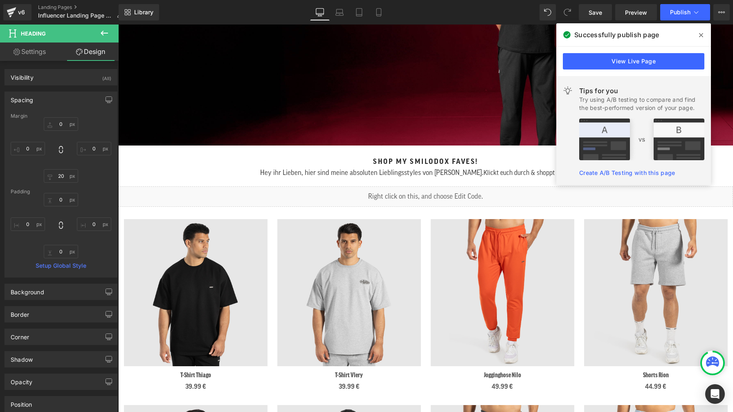
click at [700, 36] on icon at bounding box center [701, 35] width 4 height 7
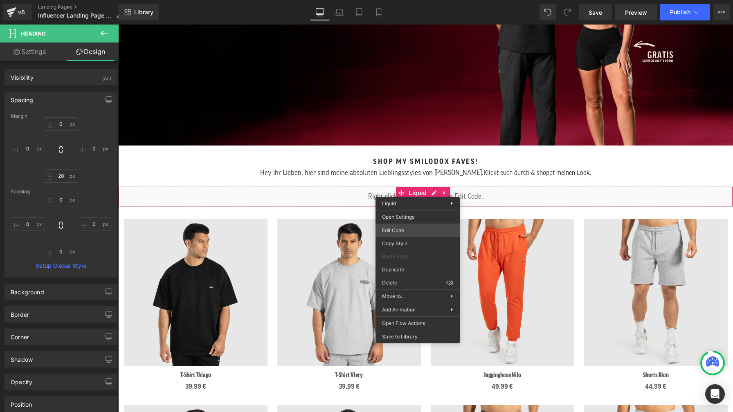
click at [411, 0] on div "Heading You are previewing how the will restyle your page. You can not edit Ele…" at bounding box center [366, 0] width 733 height 0
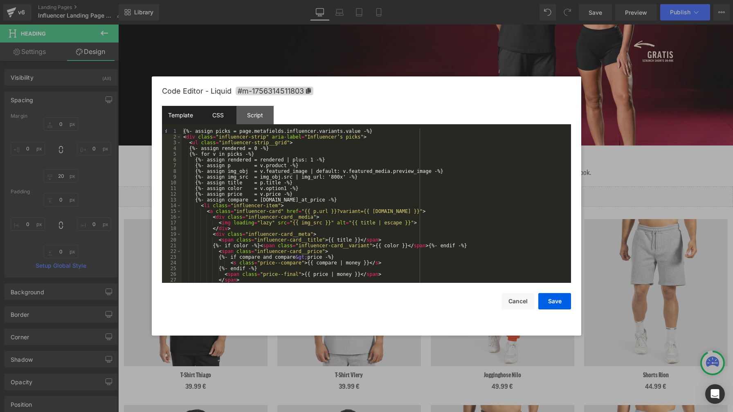
click at [214, 115] on div "CSS" at bounding box center [217, 115] width 37 height 18
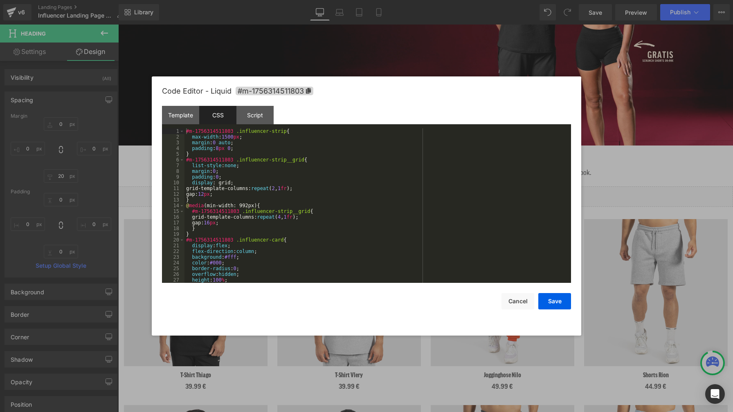
click at [411, 173] on div "#m-1756314511803 .influencer-strip { max-width : 1500 px ; margin : 0 auto ; pa…" at bounding box center [375, 211] width 383 height 166
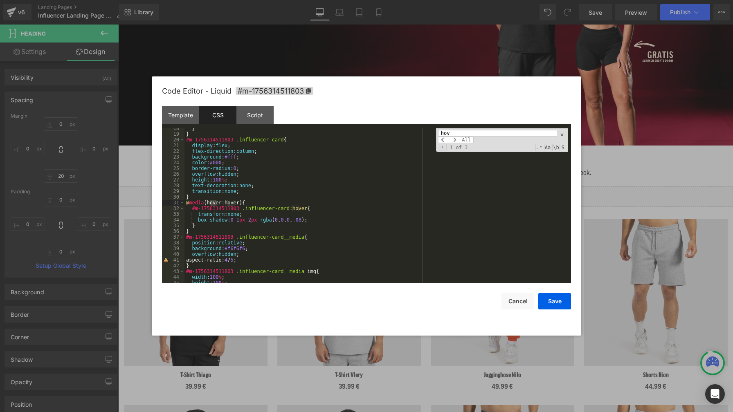
scroll to position [100, 0]
type input "hover"
click at [320, 221] on div "} } #m-1756314511803 .influencer-card { display : flex ; flex-direction : colum…" at bounding box center [375, 209] width 383 height 166
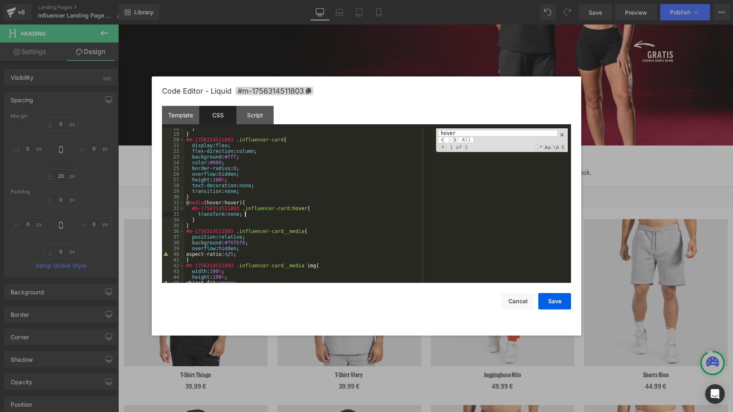
click at [456, 139] on span at bounding box center [454, 140] width 11 height 7
click at [562, 135] on span at bounding box center [562, 135] width 6 height 6
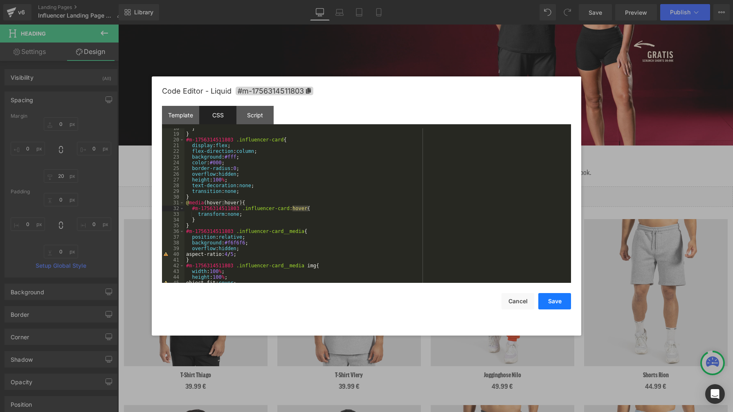
click at [562, 303] on button "Save" at bounding box center [554, 301] width 33 height 16
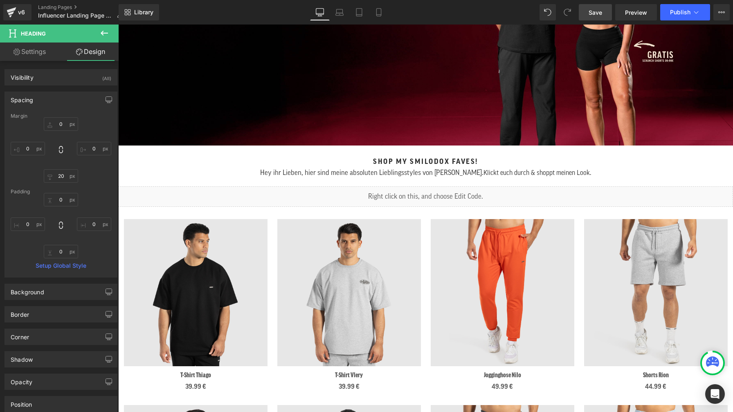
click at [590, 15] on span "Save" at bounding box center [595, 12] width 13 height 9
click at [477, 16] on div "Library Desktop Desktop Laptop Tablet Mobile Save Preview Publish Scheduled Vie…" at bounding box center [426, 12] width 614 height 16
click at [118, 25] on div at bounding box center [118, 25] width 0 height 0
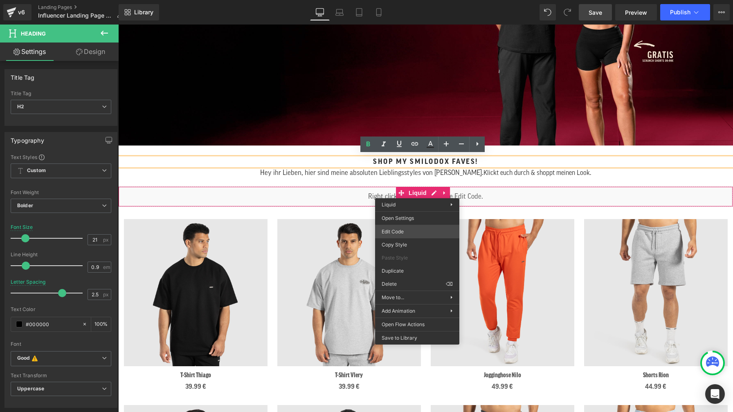
click at [418, 0] on div "Heading You are previewing how the will restyle your page. You can not edit Ele…" at bounding box center [366, 0] width 733 height 0
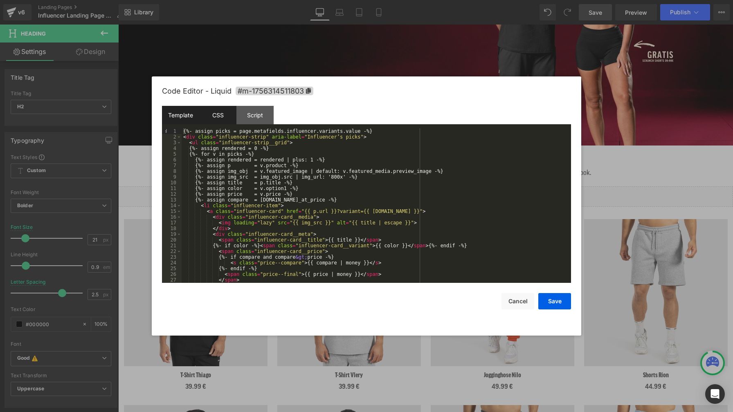
click at [220, 120] on div "CSS" at bounding box center [217, 115] width 37 height 18
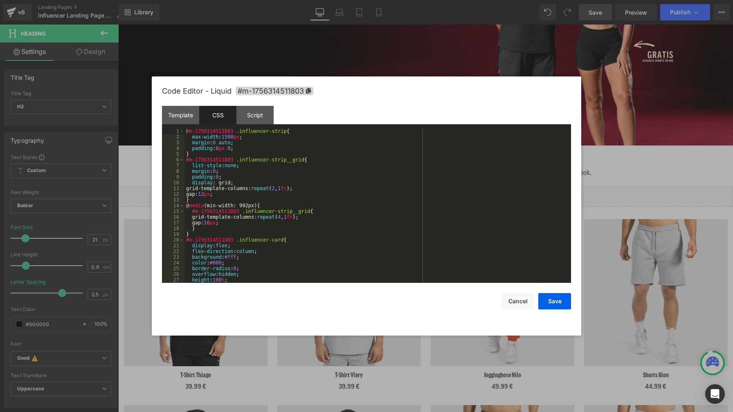
click at [362, 157] on div "#m-1756314511803 .influencer-strip { max-width : 1500 px ; margin : 0 auto ; pa…" at bounding box center [375, 211] width 383 height 166
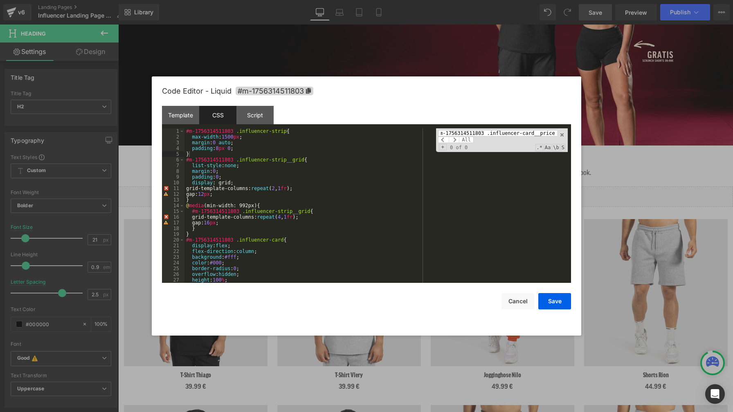
scroll to position [346, 0]
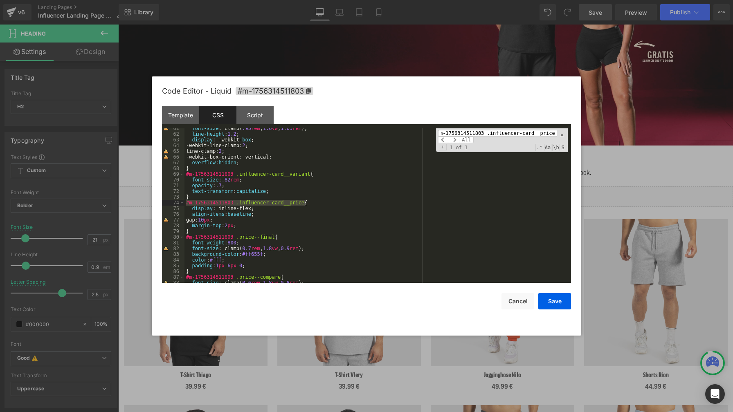
type input "#m-1756314511803 .influencer-card__price"
click at [256, 229] on div "font-size : clamp( .95 rem , 1.6 vw , 1.05 rem ); line-height : 1.2 ; display :…" at bounding box center [375, 209] width 383 height 166
click at [256, 227] on div "font-size : clamp( .95 rem , 1.6 vw , 1.05 rem ); line-height : 1.2 ; display :…" at bounding box center [375, 209] width 383 height 166
paste input "variant"
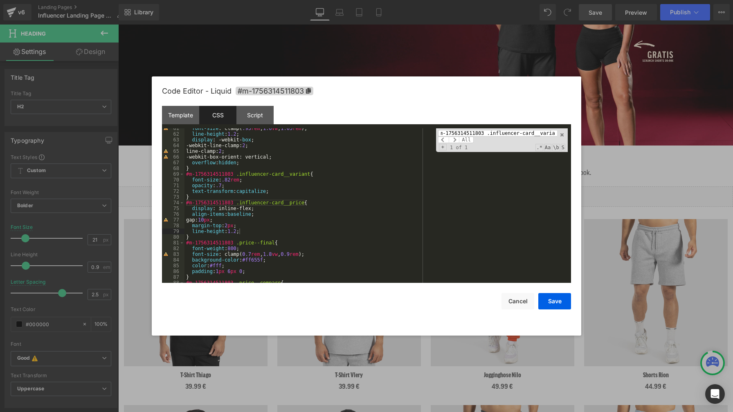
scroll to position [0, 10]
type input "#m-1756314511803 .influencer-card__variant"
click at [281, 193] on div "font-size : clamp( .95 rem , 1.6 vw , 1.05 rem ); line-height : 1.2 ; display :…" at bounding box center [375, 209] width 383 height 166
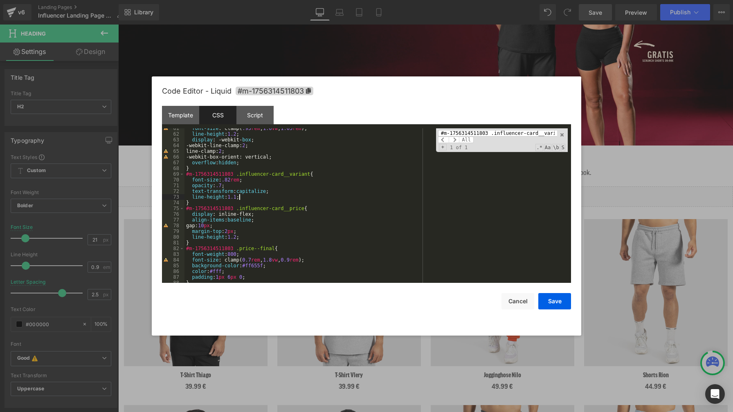
click at [262, 197] on div "font-size : clamp( .95 rem , 1.6 vw , 1.05 rem ); line-height : 1.2 ; display :…" at bounding box center [375, 209] width 383 height 166
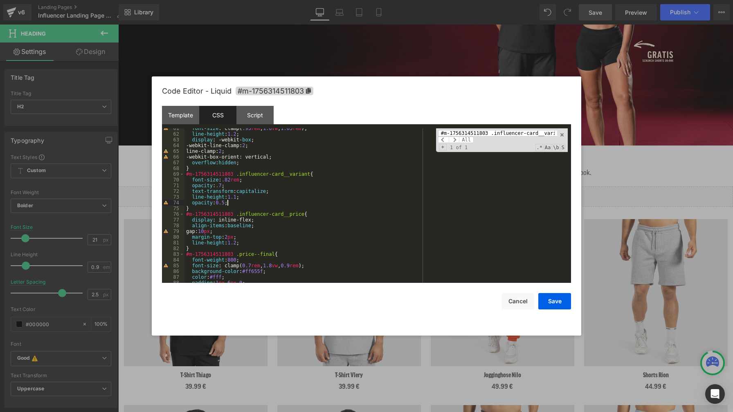
click at [262, 206] on div "font-size : clamp( .95 rem , 1.6 vw , 1.05 rem ); line-height : 1.2 ; display :…" at bounding box center [375, 209] width 383 height 166
click at [245, 202] on div "font-size : clamp( .95 rem , 1.6 vw , 1.05 rem ); line-height : 1.2 ; display :…" at bounding box center [375, 209] width 383 height 166
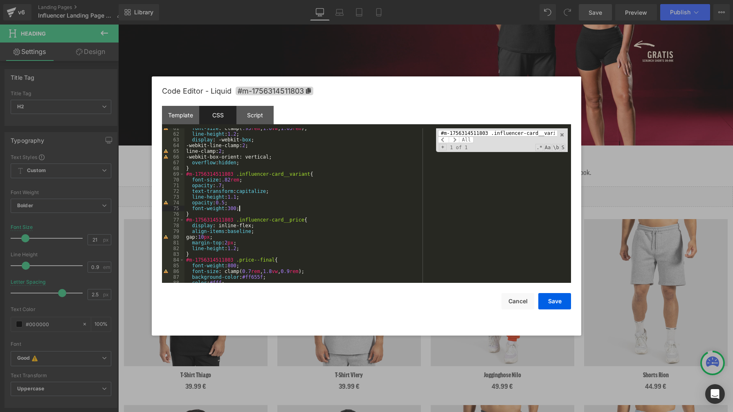
click at [382, 201] on div "font-size : clamp( .95 rem , 1.6 vw , 1.05 rem ); line-height : 1.2 ; display :…" at bounding box center [375, 209] width 383 height 166
paste input "title"
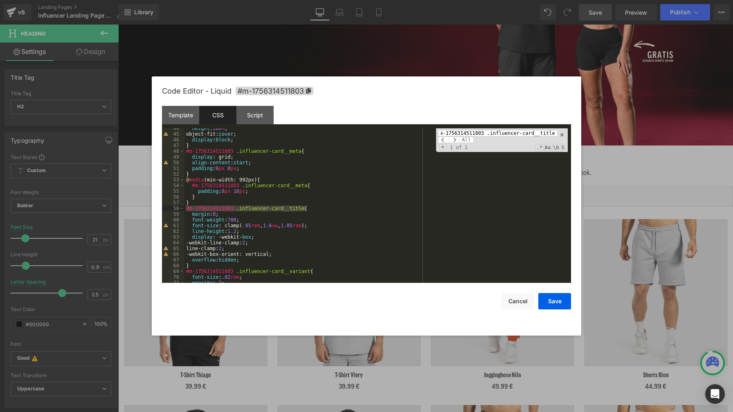
scroll to position [249, 0]
type input "#m-1756314511803 .influencer-card__title"
click at [238, 232] on div "height : 100 % ; object-fit: cover ; display : block ; } #m-1756314511803 .infl…" at bounding box center [375, 209] width 383 height 166
click at [402, 246] on div "height : 100 % ; object-fit: cover ; display : block ; } #m-1756314511803 .infl…" at bounding box center [375, 209] width 383 height 166
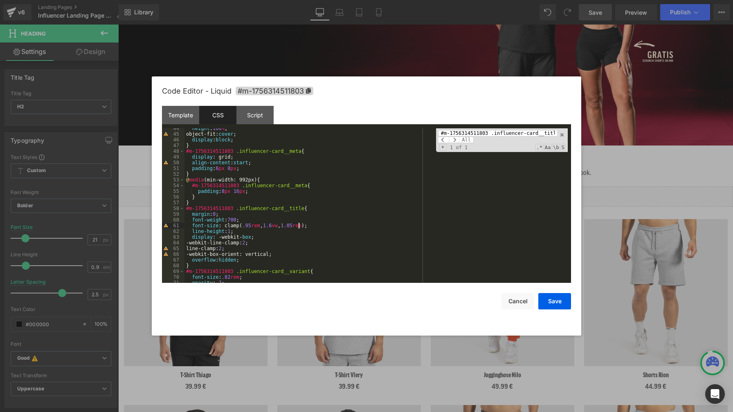
click at [297, 226] on div "height : 100 % ; object-fit: cover ; display : block ; } #m-1756314511803 .infl…" at bounding box center [375, 209] width 383 height 166
click at [251, 226] on div "height : 100 % ; object-fit: cover ; display : block ; } #m-1756314511803 .infl…" at bounding box center [375, 209] width 383 height 166
click at [560, 299] on button "Save" at bounding box center [554, 301] width 33 height 16
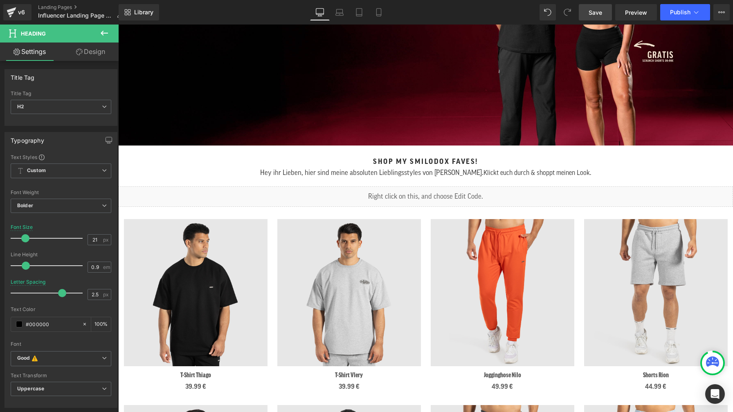
click at [595, 13] on span "Save" at bounding box center [595, 12] width 13 height 9
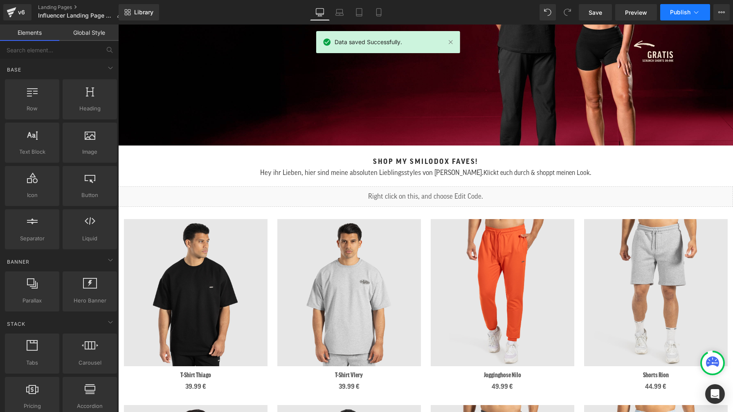
click at [679, 13] on span "Publish" at bounding box center [680, 12] width 20 height 7
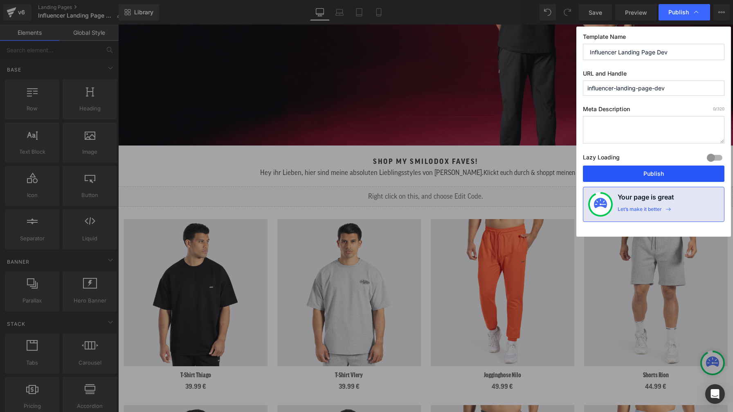
click at [666, 171] on button "Publish" at bounding box center [654, 174] width 142 height 16
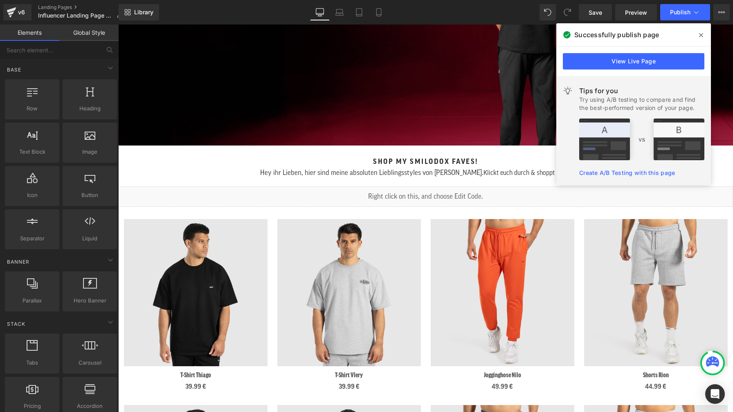
click at [699, 37] on icon at bounding box center [701, 35] width 4 height 7
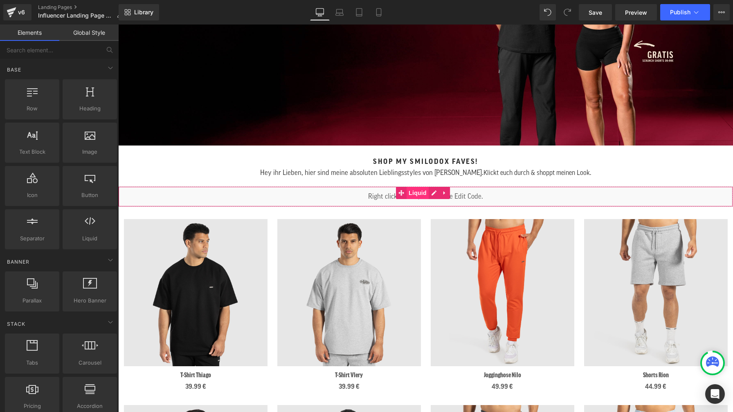
click at [416, 191] on span "Liquid" at bounding box center [418, 193] width 22 height 12
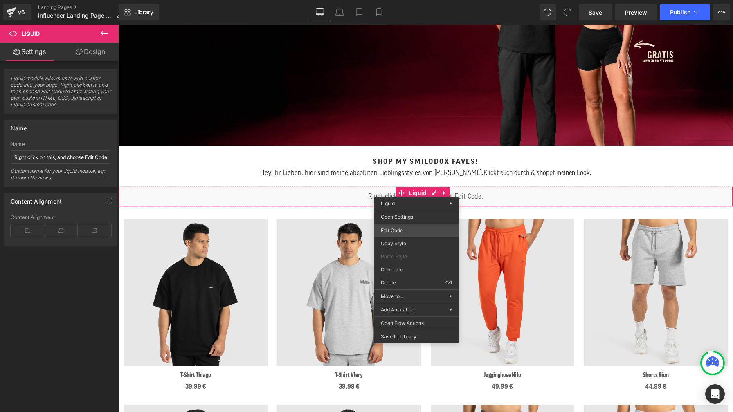
click at [411, 0] on div "Liquid You are previewing how the will restyle your page. You can not edit Elem…" at bounding box center [366, 0] width 733 height 0
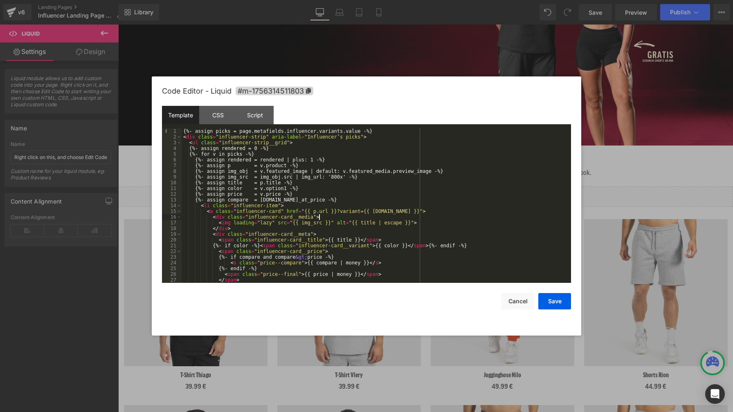
click at [464, 219] on div "{%- assign picks = page.metafields.influencer.variants.value -%} < div class = …" at bounding box center [375, 211] width 386 height 166
click at [213, 114] on div "CSS" at bounding box center [217, 115] width 37 height 18
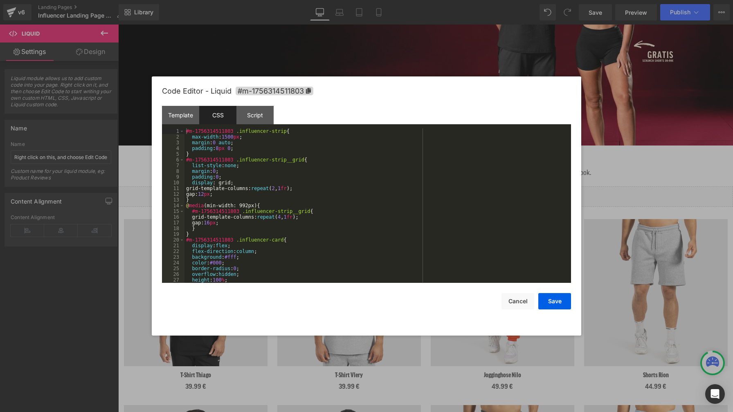
click at [381, 170] on div "#m-1756314511803 .influencer-strip { max-width : 1500 px ; margin : 0 auto ; pa…" at bounding box center [375, 211] width 383 height 166
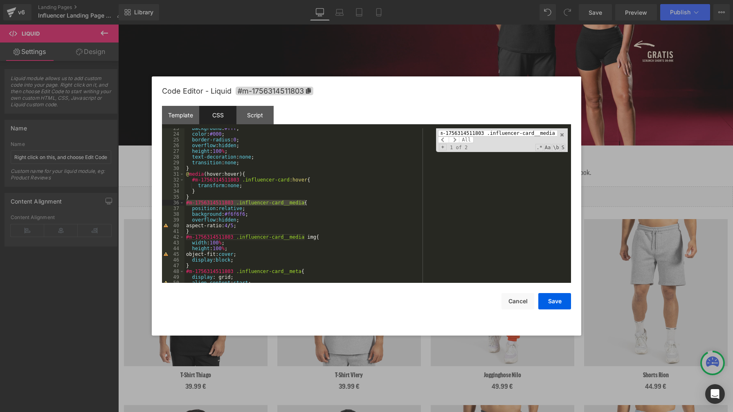
scroll to position [129, 0]
type input "#m-1756314511803 .influencer-card__media"
click at [259, 226] on div "background : #fff ; color : #000 ; border-radius : 0 ; overflow : hidden ; heig…" at bounding box center [375, 209] width 383 height 166
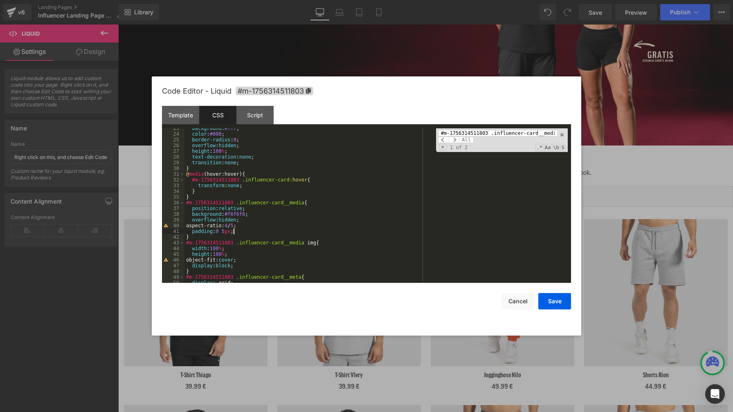
click at [227, 231] on div "background : #fff ; color : #000 ; border-radius : 0 ; overflow : hidden ; heig…" at bounding box center [375, 209] width 383 height 166
click at [387, 225] on div "background : #fff ; color : #000 ; border-radius : 0 ; overflow : hidden ; heig…" at bounding box center [375, 209] width 383 height 166
paste input "strip__grid"
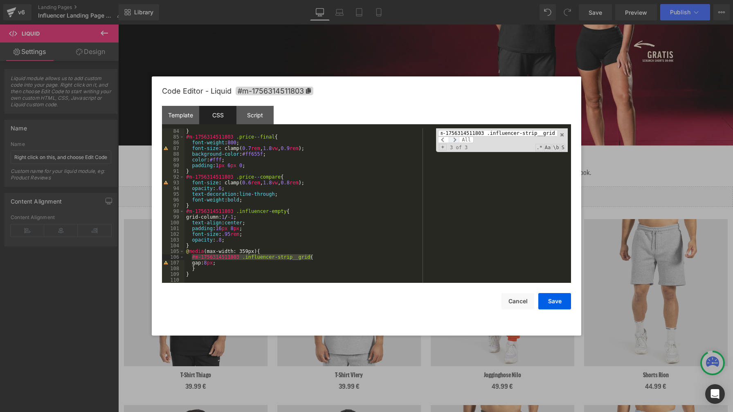
click at [453, 141] on span at bounding box center [454, 140] width 11 height 7
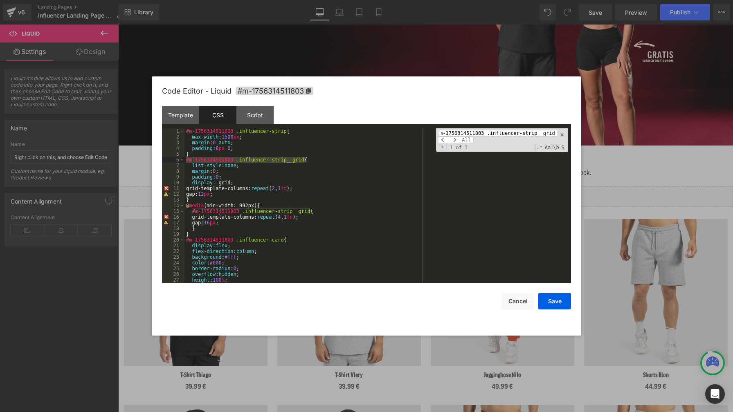
scroll to position [0, 0]
click at [234, 196] on div "#m-1756314511803 .influencer-strip { max-width : 1500 px ; margin : 0 auto ; pa…" at bounding box center [375, 211] width 383 height 166
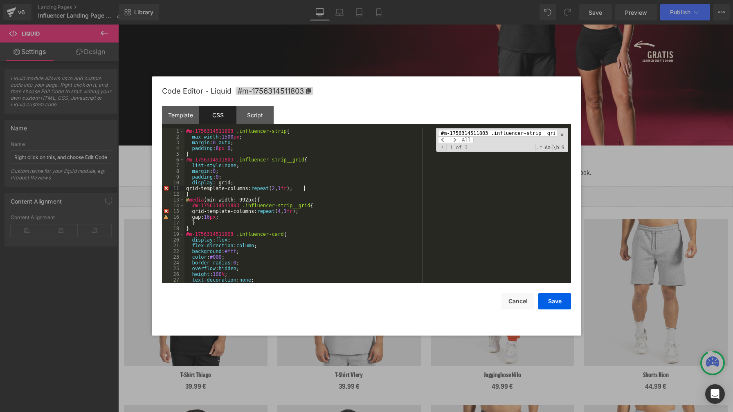
click at [402, 214] on div "#m-1756314511803 .influencer-strip { max-width : 1500 px ; margin : 0 auto ; pa…" at bounding box center [375, 211] width 383 height 166
paste input "card__media"
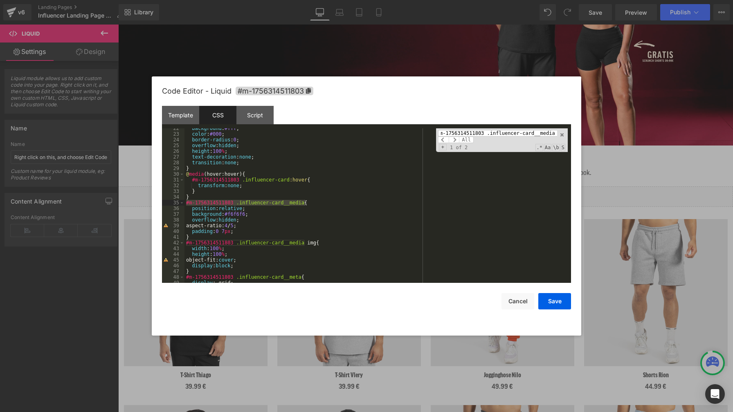
type input "#m-1756314511803 .influencer-card__media"
click at [455, 139] on span at bounding box center [454, 140] width 11 height 7
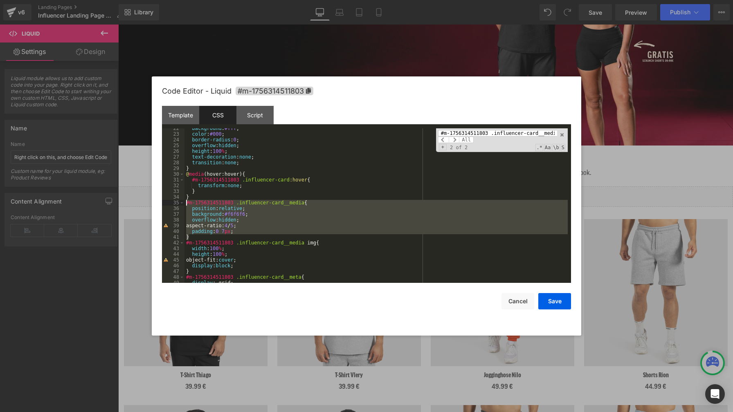
drag, startPoint x: 201, startPoint y: 237, endPoint x: 178, endPoint y: 205, distance: 39.7
click at [178, 205] on pre "22 23 24 25 26 27 28 29 30 31 32 33 34 35 36 37 38 39 40 41 42 43 44 45 46 47 4…" at bounding box center [366, 205] width 409 height 155
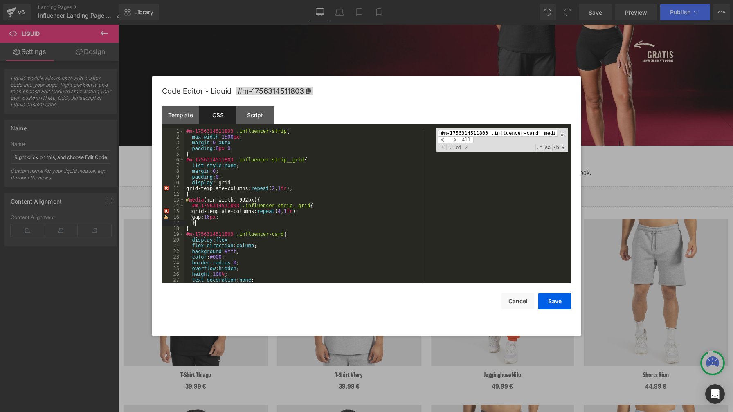
click at [208, 223] on div "#m-1756314511803 .influencer-strip { max-width : 1500 px ; margin : 0 auto ; pa…" at bounding box center [375, 211] width 383 height 166
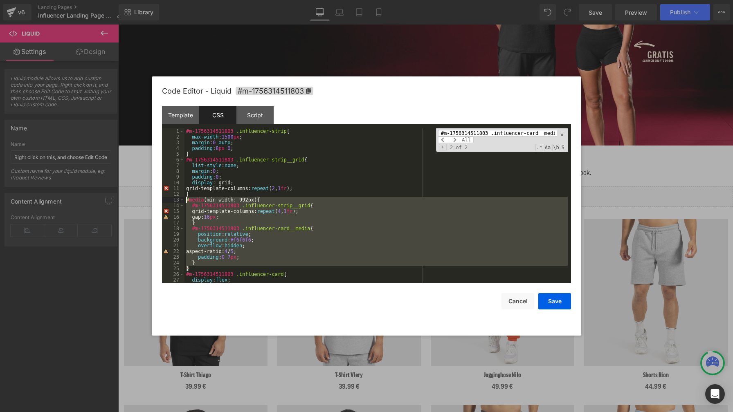
drag, startPoint x: 196, startPoint y: 270, endPoint x: 185, endPoint y: 202, distance: 68.9
click at [185, 202] on div "#m-1756314511803 .influencer-strip { max-width : 1500 px ; margin : 0 auto ; pa…" at bounding box center [375, 211] width 383 height 166
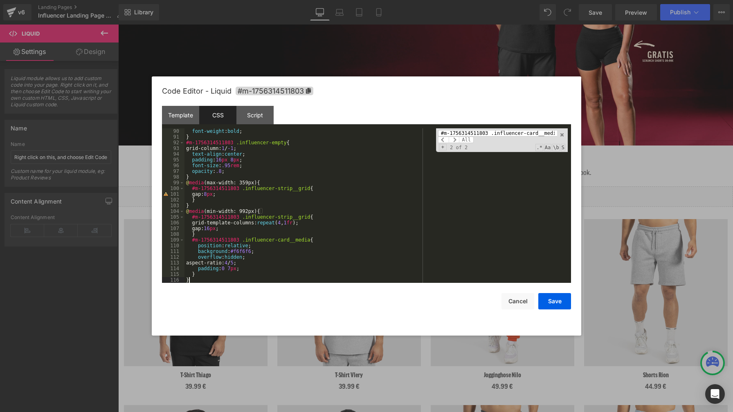
scroll to position [510, 0]
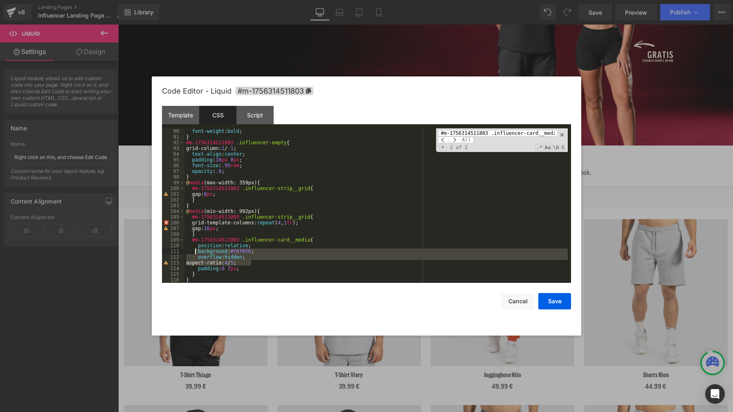
drag, startPoint x: 258, startPoint y: 261, endPoint x: 194, endPoint y: 248, distance: 65.1
click at [194, 248] on div "font-weight : bold ; } #m-1756314511803 .influencer-empty { grid-column: 1 / -1…" at bounding box center [375, 211] width 383 height 166
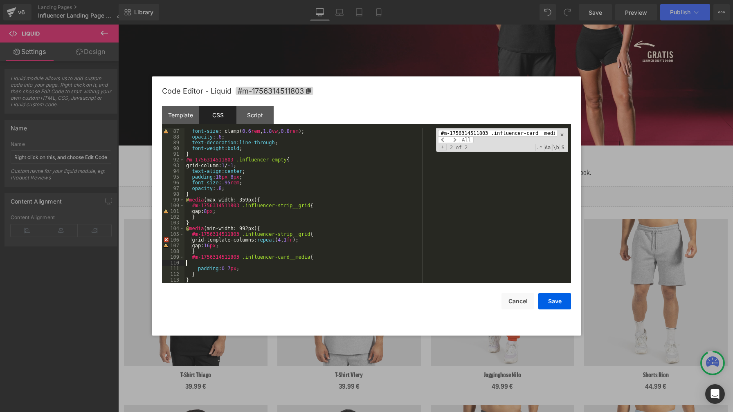
scroll to position [487, 0]
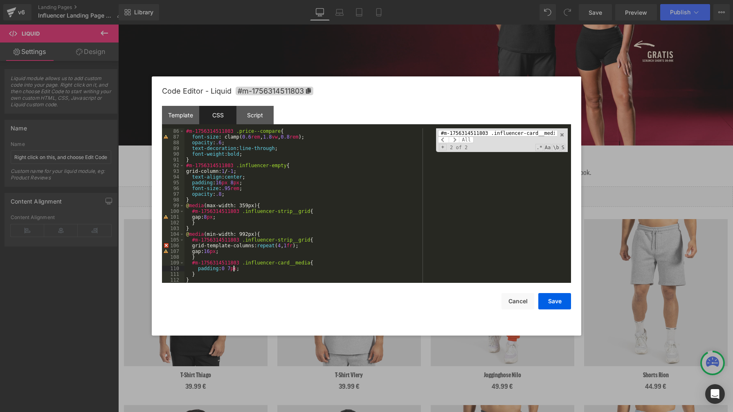
click at [233, 268] on div "#m-1756314511803 .price--compare { font-size : clamp( 0.6 rem , 1.8 vw , 0.8 re…" at bounding box center [375, 211] width 383 height 166
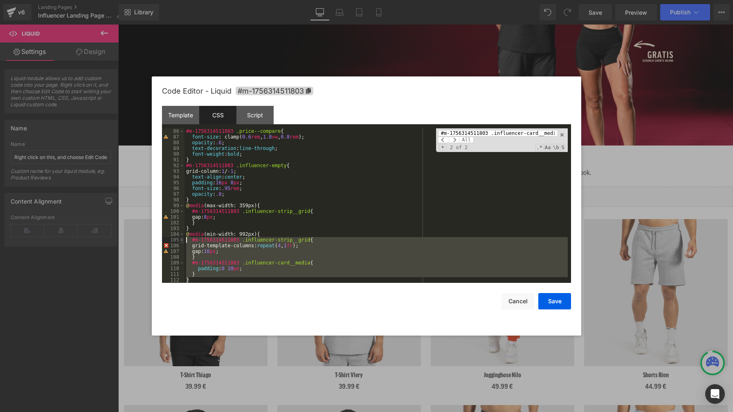
drag, startPoint x: 194, startPoint y: 279, endPoint x: 183, endPoint y: 237, distance: 43.7
click at [183, 237] on pre "86 87 88 89 90 91 92 93 94 95 96 97 98 99 100 101 102 103 104 105 106 107 108 1…" at bounding box center [366, 205] width 409 height 155
click at [200, 229] on div "#m-1756314511803 .price--compare { font-size : clamp( 0.6 rem , 1.8 vw , 0.8 re…" at bounding box center [375, 211] width 383 height 166
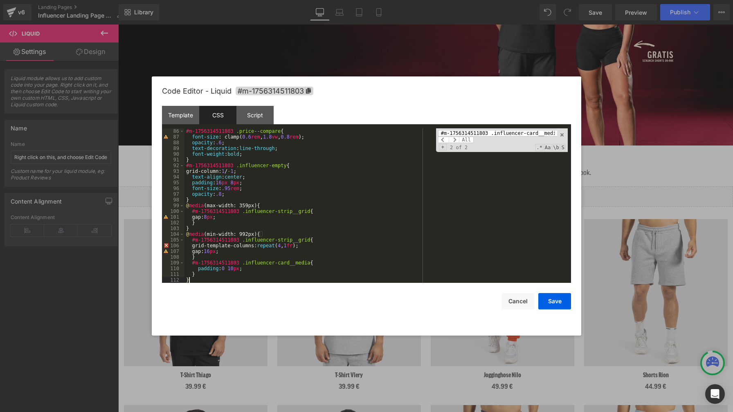
click at [250, 234] on div "#m-1756314511803 .price--compare { font-size : clamp( 0.6 rem , 1.8 vw , 0.8 re…" at bounding box center [375, 211] width 383 height 166
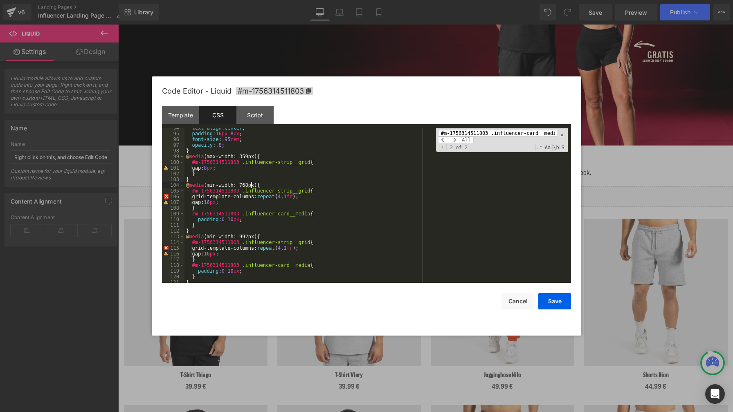
scroll to position [538, 0]
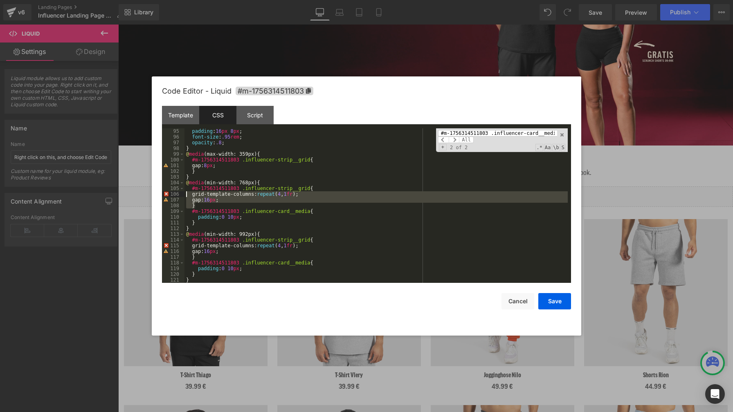
drag, startPoint x: 206, startPoint y: 206, endPoint x: 184, endPoint y: 193, distance: 25.3
click at [184, 193] on pre "95 96 97 98 99 100 101 102 103 104 105 106 107 108 109 110 111 112 113 114 115 …" at bounding box center [366, 205] width 409 height 155
click at [191, 190] on div "padding : 16 px 8 px ; font-size : .95 rem ; opacity : .8 ; } @ media (max-widt…" at bounding box center [375, 211] width 383 height 166
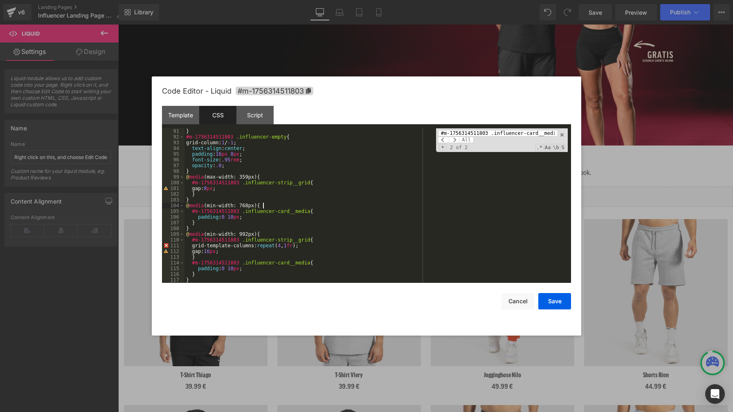
scroll to position [515, 0]
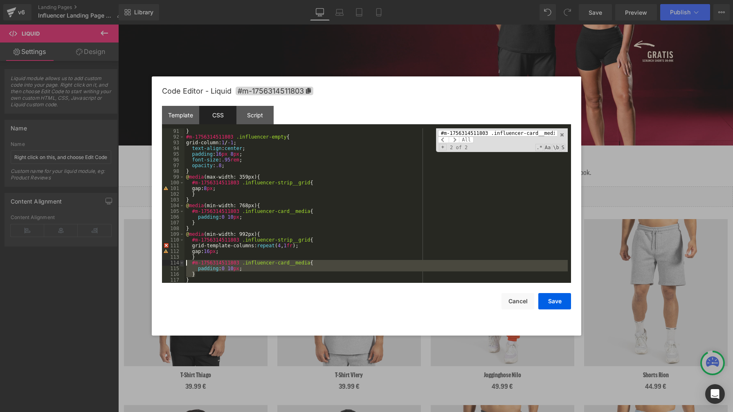
drag, startPoint x: 201, startPoint y: 274, endPoint x: 182, endPoint y: 263, distance: 22.3
click at [182, 263] on pre "91 92 93 94 95 96 97 98 99 100 101 102 103 104 105 106 107 108 109 110 111 112 …" at bounding box center [366, 205] width 409 height 155
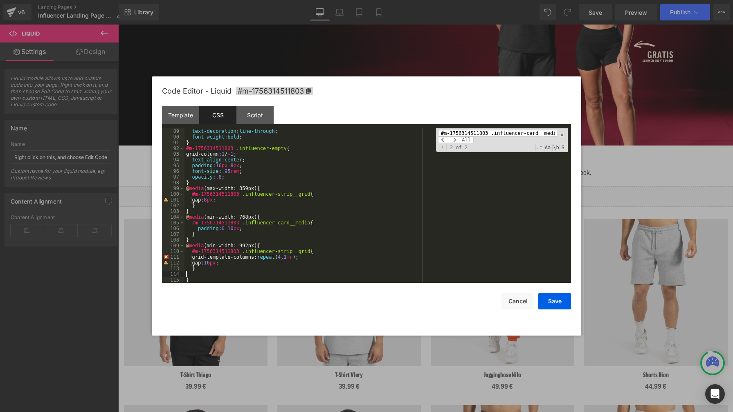
scroll to position [498, 0]
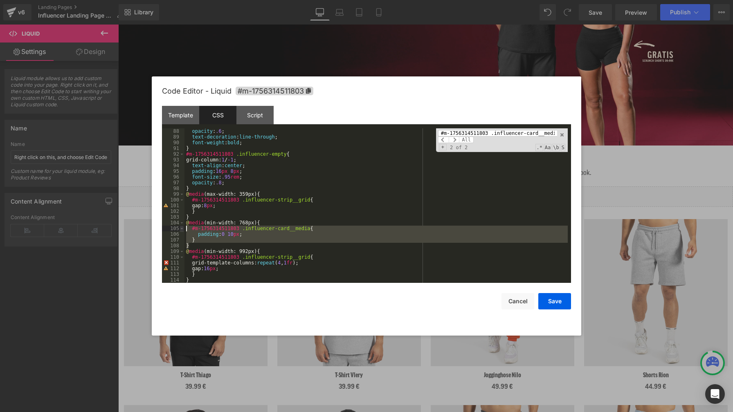
drag, startPoint x: 193, startPoint y: 244, endPoint x: 180, endPoint y: 227, distance: 21.4
click at [180, 227] on pre "88 89 90 91 92 93 94 95 96 97 98 99 100 101 102 103 104 105 106 107 108 109 110…" at bounding box center [366, 205] width 409 height 155
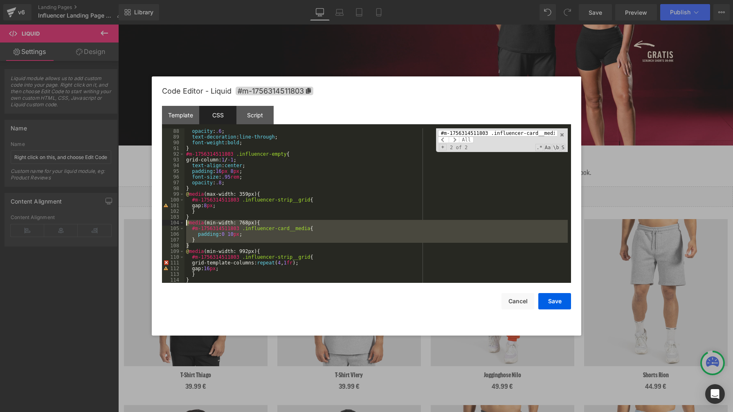
click at [186, 223] on div "opacity : .6 ; text-decoration : line-through ; font-weight : bold ; } #m-17563…" at bounding box center [375, 211] width 383 height 166
click at [204, 278] on div "opacity : .6 ; text-decoration : line-through ; font-weight : bold ; } #m-17563…" at bounding box center [375, 211] width 383 height 166
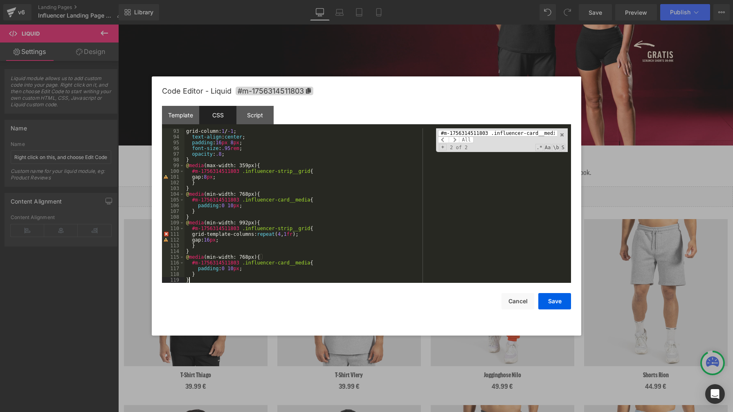
scroll to position [527, 0]
click at [252, 259] on div "grid-column: 1 / -1 ; text-align : center ; padding : 16 px 8 px ; font-size : …" at bounding box center [375, 211] width 383 height 166
click at [236, 268] on div "grid-column: 1 / -1 ; text-align : center ; padding : 16 px 8 px ; font-size : …" at bounding box center [375, 211] width 383 height 166
click at [397, 214] on div "grid-column: 1 / -1 ; text-align : center ; padding : 16 px 8 px ; font-size : …" at bounding box center [375, 211] width 383 height 166
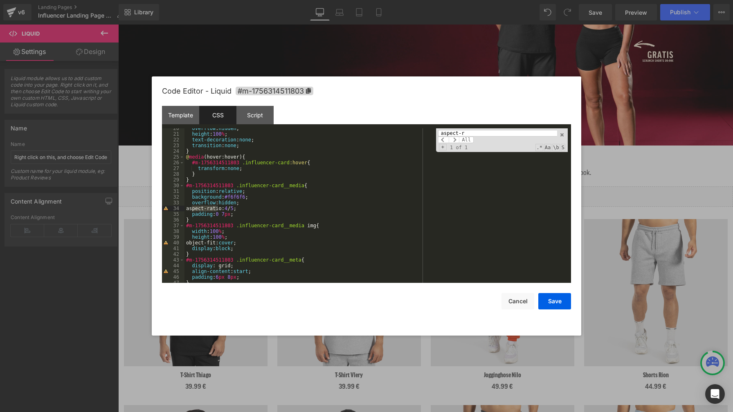
type input "aspect-r"
click at [235, 209] on div "overflow : hidden ; height : 100 % ; text-decoration : none ; transition : none…" at bounding box center [375, 209] width 383 height 166
click at [553, 302] on button "Save" at bounding box center [554, 301] width 33 height 16
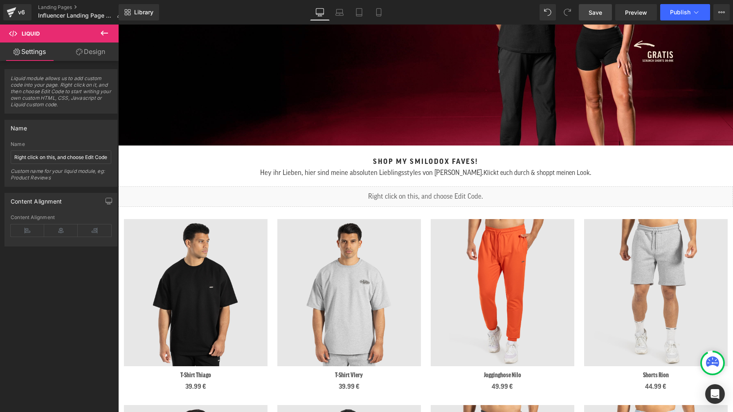
click at [602, 14] on span "Save" at bounding box center [595, 12] width 13 height 9
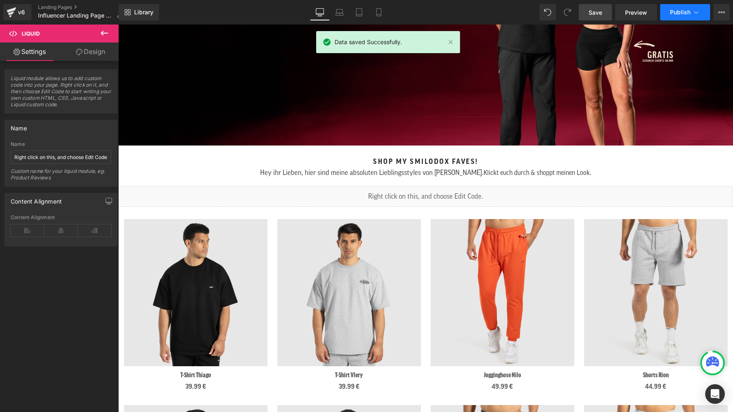
click at [672, 14] on span "Publish" at bounding box center [680, 12] width 20 height 7
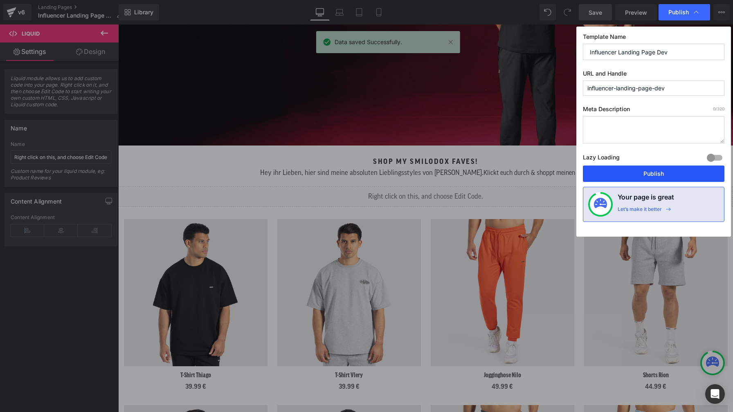
click at [678, 175] on button "Publish" at bounding box center [654, 174] width 142 height 16
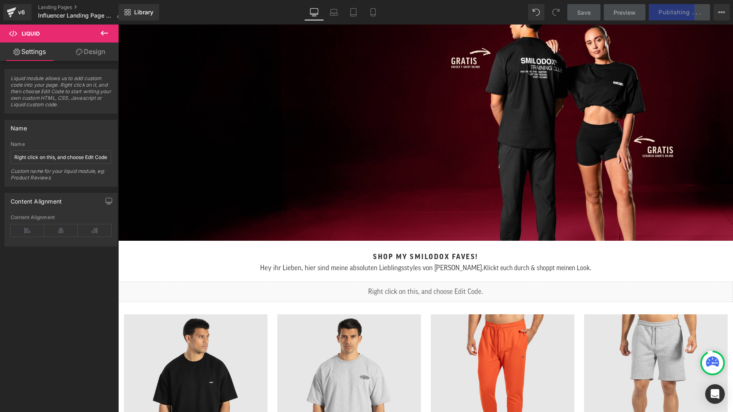
scroll to position [105, 0]
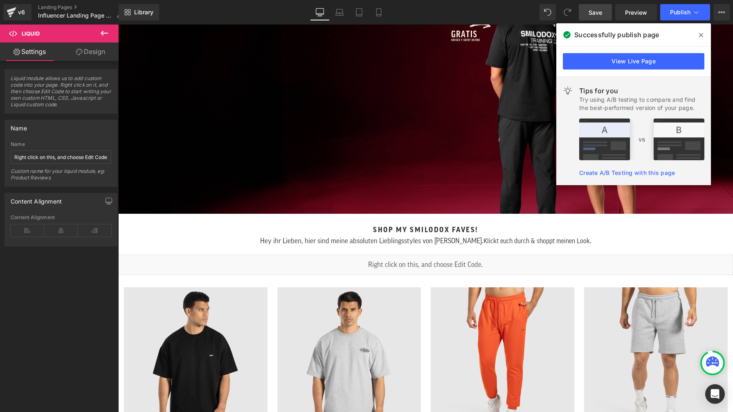
click at [703, 36] on span at bounding box center [701, 35] width 13 height 13
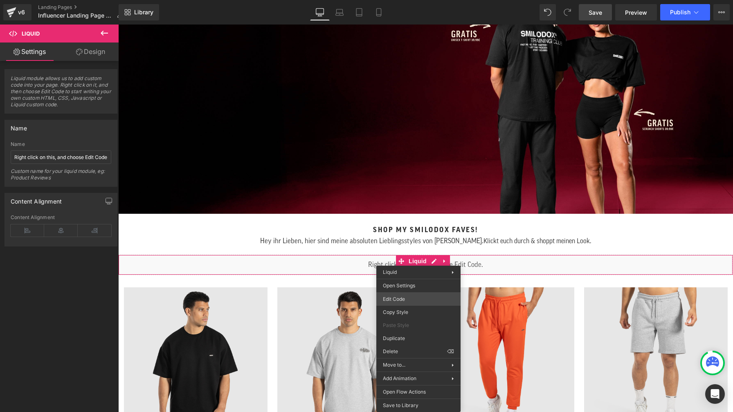
click at [409, 0] on div "Liquid You are previewing how the will restyle your page. You can not edit Elem…" at bounding box center [366, 0] width 733 height 0
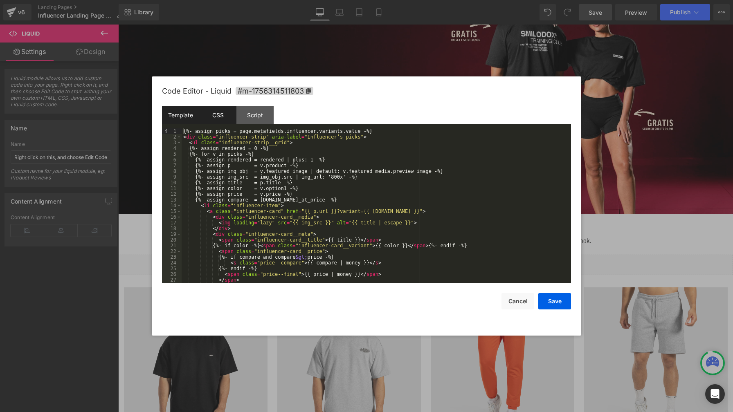
click at [211, 117] on div "CSS" at bounding box center [217, 115] width 37 height 18
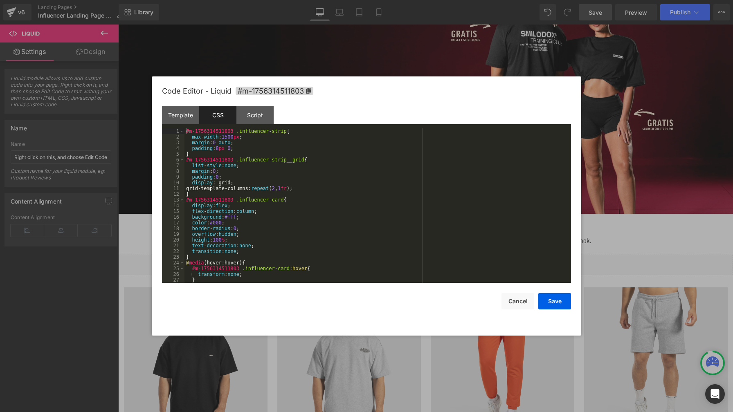
click at [363, 164] on div "#m-1756314511803 .influencer-strip { max-width : 1500 px ; margin : 0 auto ; pa…" at bounding box center [375, 211] width 383 height 166
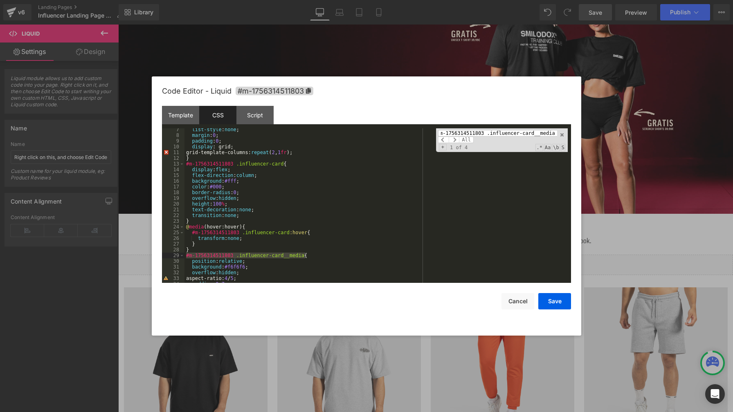
scroll to position [85, 0]
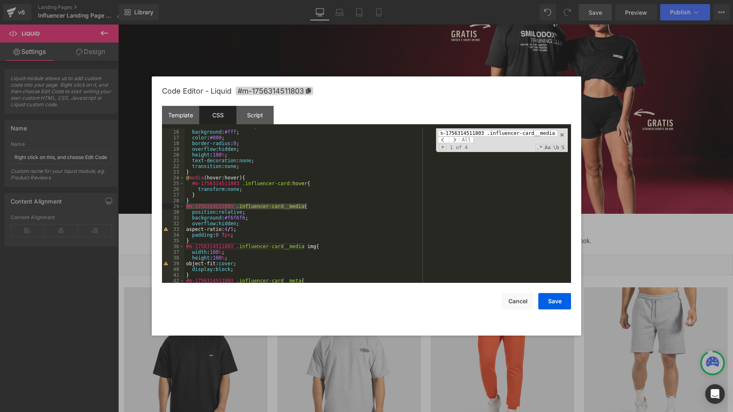
click at [256, 218] on div "flex-direction : column ; background : #fff ; color : #000 ; border-radius : 0 …" at bounding box center [375, 207] width 383 height 166
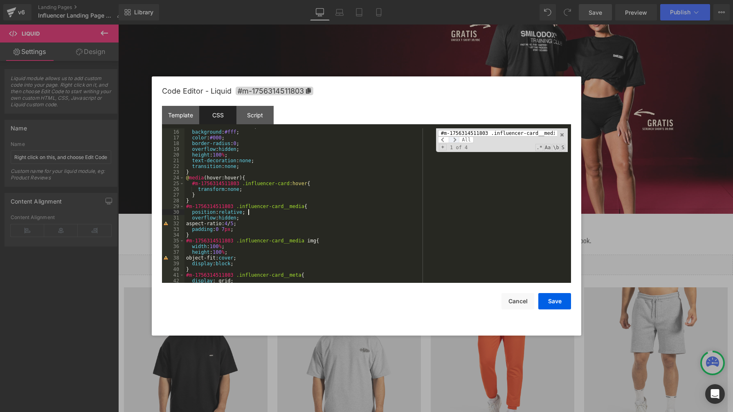
click at [456, 140] on span at bounding box center [454, 140] width 11 height 7
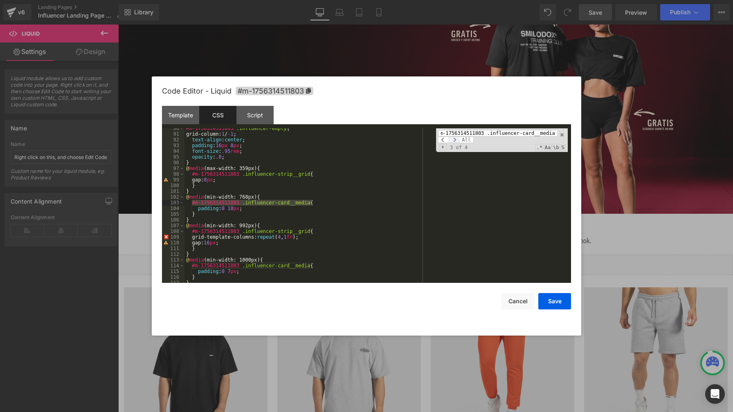
click at [456, 140] on span at bounding box center [454, 140] width 11 height 7
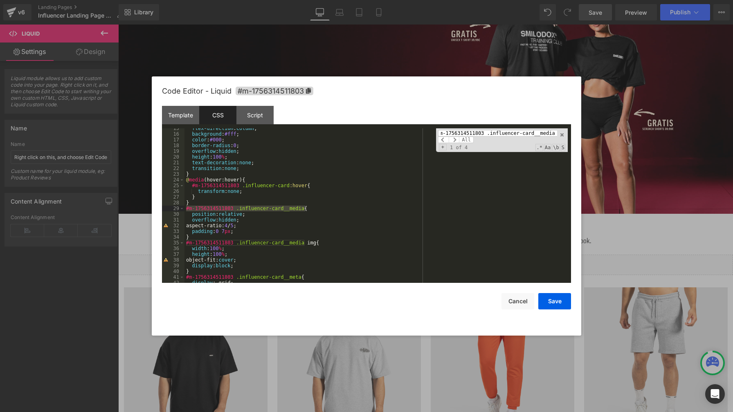
scroll to position [0, 0]
click at [513, 133] on input "#m-1756314511803 .influencer-card__media" at bounding box center [497, 133] width 119 height 7
click at [452, 140] on span at bounding box center [454, 140] width 11 height 7
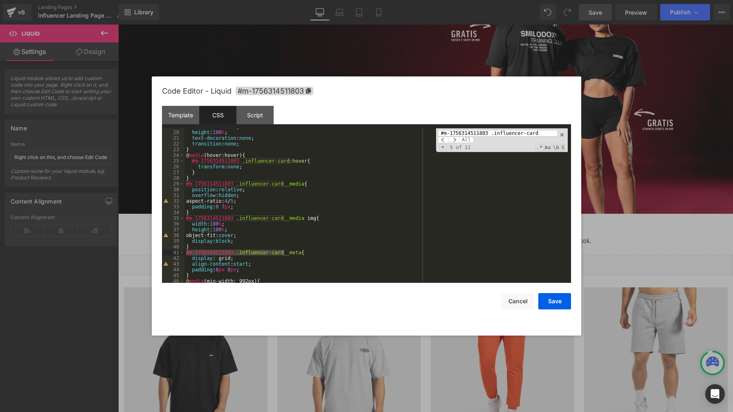
scroll to position [181, 0]
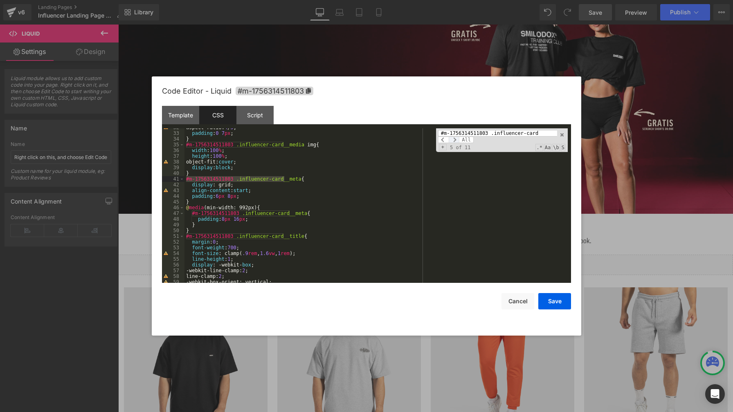
click at [455, 141] on span at bounding box center [454, 140] width 11 height 7
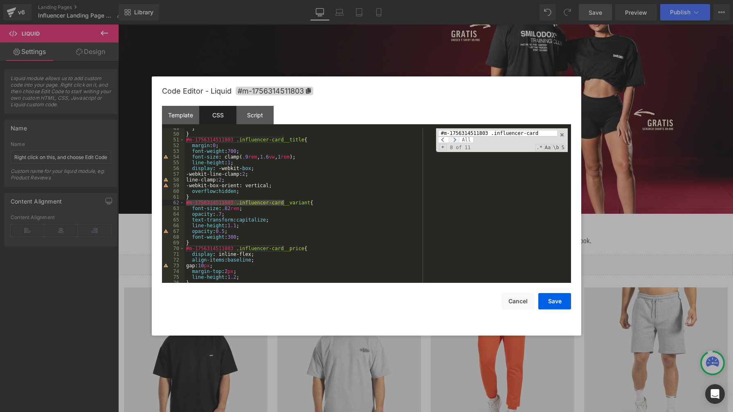
click at [455, 141] on span at bounding box center [454, 140] width 11 height 7
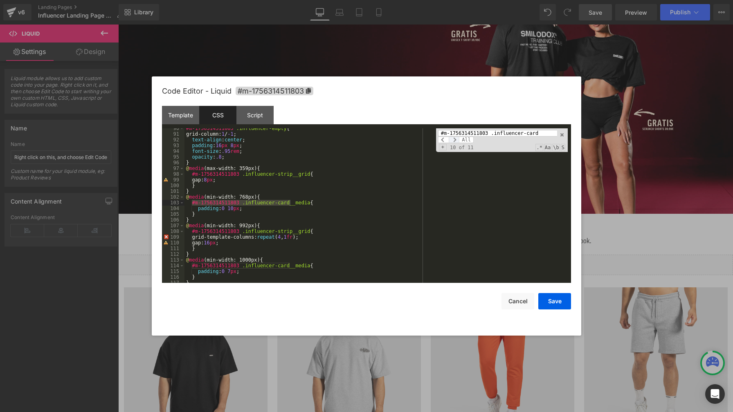
scroll to position [513, 0]
click at [455, 141] on span at bounding box center [454, 140] width 11 height 7
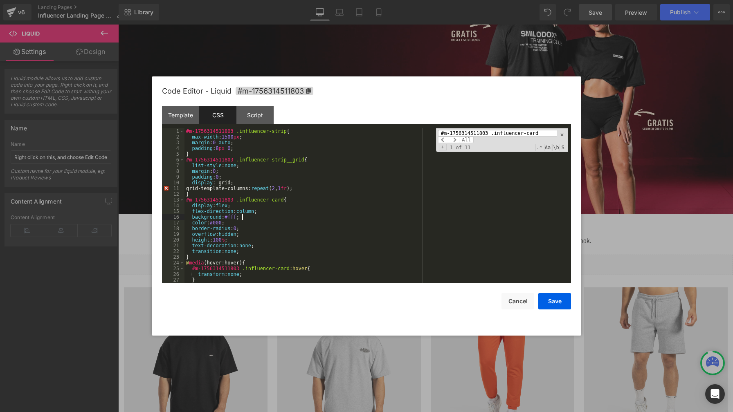
click at [249, 218] on div "#m-1756314511803 .influencer-strip { max-width : 1500 px ; margin : 0 auto ; pa…" at bounding box center [375, 211] width 383 height 166
click at [454, 140] on span at bounding box center [454, 140] width 11 height 7
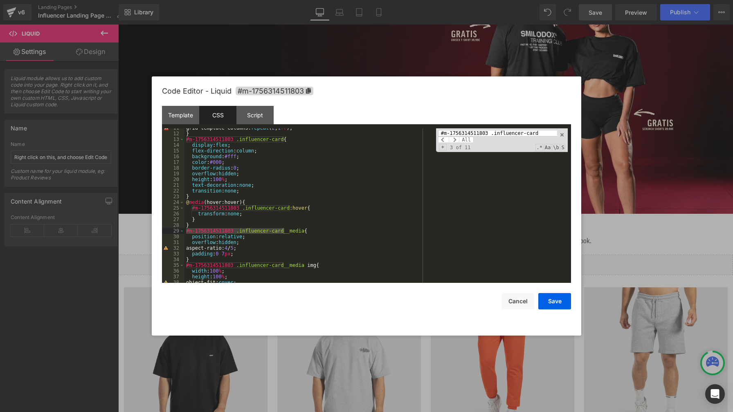
scroll to position [85, 0]
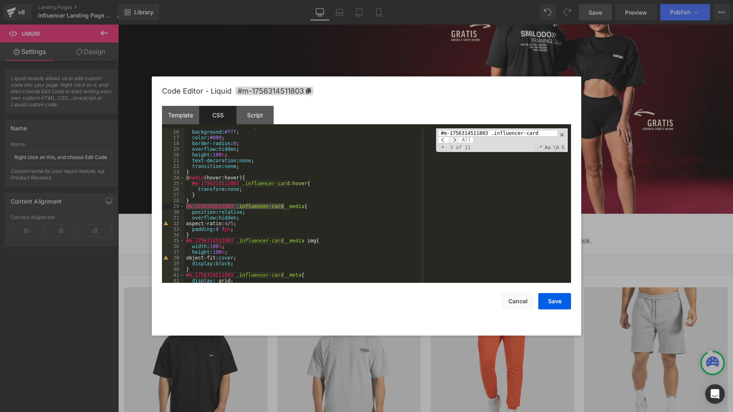
click at [456, 140] on span at bounding box center [454, 140] width 11 height 7
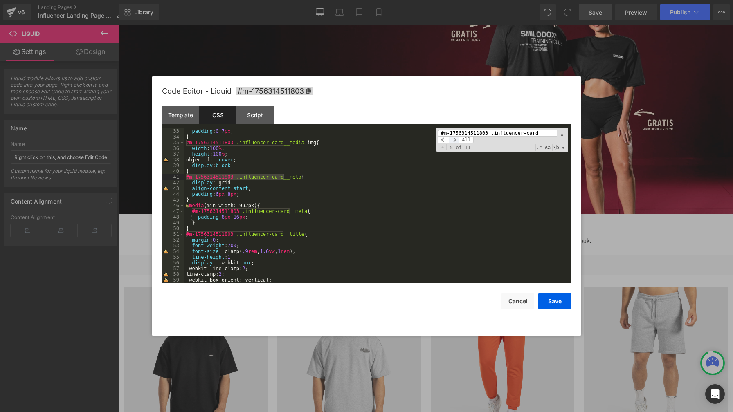
click at [454, 141] on span at bounding box center [454, 140] width 11 height 7
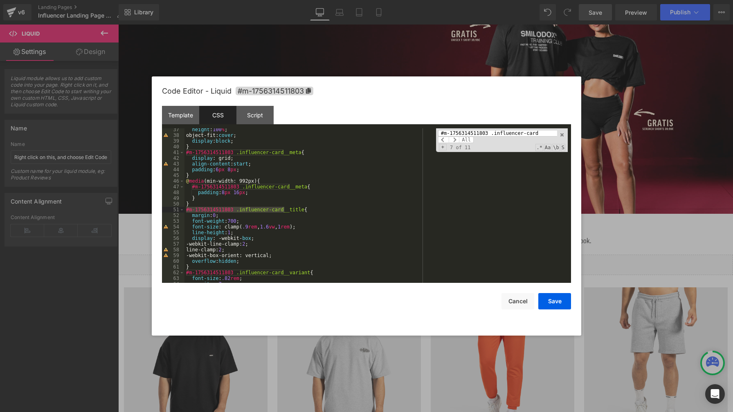
scroll to position [232, 0]
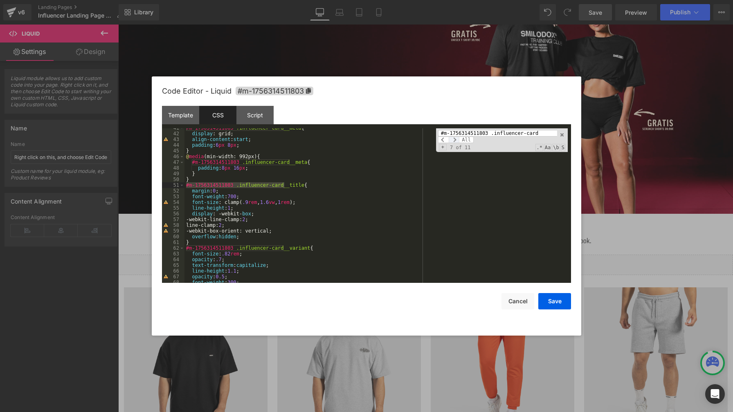
click at [456, 141] on span at bounding box center [454, 140] width 11 height 7
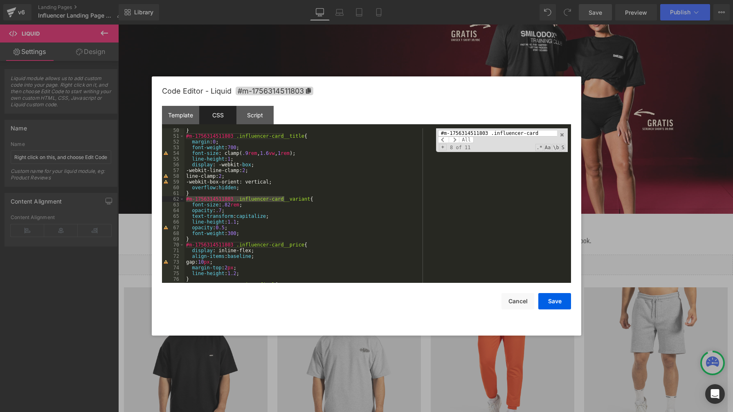
scroll to position [306, 0]
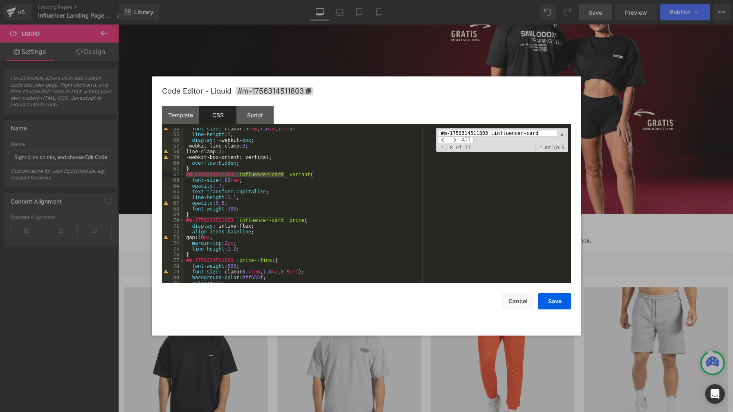
click at [327, 206] on div "font-size : clamp( .9 rem , 1.6 vw , 1 rem ); line-height : 1 ; display : -webk…" at bounding box center [375, 209] width 383 height 166
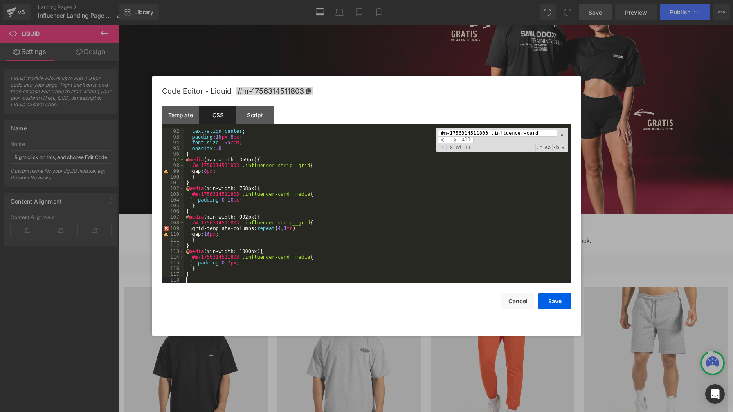
click at [244, 264] on div "text-align : center ; padding : 16 px 8 px ; font-size : .95 rem ; opacity : .8…" at bounding box center [375, 211] width 383 height 166
click at [240, 265] on div "text-align : center ; padding : 16 px 8 px ; font-size : .95 rem ; opacity : .8…" at bounding box center [375, 211] width 383 height 166
click at [410, 183] on div "text-align : center ; padding : 16 px 8 px ; font-size : .95 rem ; opacity : .8…" at bounding box center [375, 211] width 383 height 166
paste input "strip__gri"
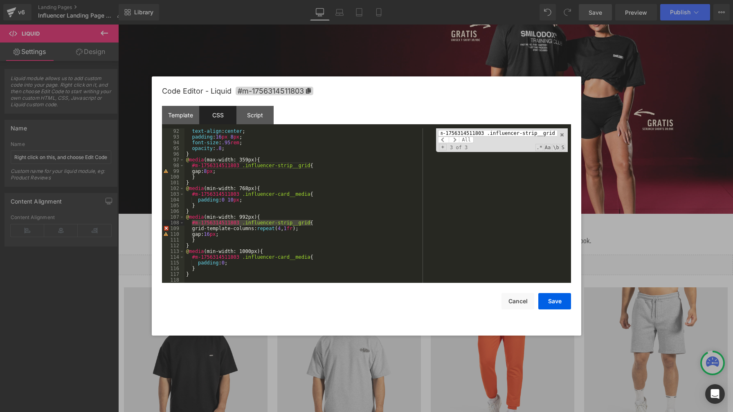
type input "#m-1756314511803 .influencer-strip__grid"
click at [218, 236] on div "text-align : center ; padding : 16 px 8 px ; font-size : .95 rem ; opacity : .8…" at bounding box center [375, 211] width 383 height 166
click at [206, 241] on div "text-align : center ; padding : 16 px 8 px ; font-size : .95 rem ; opacity : .8…" at bounding box center [375, 211] width 383 height 166
click at [237, 236] on div "text-align : center ; padding : 16 px 8 px ; font-size : .95 rem ; opacity : .8…" at bounding box center [375, 211] width 383 height 166
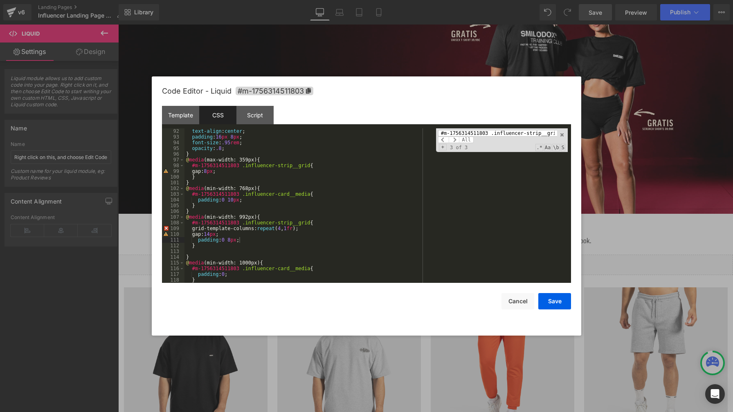
scroll to position [533, 0]
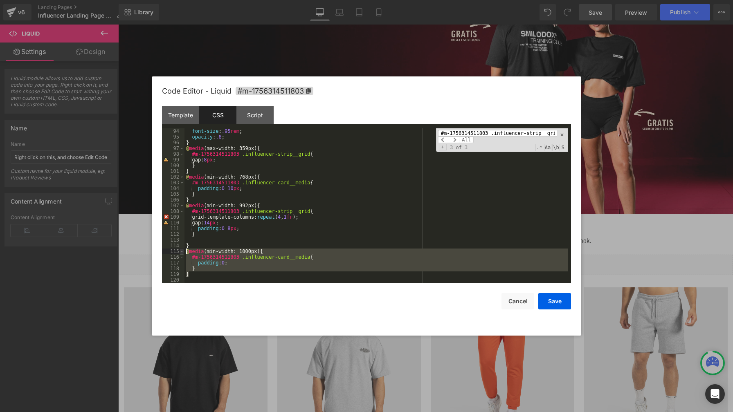
drag, startPoint x: 193, startPoint y: 275, endPoint x: 181, endPoint y: 253, distance: 24.9
click at [181, 253] on pre "94 95 96 97 98 99 100 101 102 103 104 105 106 107 108 109 110 111 112 113 114 1…" at bounding box center [366, 205] width 409 height 155
click at [196, 277] on div "font-size : .95 rem ; opacity : .8 ; } @ media (max-width: 359px) { #m-17563145…" at bounding box center [375, 211] width 383 height 166
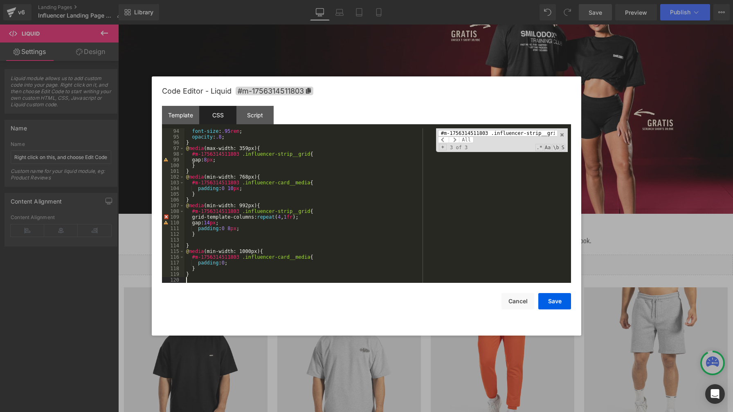
scroll to position [555, 0]
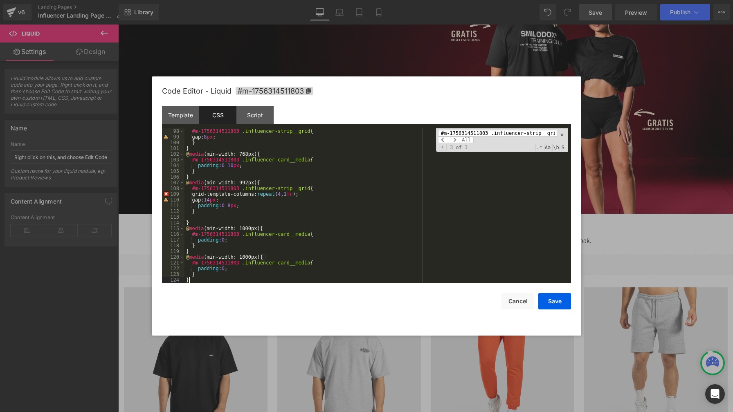
click at [248, 258] on div "#m-1756314511803 .influencer-strip__grid { gap: 8 px ; } } @ media (min-width: …" at bounding box center [375, 211] width 383 height 166
click at [228, 270] on div "#m-1756314511803 .influencer-strip__grid { gap: 8 px ; } } @ media (min-width: …" at bounding box center [375, 211] width 383 height 166
click at [244, 208] on div "#m-1756314511803 .influencer-strip__grid { gap: 8 px ; } } @ media (min-width: …" at bounding box center [375, 211] width 383 height 166
click at [554, 303] on button "Save" at bounding box center [554, 301] width 33 height 16
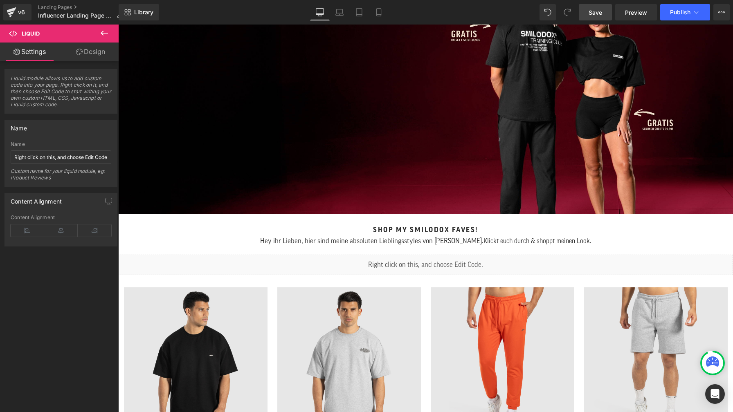
click at [595, 15] on span "Save" at bounding box center [595, 12] width 13 height 9
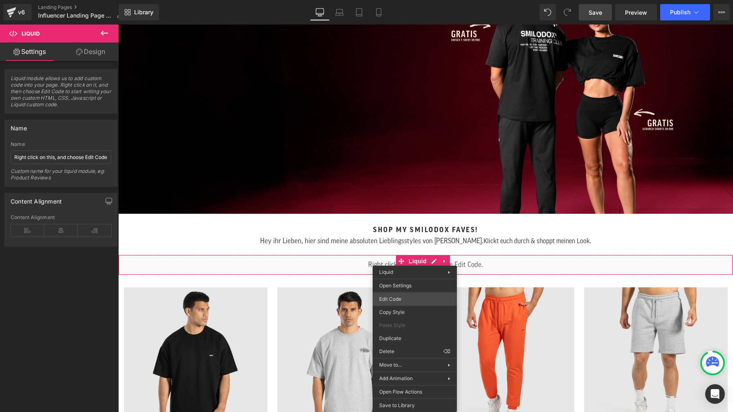
click at [409, 0] on div "Liquid You are previewing how the will restyle your page. You can not edit Elem…" at bounding box center [366, 0] width 733 height 0
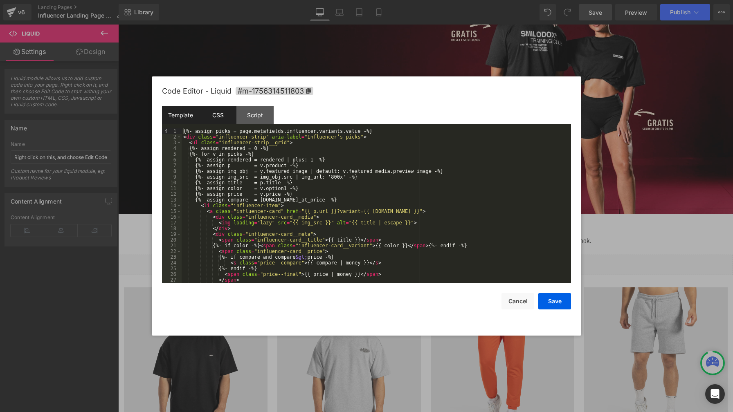
click at [222, 119] on div "CSS" at bounding box center [217, 115] width 37 height 18
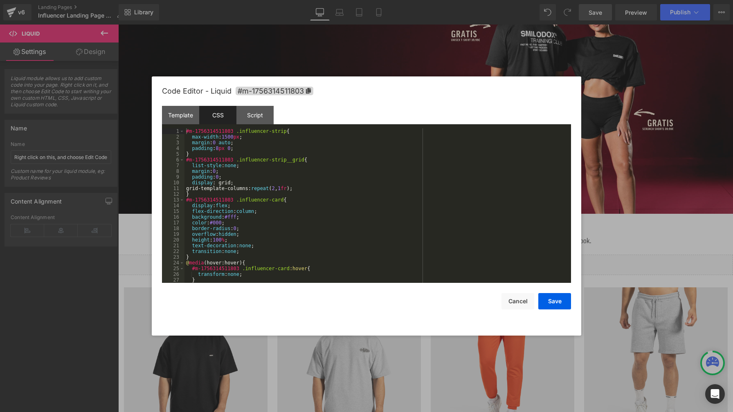
click at [384, 191] on div "#m-1756314511803 .influencer-strip { max-width : 1500 px ; margin : 0 auto ; pa…" at bounding box center [375, 211] width 383 height 166
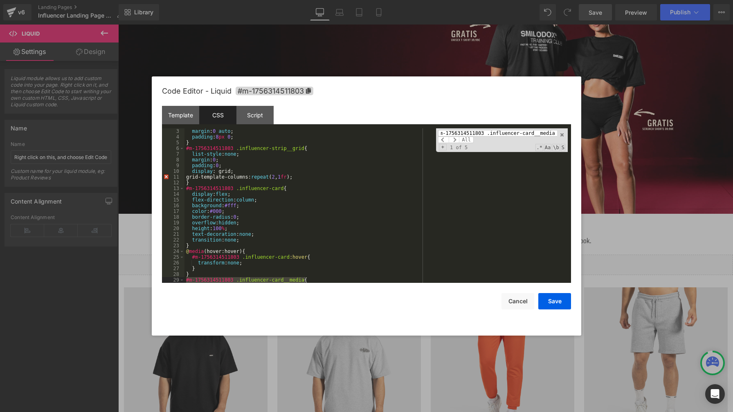
scroll to position [85, 0]
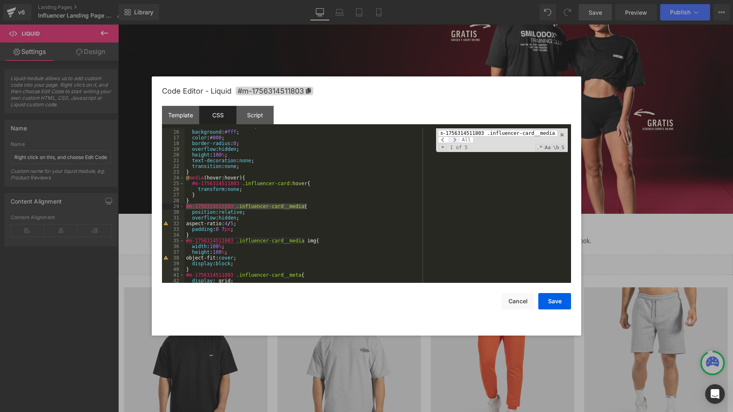
click at [456, 139] on span at bounding box center [454, 140] width 11 height 7
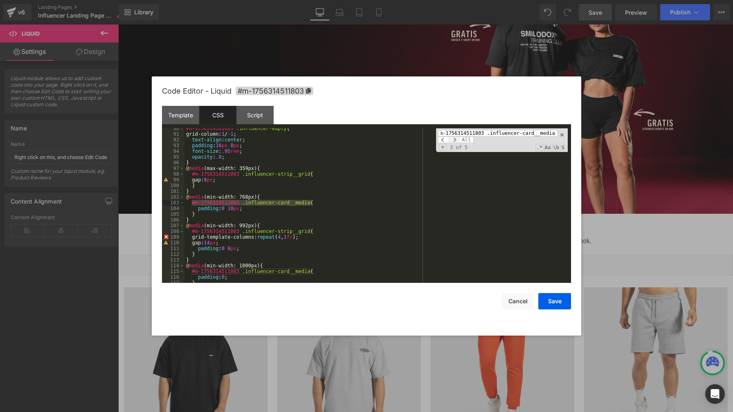
click at [456, 139] on span at bounding box center [454, 140] width 11 height 7
click at [455, 139] on span at bounding box center [454, 140] width 11 height 7
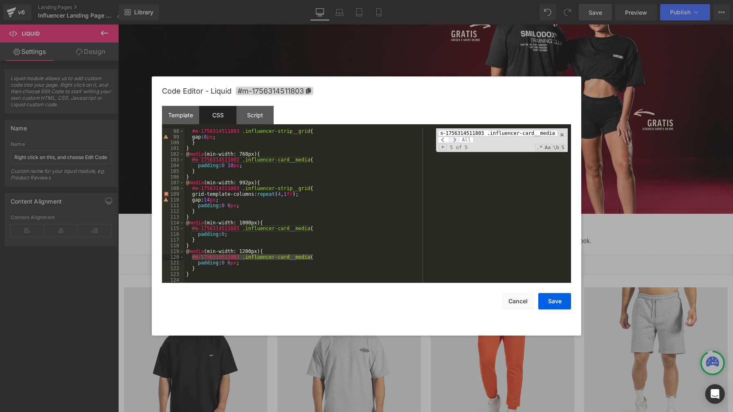
scroll to position [555, 0]
click at [454, 138] on span at bounding box center [454, 140] width 11 height 7
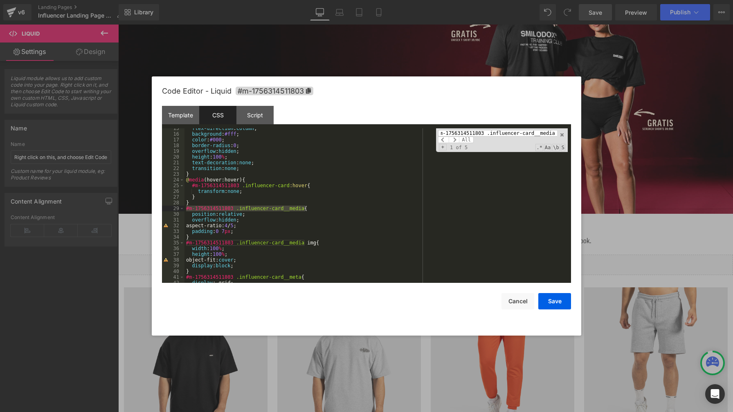
scroll to position [0, 0]
click at [387, 247] on div "flex-direction : column ; background : #fff ; color : #000 ; border-radius : 0 …" at bounding box center [375, 209] width 383 height 166
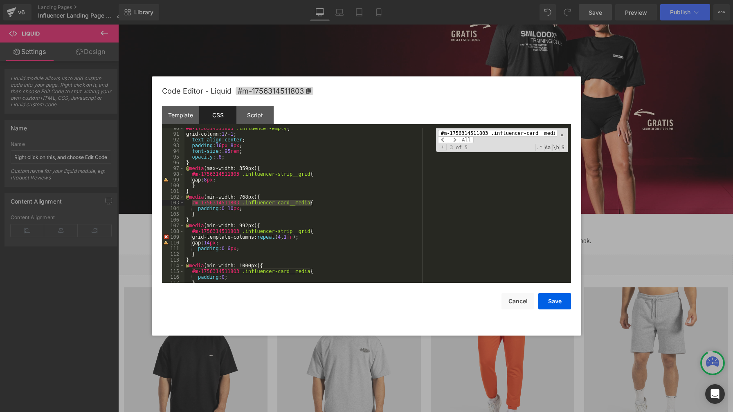
click at [363, 225] on div "#m-1756314511803 .influencer-empty { grid-column: 1 / -1 ; text-align : center …" at bounding box center [375, 209] width 383 height 166
paste input "f6f6f6"
type input "#f6f6f6"
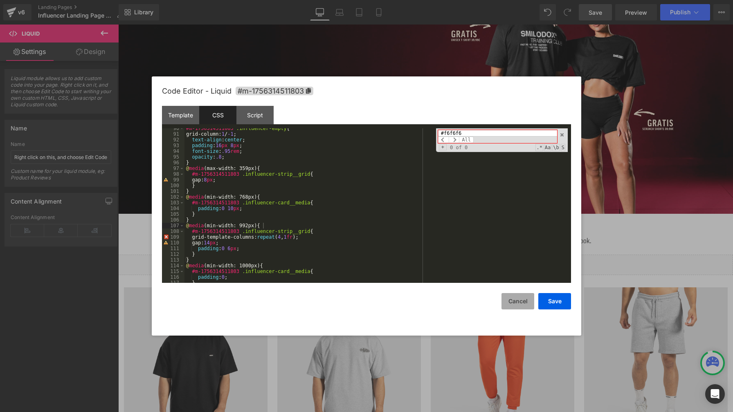
click at [517, 301] on button "Cancel" at bounding box center [517, 301] width 33 height 16
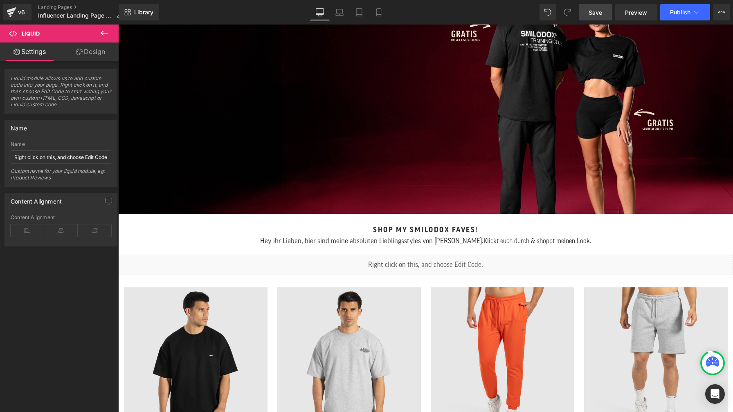
click at [596, 14] on span "Save" at bounding box center [595, 12] width 13 height 9
click at [680, 14] on span "Publish" at bounding box center [680, 12] width 20 height 7
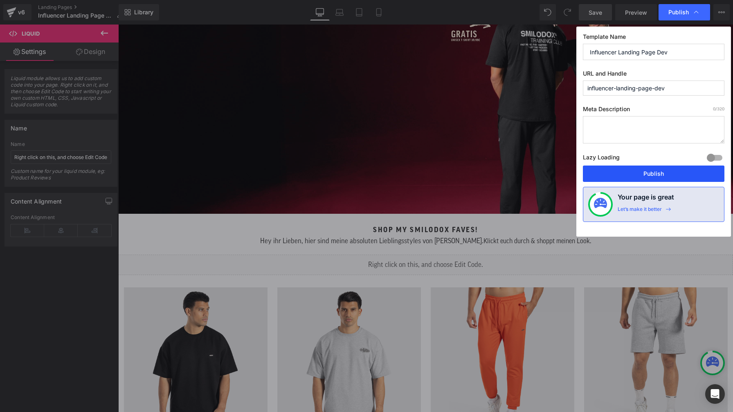
click at [666, 172] on button "Publish" at bounding box center [654, 174] width 142 height 16
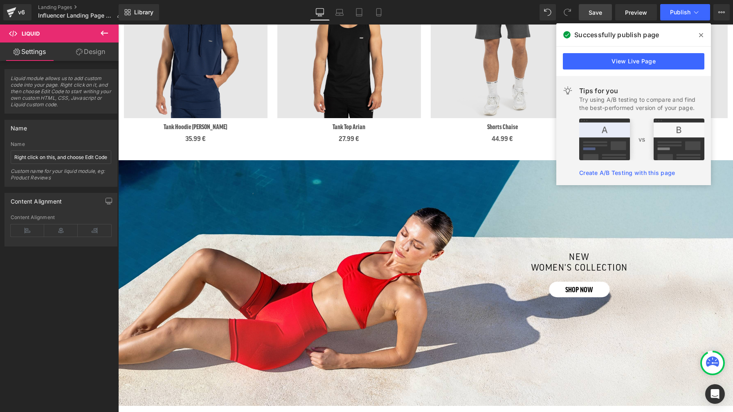
scroll to position [726, 0]
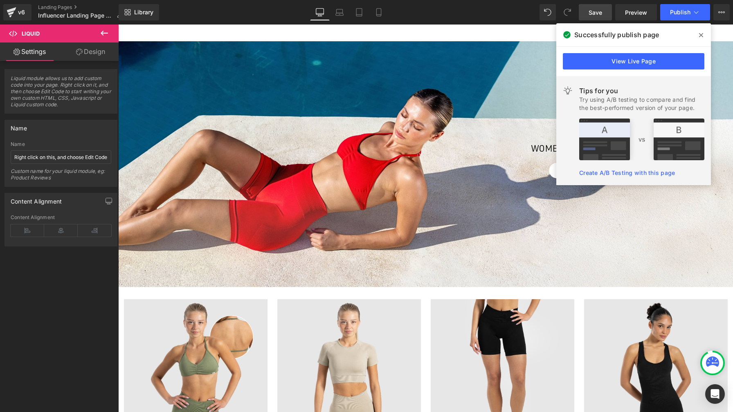
click at [700, 35] on icon at bounding box center [701, 35] width 4 height 7
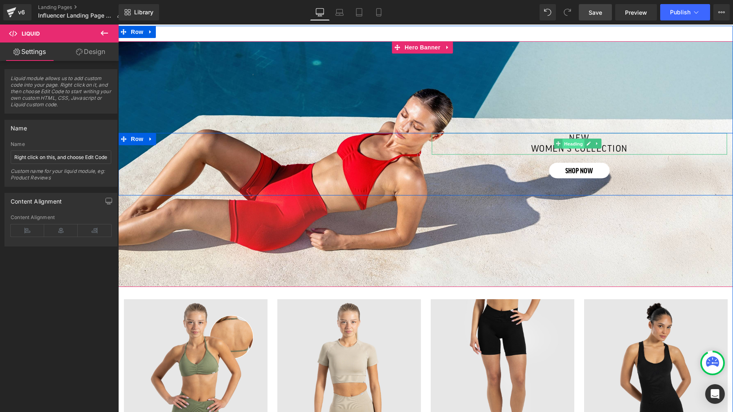
click at [572, 139] on span "Heading" at bounding box center [573, 144] width 22 height 10
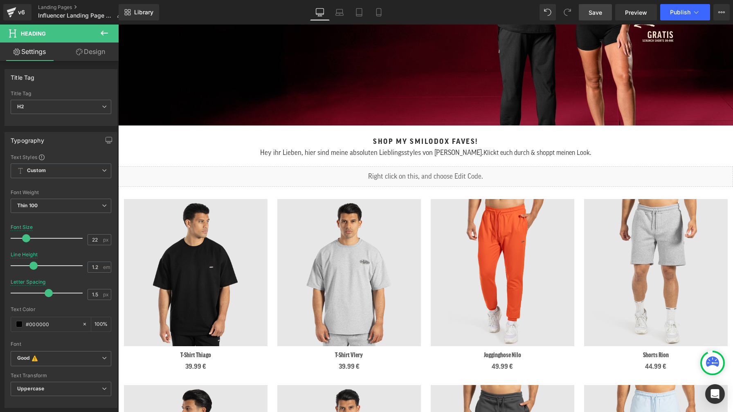
scroll to position [0, 0]
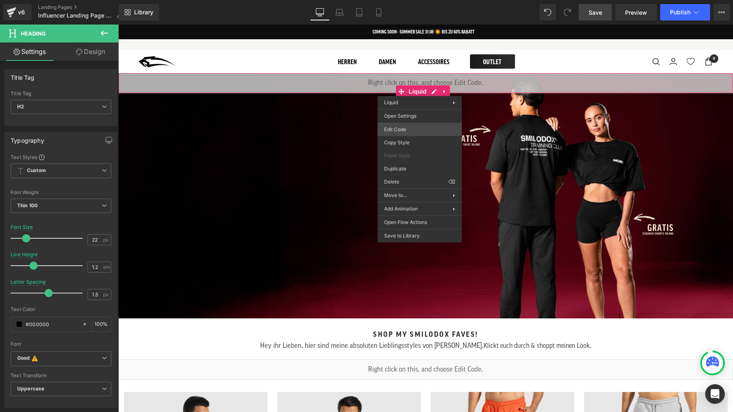
click at [408, 0] on div "Heading You are previewing how the will restyle your page. You can not edit Ele…" at bounding box center [366, 0] width 733 height 0
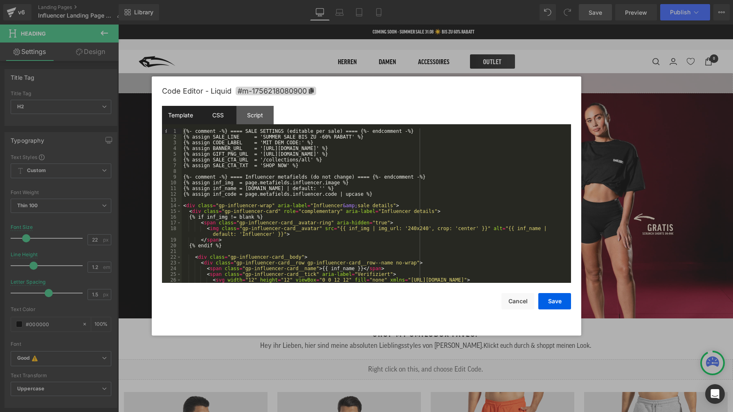
click at [218, 114] on div "CSS" at bounding box center [217, 115] width 37 height 18
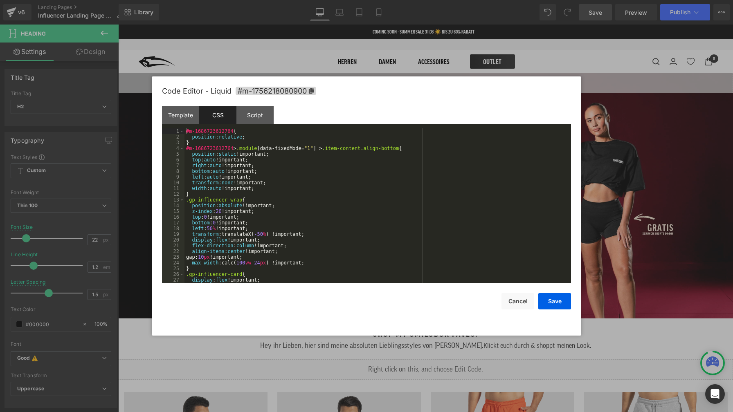
click at [341, 175] on div "#m-1686723612764 { position : relative ; } #m-1686723612764 > .module [ data-fi…" at bounding box center [375, 211] width 383 height 166
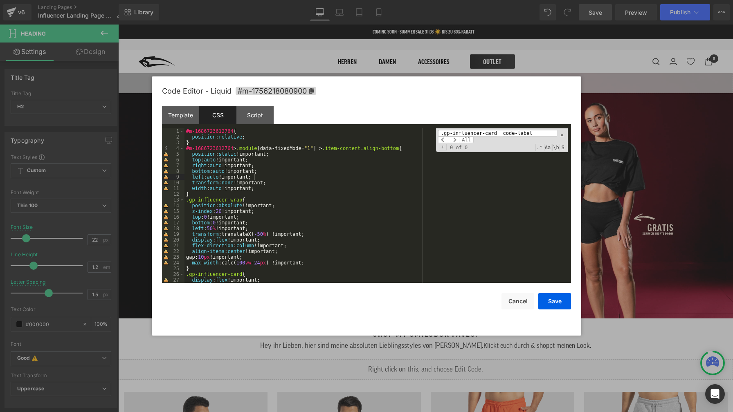
scroll to position [501, 0]
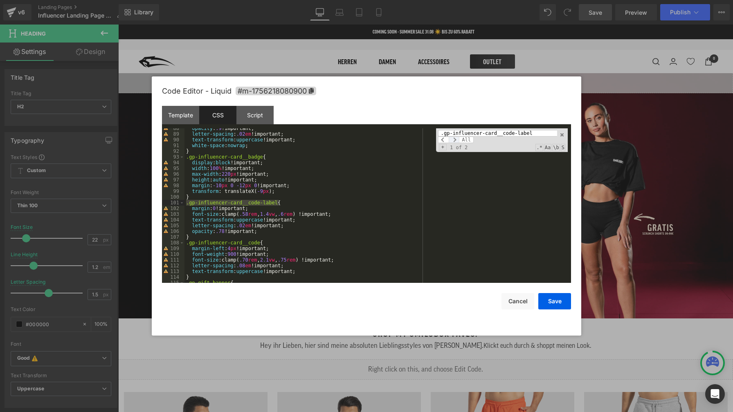
type input ".gp-influencer-card__code-label"
click at [452, 139] on span at bounding box center [454, 140] width 11 height 7
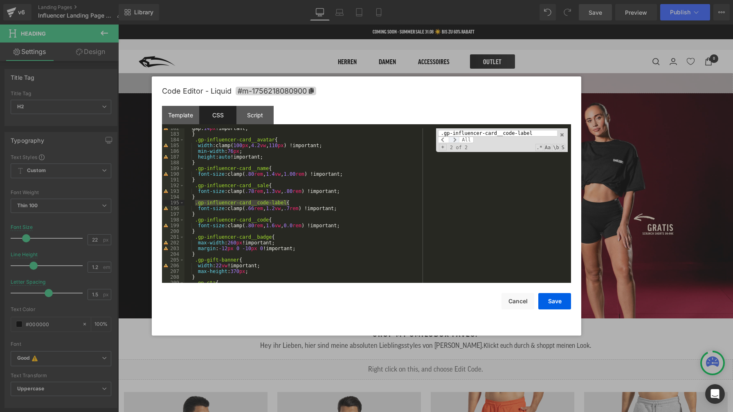
scroll to position [1039, 0]
click at [452, 139] on span at bounding box center [454, 140] width 11 height 7
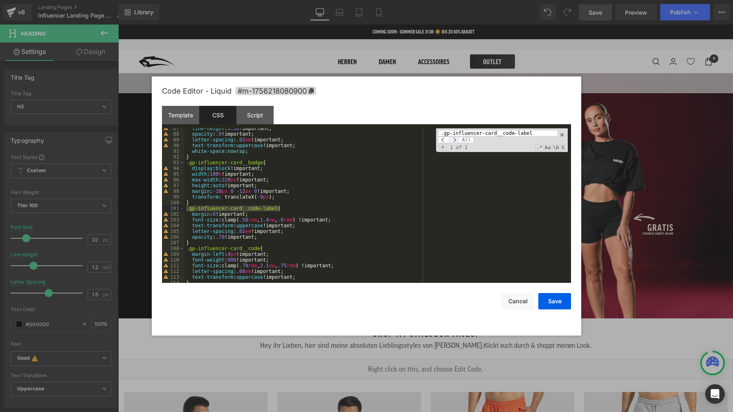
click at [452, 139] on span at bounding box center [454, 140] width 11 height 7
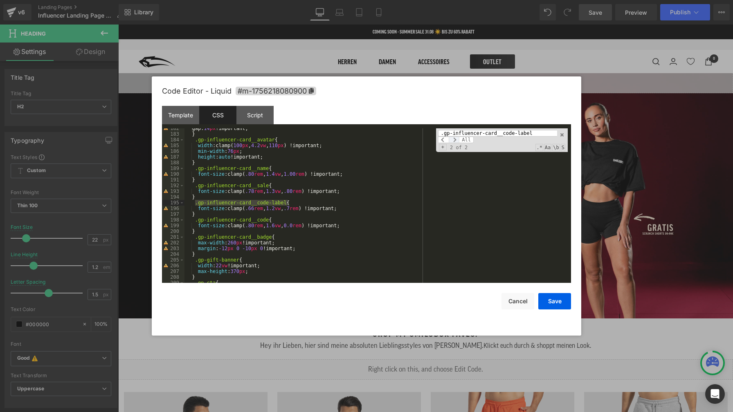
scroll to position [1039, 0]
click at [452, 139] on span at bounding box center [454, 140] width 11 height 7
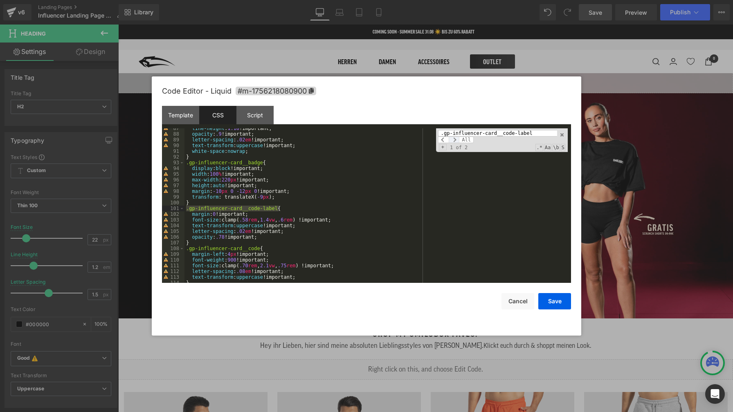
click at [454, 139] on span at bounding box center [454, 140] width 11 height 7
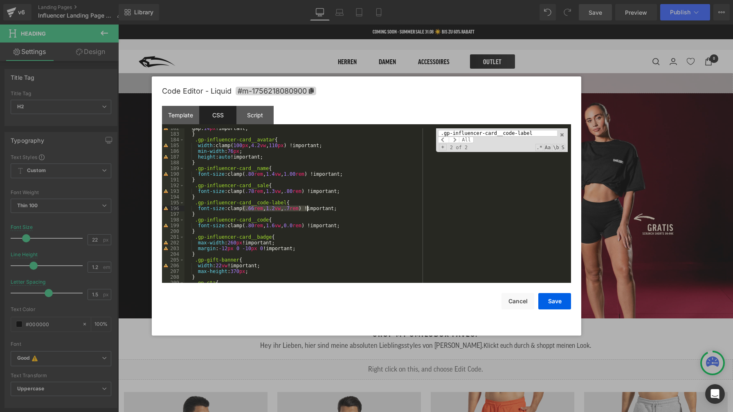
drag, startPoint x: 243, startPoint y: 209, endPoint x: 308, endPoint y: 209, distance: 65.4
click at [308, 209] on div "gap: 14 px !important; } .gp-influencer-card__avatar { width :clamp( 100 px , 4…" at bounding box center [375, 209] width 383 height 166
click at [453, 139] on span at bounding box center [454, 140] width 11 height 7
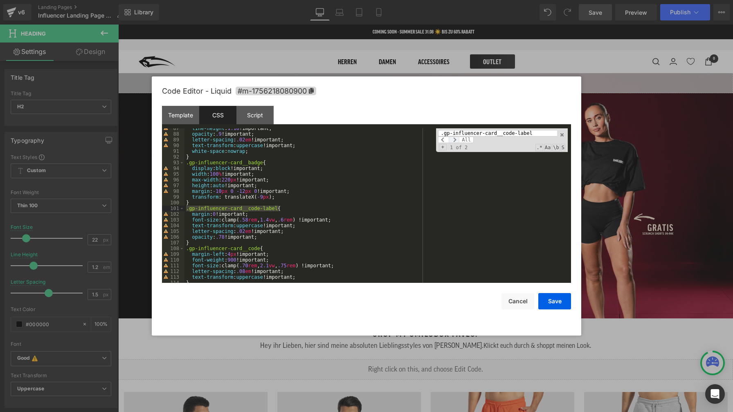
scroll to position [495, 0]
drag, startPoint x: 237, startPoint y: 221, endPoint x: 300, endPoint y: 220, distance: 63.4
click at [300, 220] on div "line-height : 1.18 !important; opacity : .9 !important; letter-spacing : .02 em…" at bounding box center [375, 209] width 383 height 166
click at [246, 222] on div "line-height : 1.18 !important; opacity : .9 !important; letter-spacing : .02 em…" at bounding box center [375, 209] width 383 height 166
click at [289, 221] on div "line-height : 1.18 !important; opacity : .9 !important; letter-spacing : .02 em…" at bounding box center [375, 209] width 383 height 166
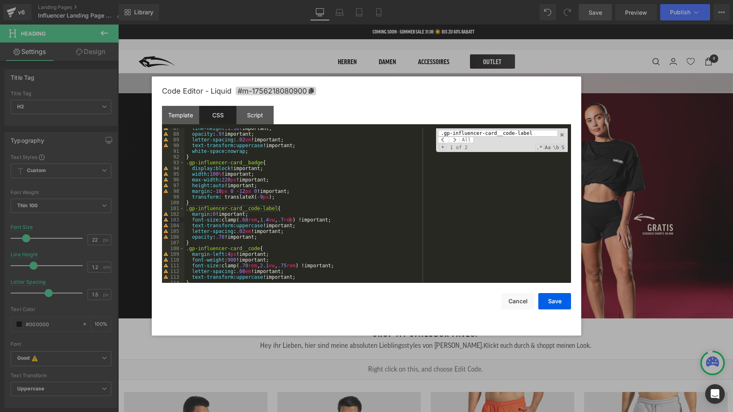
paste input
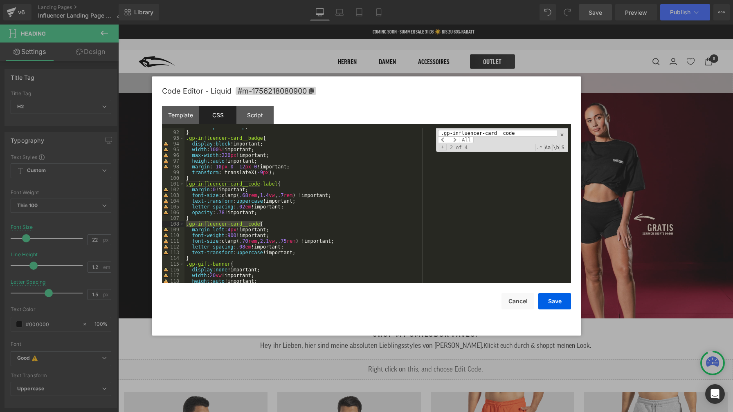
type input ".gp-influencer-card__code"
click at [246, 241] on div "white-space : nowrap ; } .gp-influencer-card__badge { display : block !importan…" at bounding box center [375, 207] width 383 height 166
click at [292, 243] on div "white-space : nowrap ; } .gp-influencer-card__badge { display : block !importan…" at bounding box center [375, 207] width 383 height 166
click at [444, 140] on span at bounding box center [443, 140] width 11 height 7
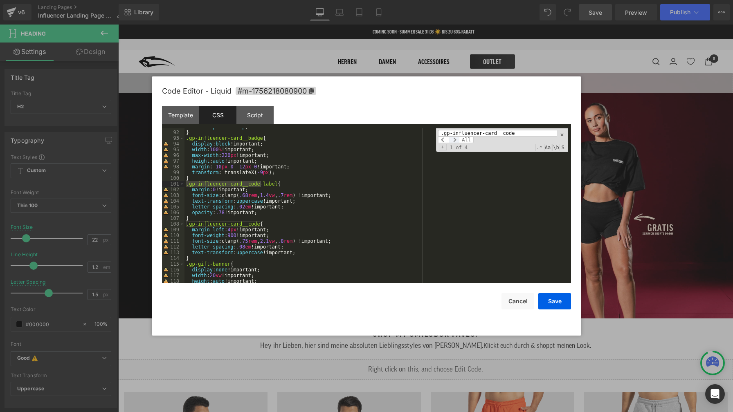
click at [454, 139] on span at bounding box center [454, 140] width 11 height 7
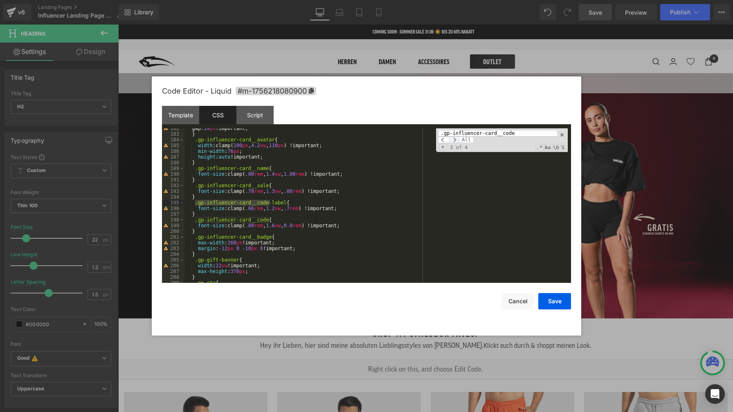
scroll to position [1039, 0]
click at [454, 139] on span at bounding box center [454, 140] width 11 height 7
click at [297, 224] on div "gap: 14 px !important; } .gp-influencer-card__avatar { width :clamp( 100 px , 4…" at bounding box center [375, 209] width 383 height 166
click at [454, 140] on span at bounding box center [454, 140] width 11 height 7
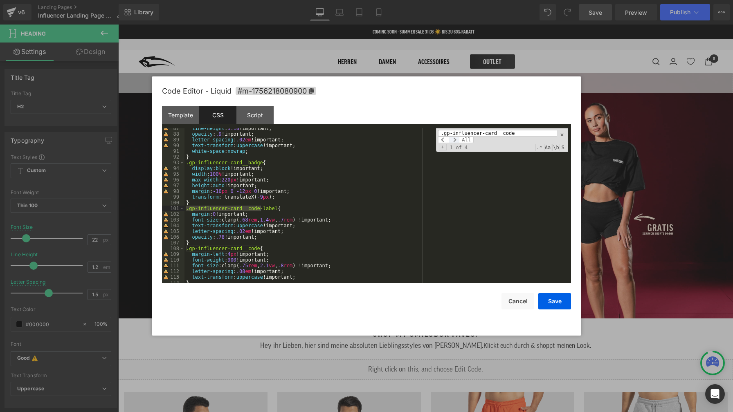
scroll to position [495, 0]
click at [454, 140] on span at bounding box center [454, 140] width 11 height 7
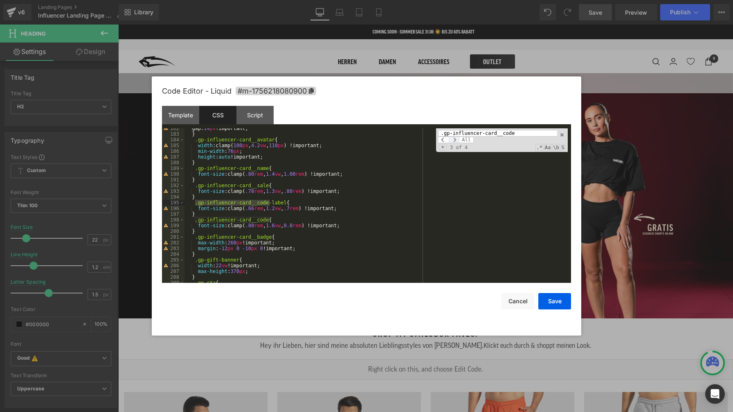
click at [454, 140] on span at bounding box center [454, 140] width 11 height 7
click at [561, 136] on span at bounding box center [562, 135] width 6 height 6
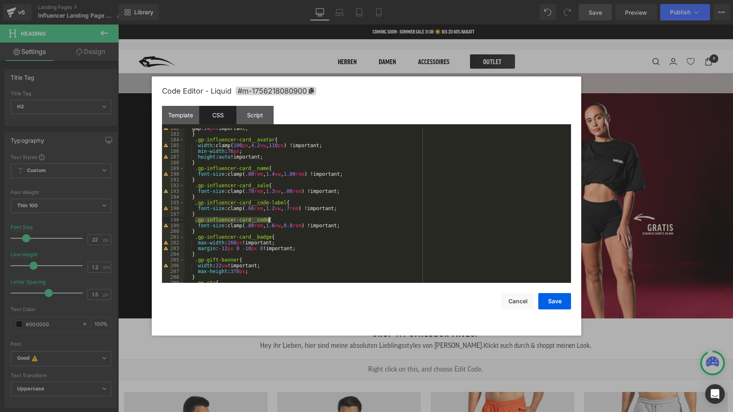
click at [383, 241] on div "gap: 14 px !important; } .gp-influencer-card__avatar { width :clamp( 100 px , 4…" at bounding box center [375, 209] width 383 height 166
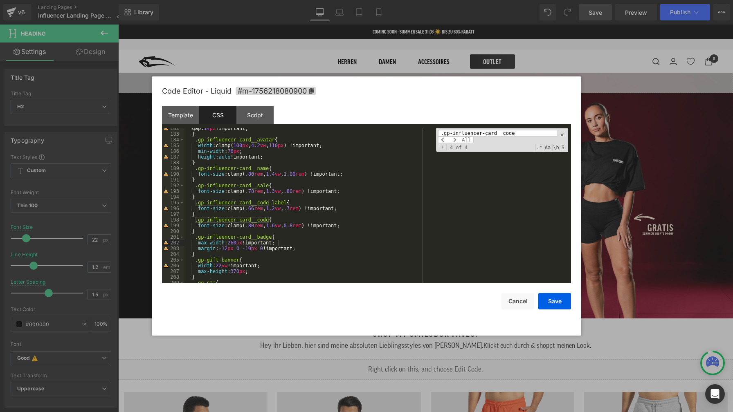
paste input "no-wrap, .gp-influencer-card__row.no-wrap"
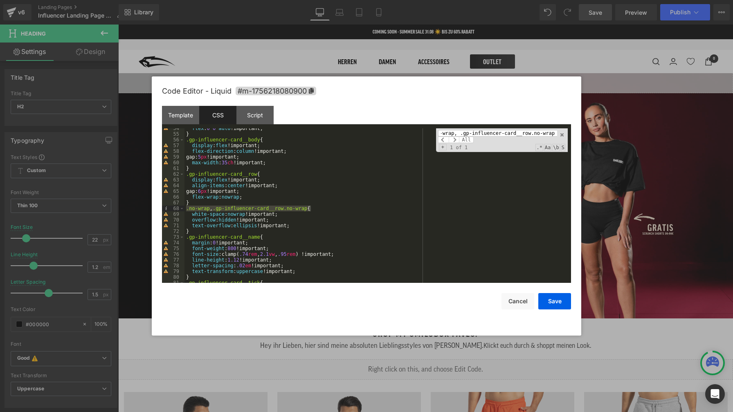
scroll to position [306, 0]
type input ".no-wrap, .gp-influencer-card__row.no-wrap"
click at [300, 226] on div "flex : 0 0 auto !important; } .gp-influencer-card__body { display : flex !impor…" at bounding box center [375, 209] width 383 height 166
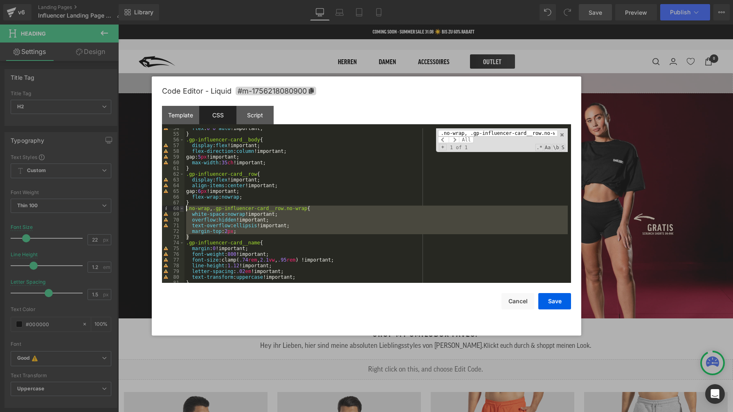
drag, startPoint x: 194, startPoint y: 238, endPoint x: 184, endPoint y: 211, distance: 29.8
click at [184, 211] on pre "54 55 56 57 58 59 60 61 62 63 64 65 66 67 68 69 70 71 72 73 74 75 76 77 78 79 8…" at bounding box center [366, 205] width 409 height 155
click at [387, 198] on div "flex : 0 0 auto !important; } .gp-influencer-card__body { display : flex !impor…" at bounding box center [375, 209] width 383 height 166
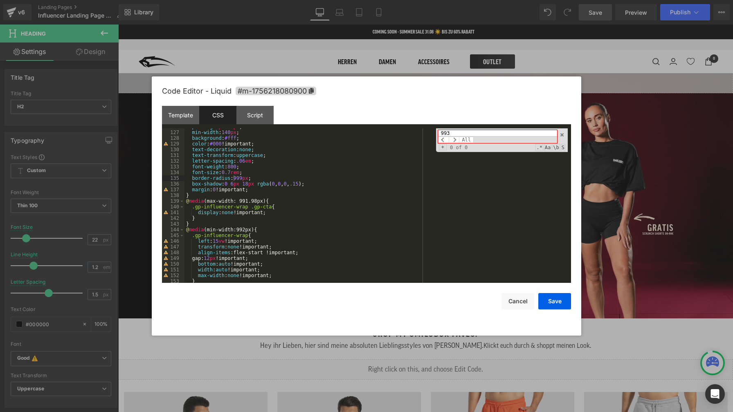
scroll to position [720, 0]
type input "993"
click at [275, 236] on div "padding : 5 px 14 px ; min-width : 140 px ; background : #fff ; color : #000 !i…" at bounding box center [375, 207] width 383 height 166
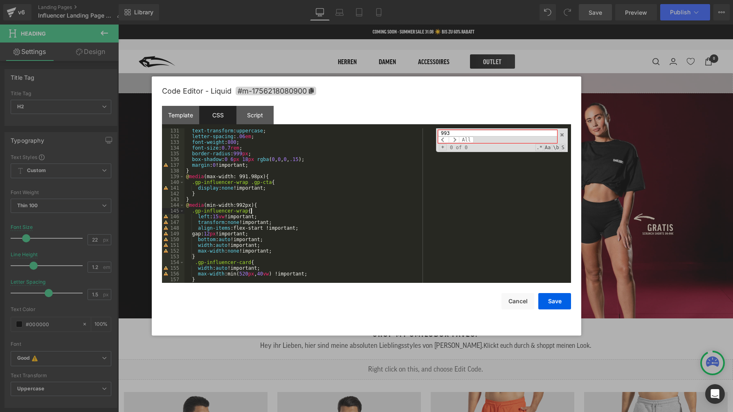
scroll to position [769, 0]
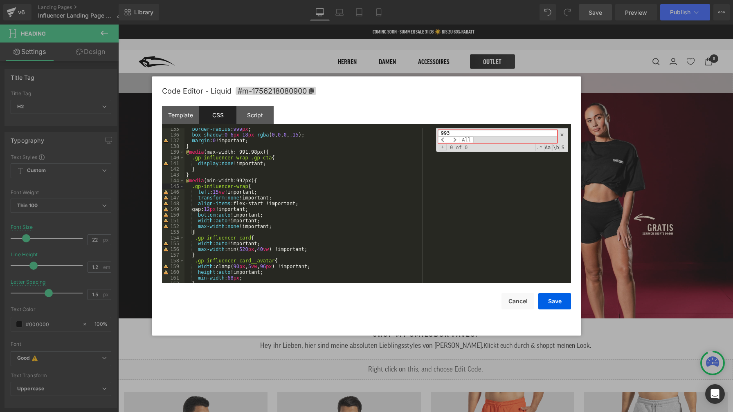
click at [270, 182] on div "border-radius : 999 px ; box-shadow : 0 6 px 18 px rgba ( 0 , 0 , 0 , .15 ); ma…" at bounding box center [375, 209] width 383 height 166
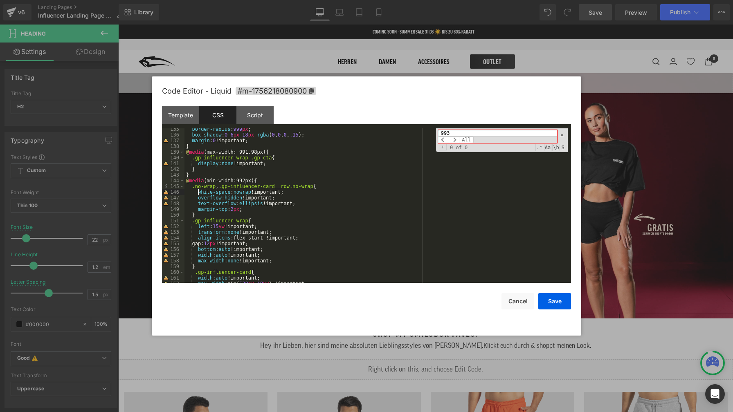
click at [243, 211] on div "border-radius : 999 px ; box-shadow : 0 6 px 18 px rgba ( 0 , 0 , 0 , .15 ); ma…" at bounding box center [375, 209] width 383 height 166
click at [552, 301] on button "Save" at bounding box center [554, 301] width 33 height 16
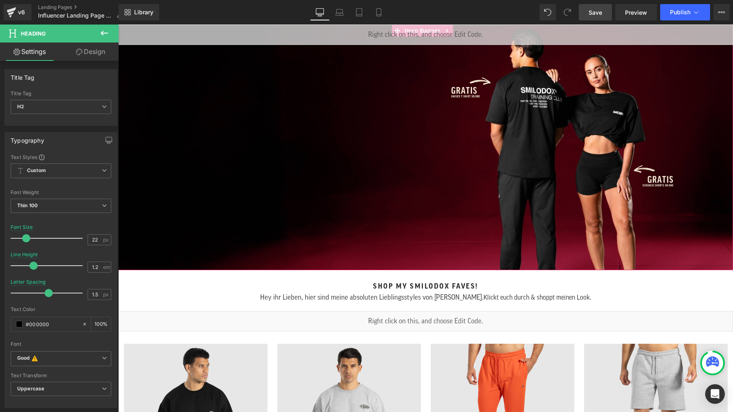
scroll to position [92, 0]
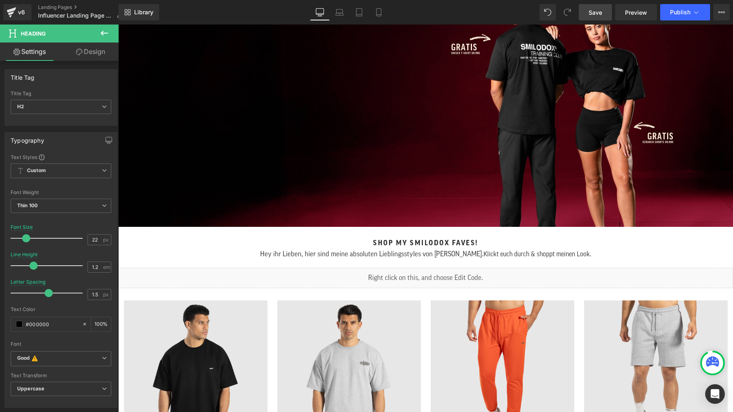
click at [401, 277] on span at bounding box center [405, 275] width 9 height 10
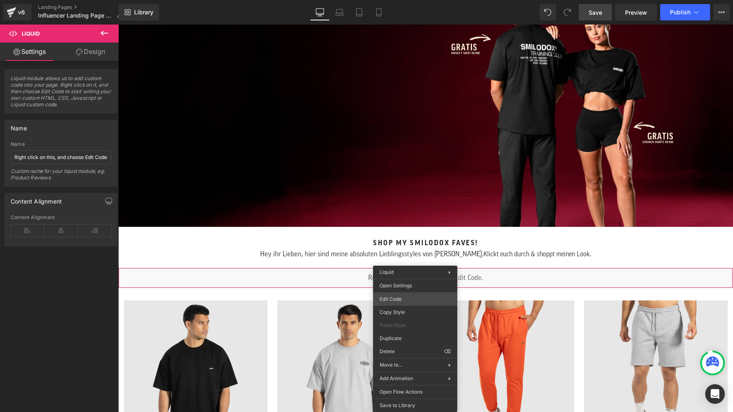
click at [420, 0] on div "Liquid You are previewing how the will restyle your page. You can not edit Elem…" at bounding box center [366, 0] width 733 height 0
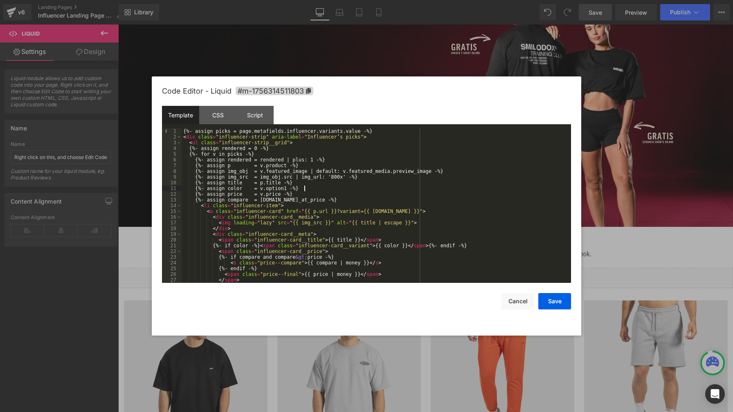
click at [404, 187] on div "{%- assign picks = page.metafields.influencer.variants.value -%} < div class = …" at bounding box center [375, 211] width 386 height 166
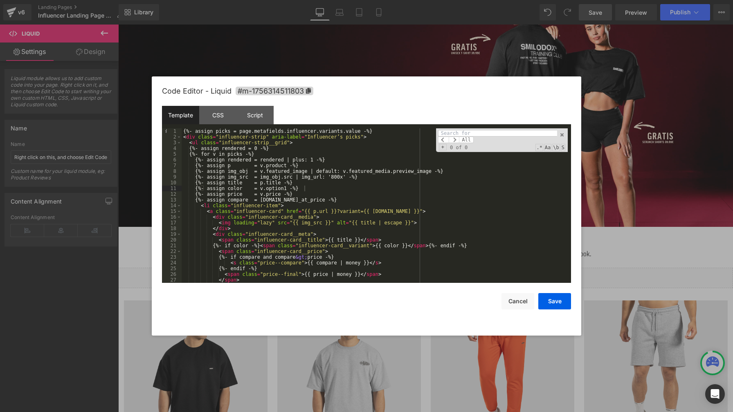
type input "4"
click at [561, 135] on span at bounding box center [562, 135] width 6 height 6
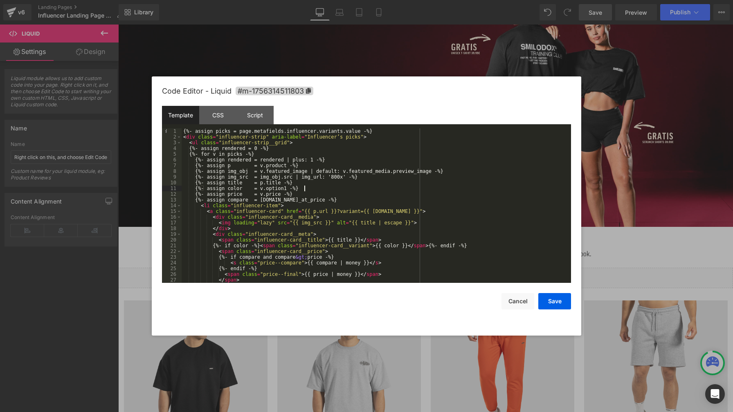
click at [458, 194] on div "{%- assign picks = page.metafields.influencer.variants.value -%} < div class = …" at bounding box center [375, 211] width 386 height 166
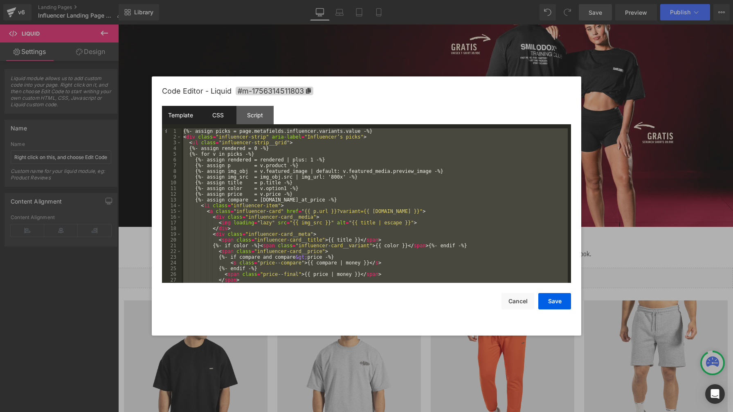
click at [214, 116] on div "CSS" at bounding box center [217, 115] width 37 height 18
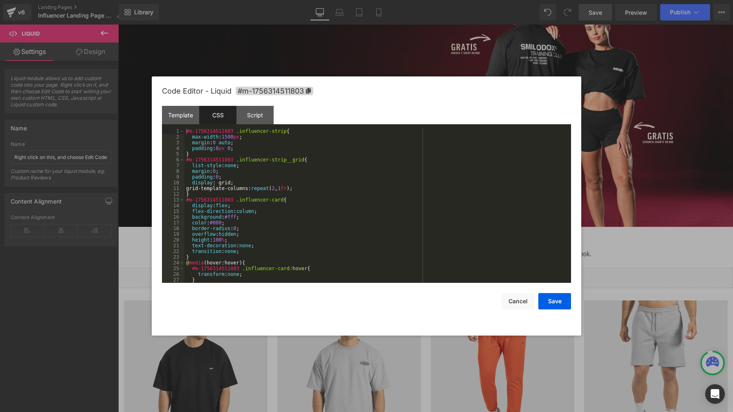
click at [335, 178] on div "#m-1756314511803 .influencer-strip { max-width : 1500 px ; margin : 0 auto ; pa…" at bounding box center [375, 211] width 383 height 166
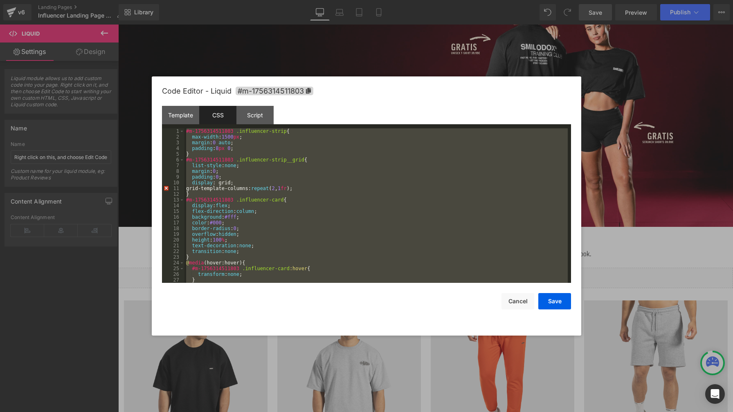
click at [364, 215] on div "#m-1756314511803 .influencer-strip { max-width : 1500 px ; margin : 0 auto ; pa…" at bounding box center [375, 211] width 383 height 166
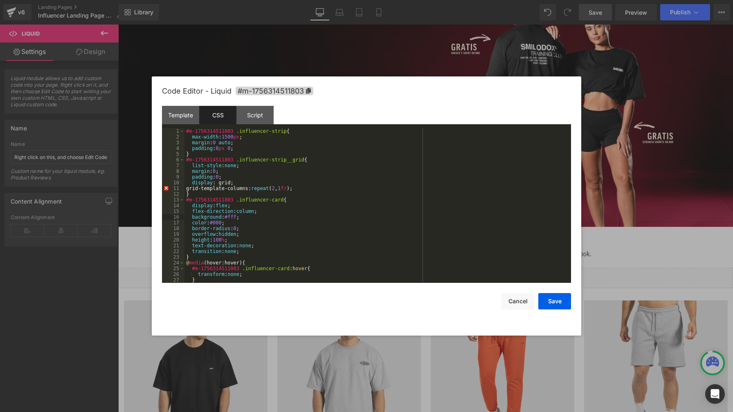
click at [453, 302] on div "Save Cancel" at bounding box center [366, 296] width 409 height 27
click at [185, 120] on div "Template" at bounding box center [180, 115] width 37 height 18
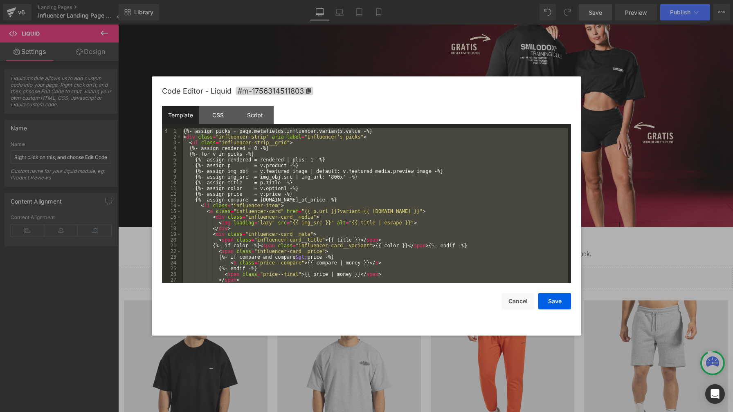
click at [340, 198] on div "{%- assign picks = page.metafields.influencer.variants.value -%} < div class = …" at bounding box center [375, 211] width 386 height 166
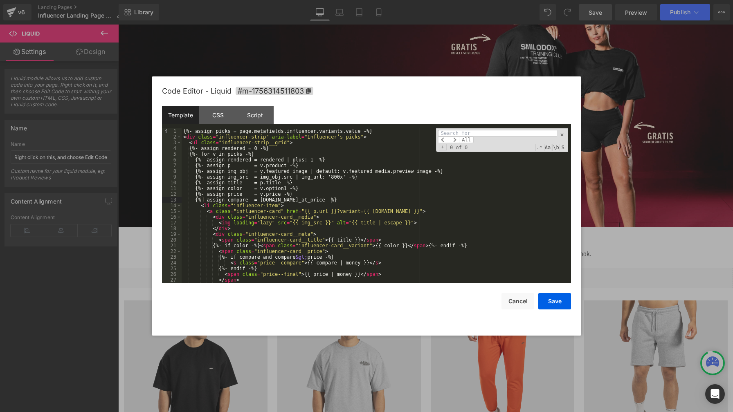
paste input "influencer-strip__grid"
type input "influencer-strip__grid"
click at [428, 182] on div "{%- assign picks = page.metafields.influencer.variants.value -%} < div class = …" at bounding box center [375, 211] width 386 height 166
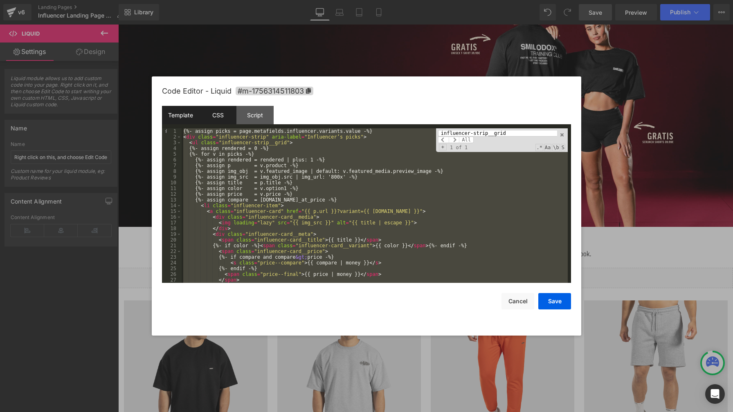
click at [220, 116] on div "CSS" at bounding box center [217, 115] width 37 height 18
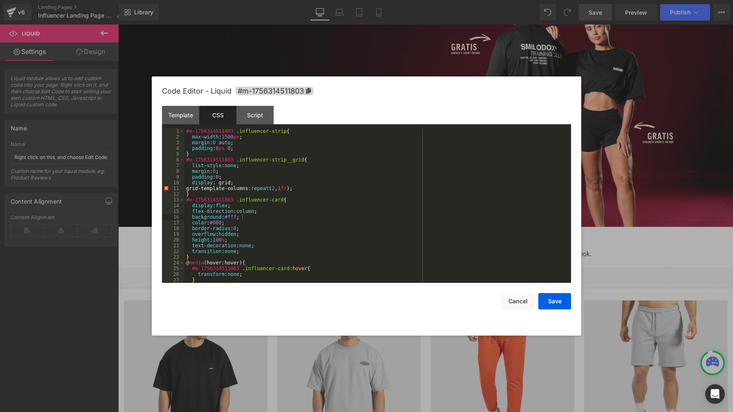
click at [318, 175] on div "#m-1756314511803 .influencer-strip { max-width : 1500 px ; margin : 0 auto ; pa…" at bounding box center [375, 211] width 383 height 166
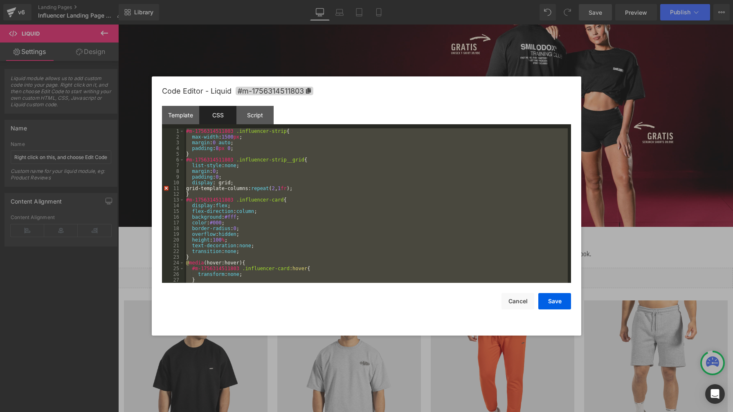
click at [338, 162] on div "#m-1756314511803 .influencer-strip { max-width : 1500 px ; margin : 0 auto ; pa…" at bounding box center [375, 211] width 383 height 166
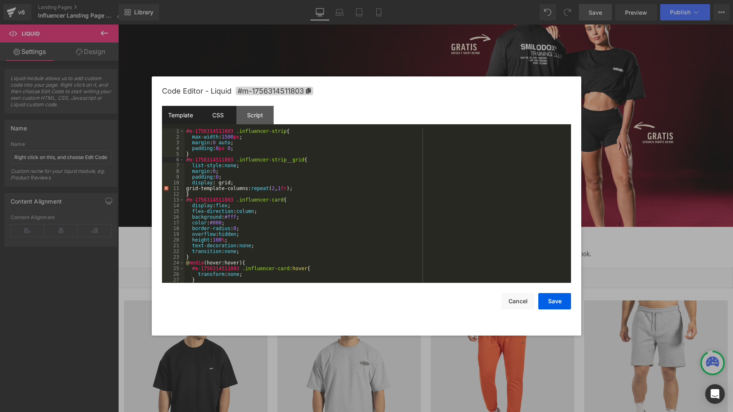
click at [188, 117] on div "Template" at bounding box center [180, 115] width 37 height 18
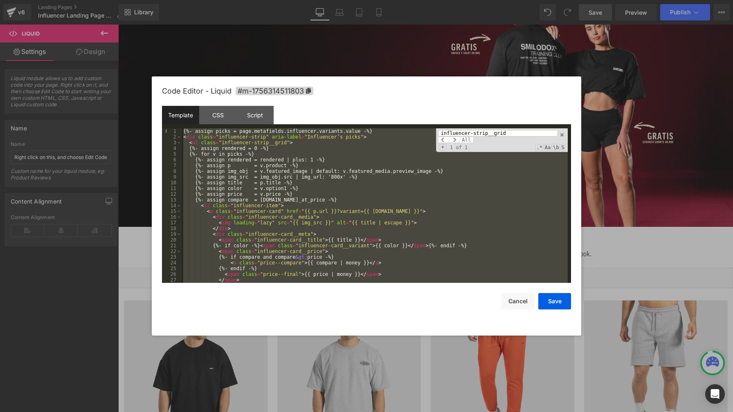
click at [323, 157] on div "{%- assign picks = page.metafields.influencer.variants.value -%} < div class = …" at bounding box center [375, 211] width 386 height 166
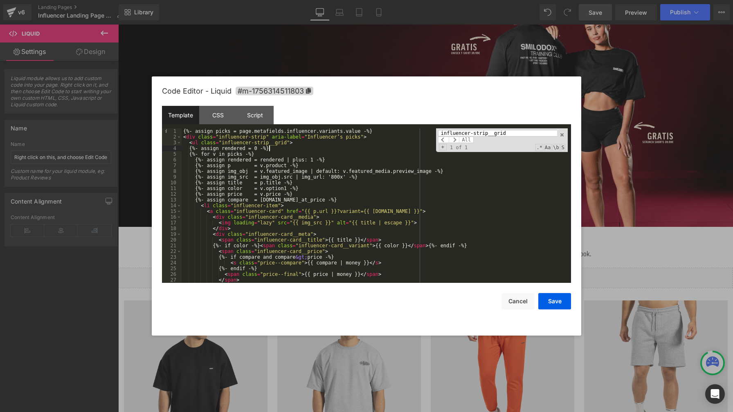
click at [269, 151] on div "{%- assign picks = page.metafields.influencer.variants.value -%} < div class = …" at bounding box center [375, 211] width 386 height 166
click at [271, 157] on div "{%- assign picks = page.metafields.influencer.variants.value -%} < div class = …" at bounding box center [375, 211] width 386 height 166
click at [344, 200] on div "{%- assign picks = page.metafields.influencer.variants.value -%} < div class = …" at bounding box center [375, 211] width 386 height 166
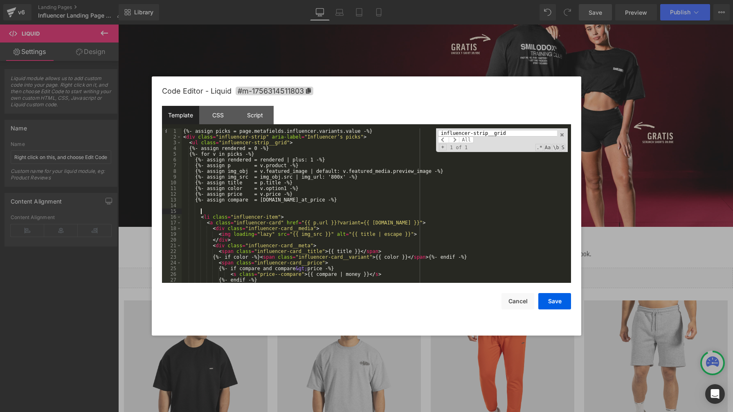
paste textarea
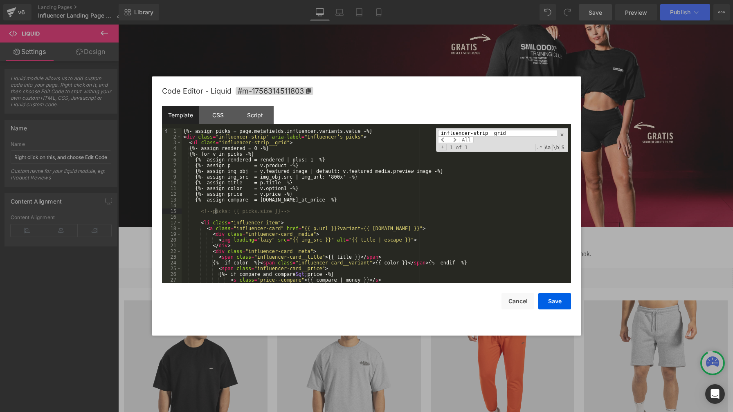
click at [216, 214] on div "{%- assign picks = page.metafields.influencer.variants.value -%} < div class = …" at bounding box center [375, 211] width 386 height 166
click at [558, 304] on button "Save" at bounding box center [554, 301] width 33 height 16
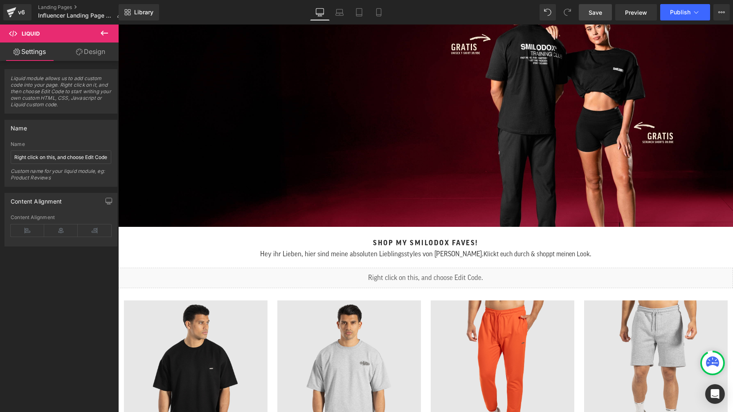
click at [598, 14] on span "Save" at bounding box center [595, 12] width 13 height 9
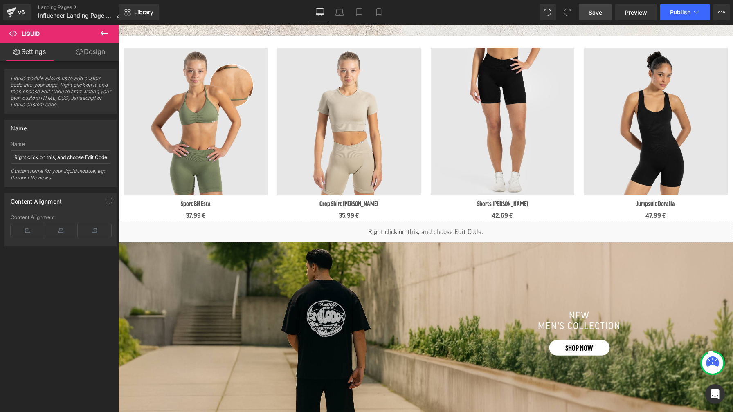
scroll to position [959, 0]
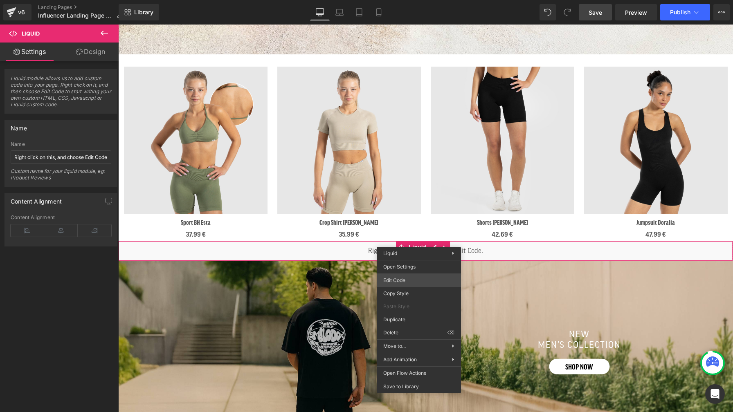
click at [421, 0] on div "Liquid You are previewing how the will restyle your page. You can not edit Elem…" at bounding box center [366, 0] width 733 height 0
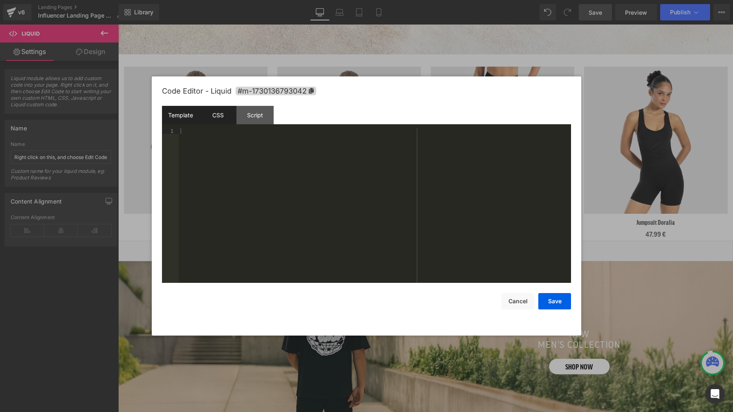
click at [215, 117] on div "CSS" at bounding box center [217, 115] width 37 height 18
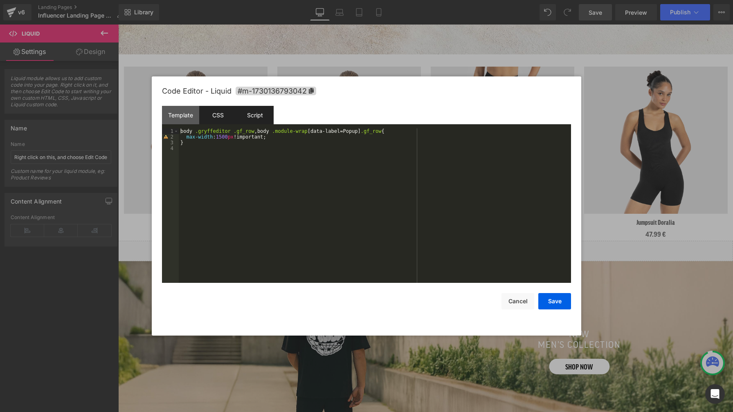
click at [247, 116] on div "Script" at bounding box center [254, 115] width 37 height 18
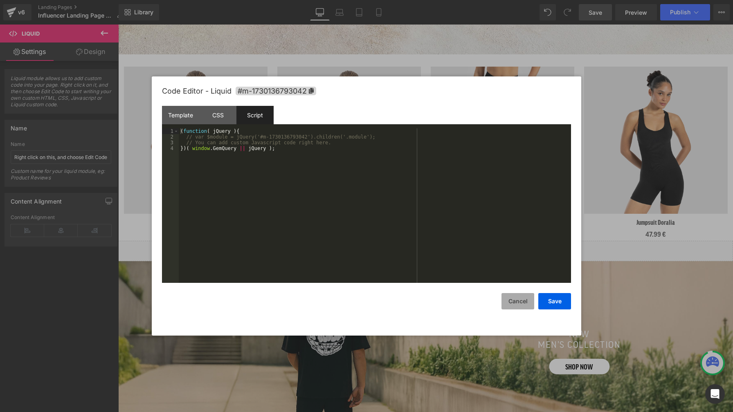
click at [518, 306] on button "Cancel" at bounding box center [517, 301] width 33 height 16
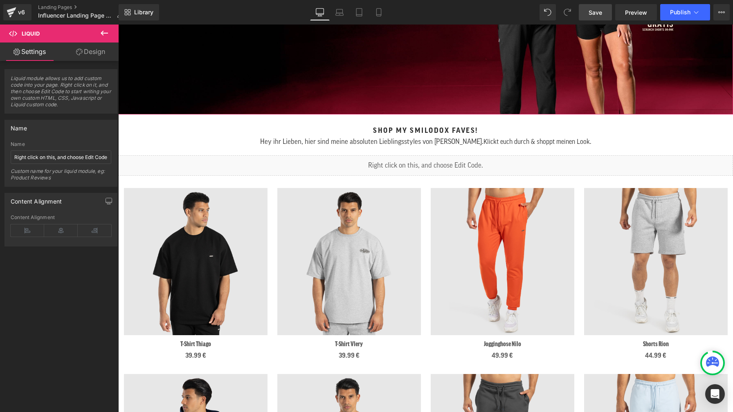
scroll to position [212, 0]
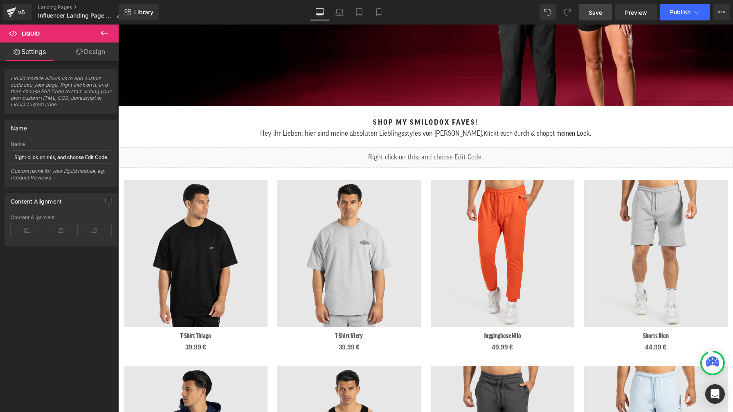
click at [596, 13] on span "Save" at bounding box center [595, 12] width 13 height 9
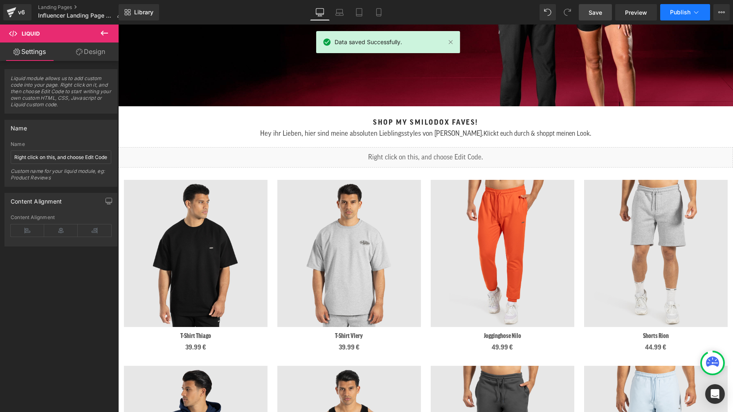
click at [676, 15] on span "Publish" at bounding box center [680, 12] width 20 height 7
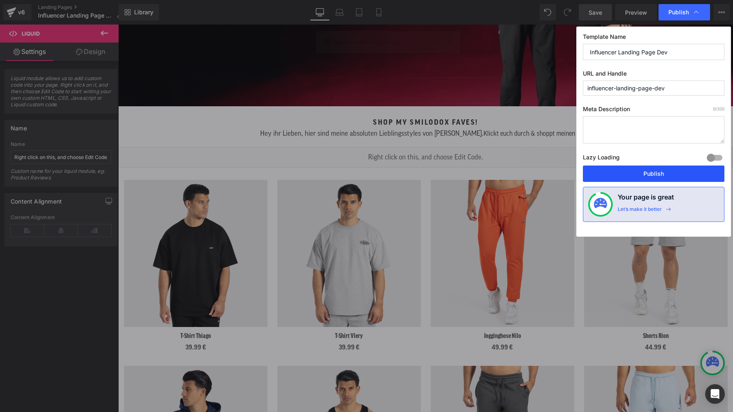
click at [675, 177] on button "Publish" at bounding box center [654, 174] width 142 height 16
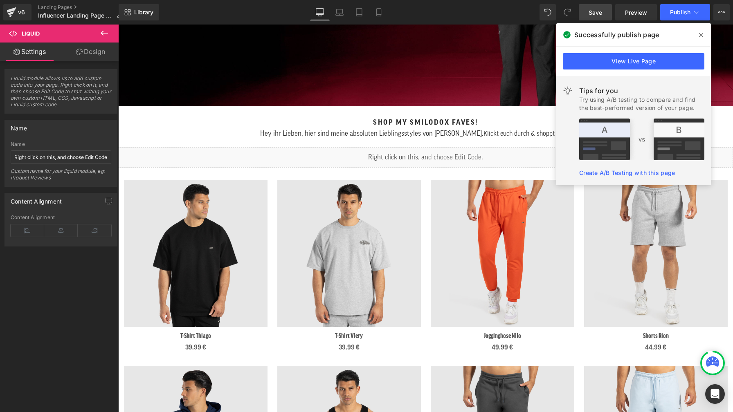
click at [701, 35] on icon at bounding box center [701, 35] width 4 height 4
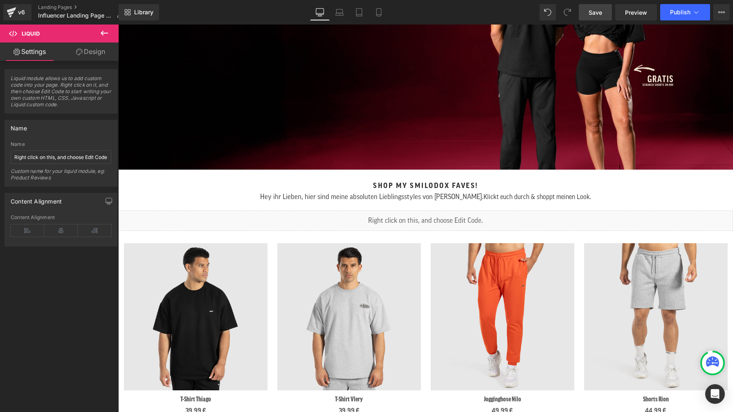
scroll to position [171, 0]
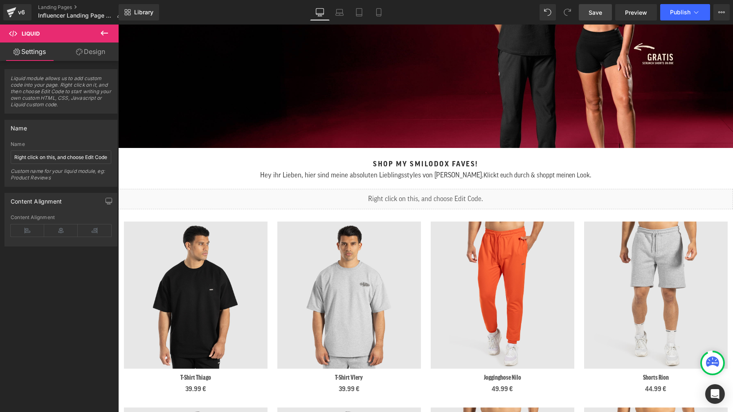
click at [373, 172] on span "Hey ihr Lieben, hier sind meine absoluten Lieblingsstyles von [PERSON_NAME]." at bounding box center [371, 175] width 223 height 7
click at [420, 199] on div "Liquid" at bounding box center [425, 199] width 615 height 20
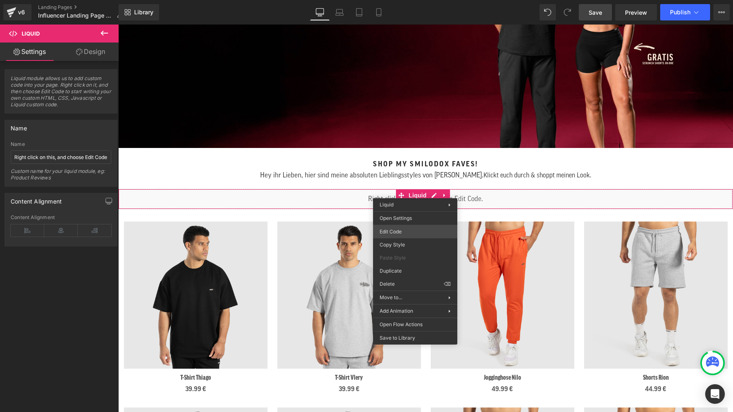
click at [408, 0] on div "Liquid You are previewing how the will restyle your page. You can not edit Elem…" at bounding box center [366, 0] width 733 height 0
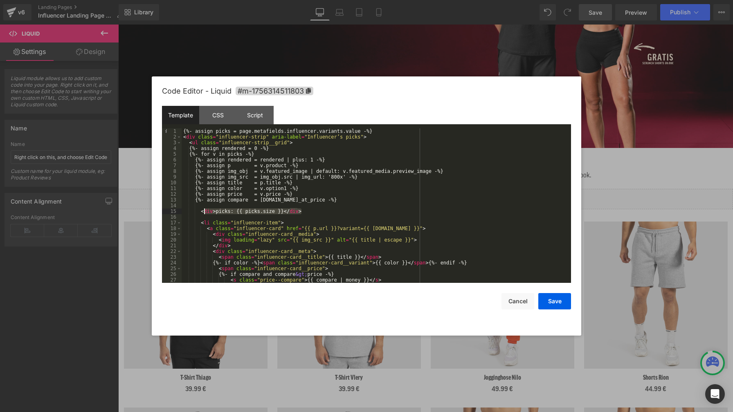
drag, startPoint x: 308, startPoint y: 212, endPoint x: 202, endPoint y: 211, distance: 105.9
click at [202, 211] on div "{%- assign picks = page.metafields.influencer.variants.value -%} < div class = …" at bounding box center [375, 211] width 386 height 166
click at [281, 149] on div "{%- assign picks = page.metafields.influencer.variants.value -%} < div class = …" at bounding box center [375, 211] width 386 height 166
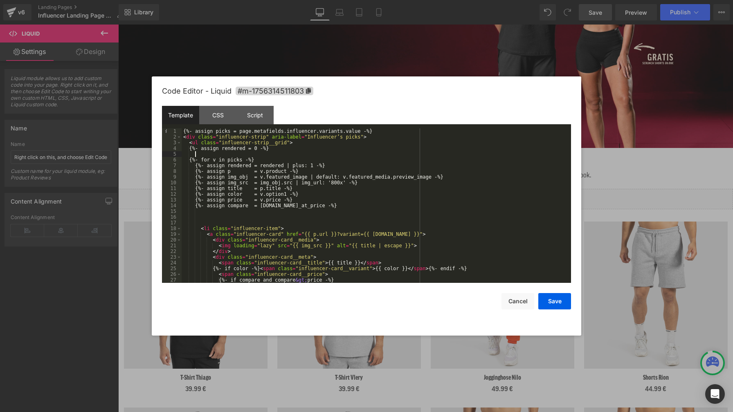
paste textarea
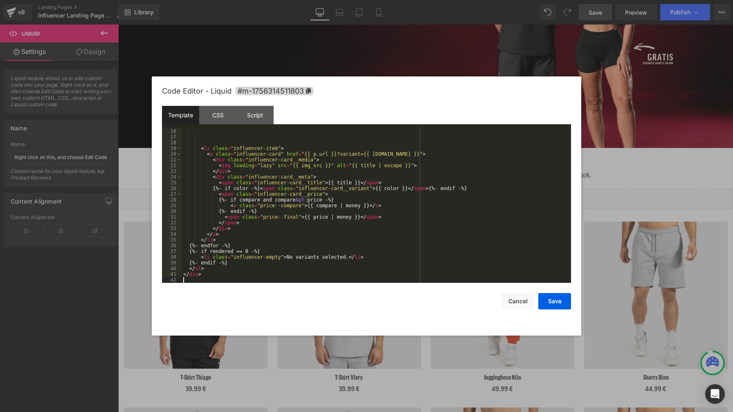
scroll to position [86, 0]
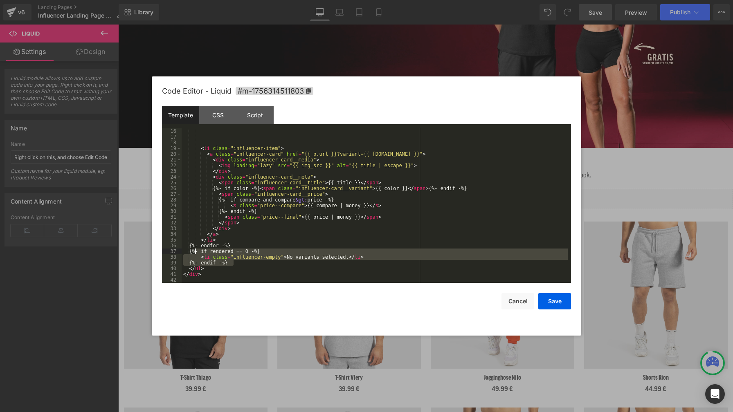
drag, startPoint x: 239, startPoint y: 265, endPoint x: 195, endPoint y: 254, distance: 45.5
click at [195, 254] on div "< li class = "influencer-item" > < a class = "influencer-card" href = "{{ p.url…" at bounding box center [375, 211] width 386 height 166
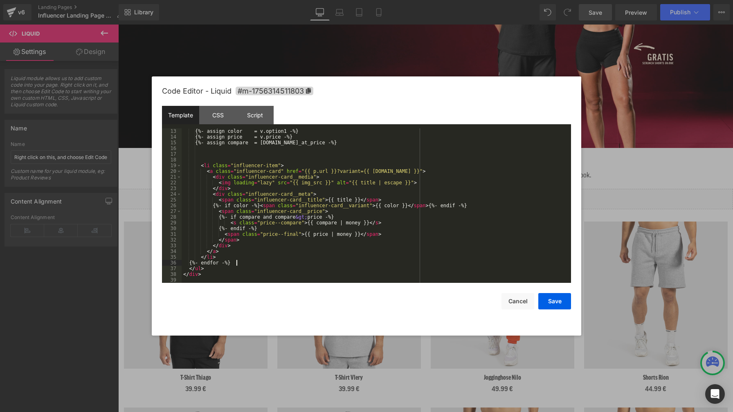
scroll to position [69, 0]
click at [555, 303] on button "Save" at bounding box center [554, 301] width 33 height 16
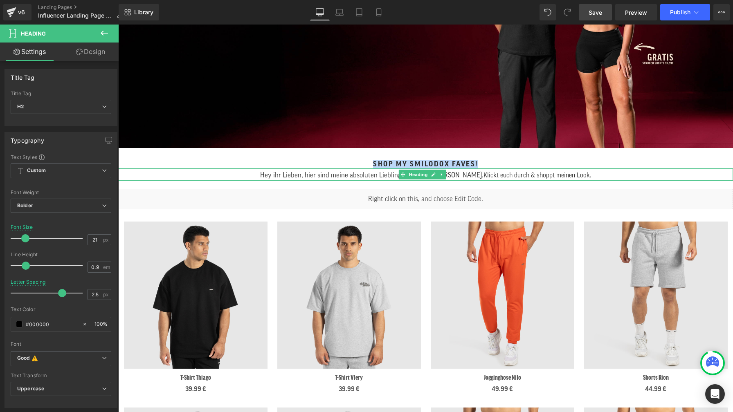
click at [251, 169] on h1 "Hey ihr Lieben, hier sind meine absoluten Lieblingsstyles von [PERSON_NAME]. Kl…" at bounding box center [425, 175] width 615 height 12
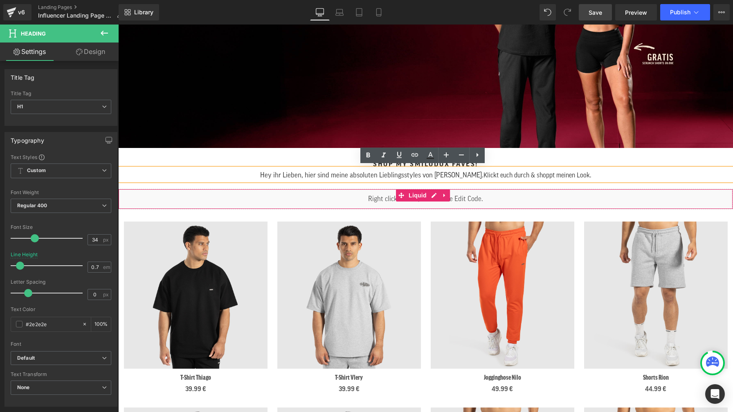
click at [551, 204] on div "Liquid" at bounding box center [425, 199] width 615 height 20
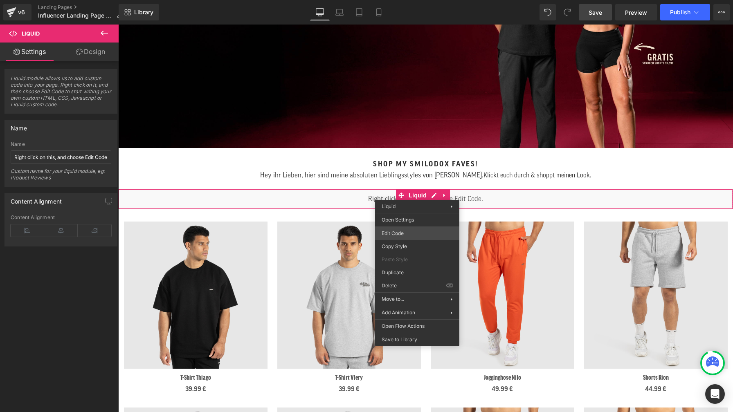
click at [422, 0] on div "Liquid You are previewing how the will restyle your page. You can not edit Elem…" at bounding box center [366, 0] width 733 height 0
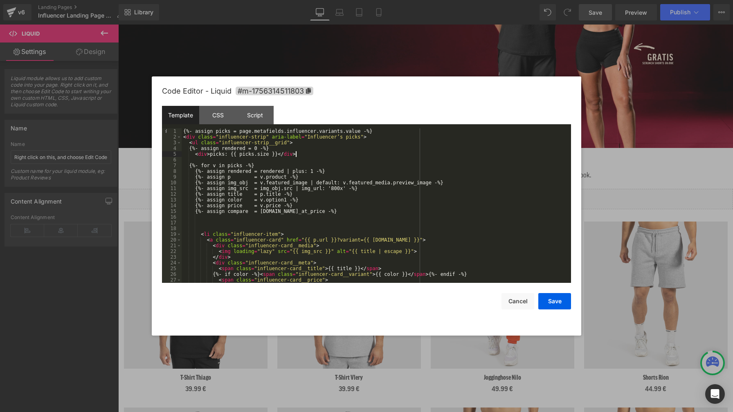
click at [301, 154] on div "{%- assign picks = page.metafields.influencer.variants.value -%} < div class = …" at bounding box center [375, 211] width 386 height 166
click at [223, 155] on div "{%- assign picks = page.metafields.influencer.variants.value -%} < div class = …" at bounding box center [375, 211] width 386 height 166
click at [269, 161] on div "{%- assign picks = page.metafields.influencer.variants.value -%} < div class = …" at bounding box center [375, 211] width 386 height 166
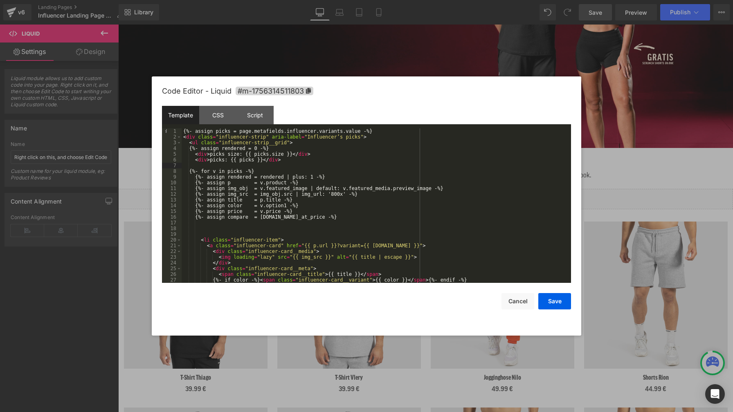
click at [290, 149] on div "{%- assign picks = page.metafields.influencer.variants.value -%} < div class = …" at bounding box center [375, 211] width 386 height 166
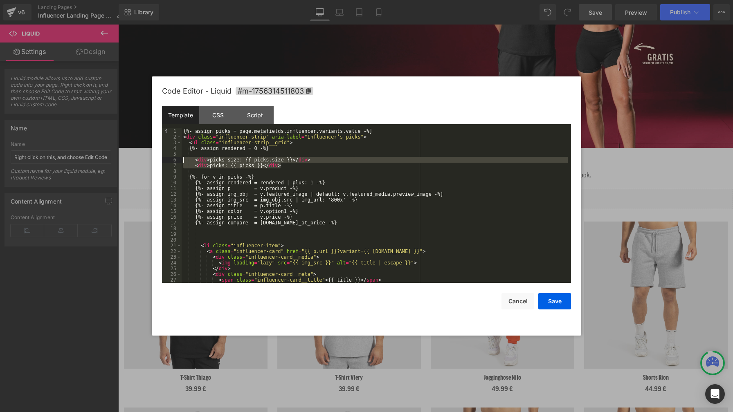
drag, startPoint x: 287, startPoint y: 167, endPoint x: 184, endPoint y: 161, distance: 103.7
click at [184, 161] on div "{%- assign picks = page.metafields.influencer.variants.value -%} < div class = …" at bounding box center [375, 211] width 386 height 166
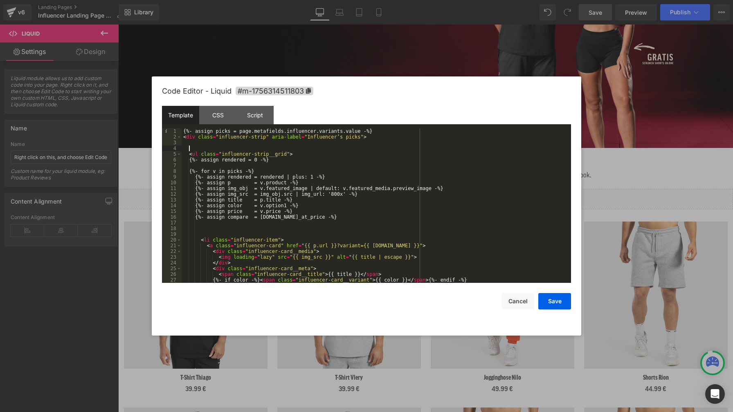
paste textarea
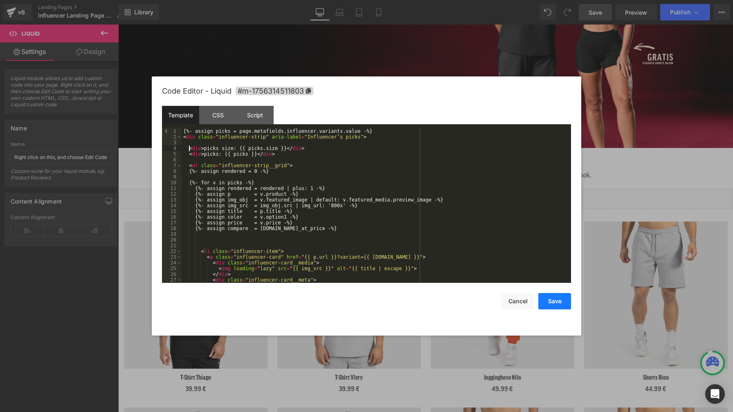
click at [555, 301] on button "Save" at bounding box center [554, 301] width 33 height 16
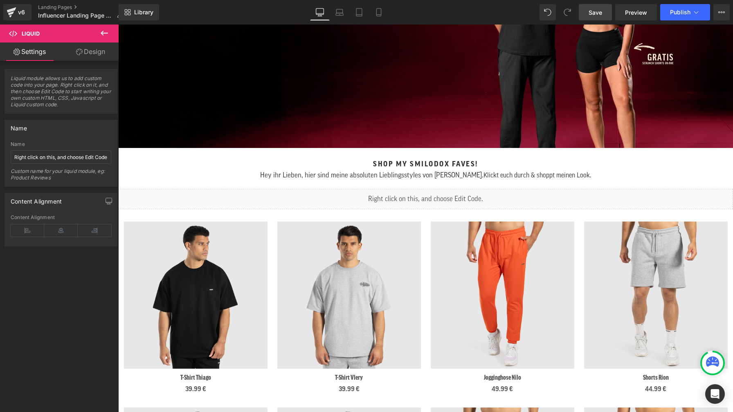
drag, startPoint x: 603, startPoint y: 12, endPoint x: 583, endPoint y: 36, distance: 31.1
click at [603, 12] on link "Save" at bounding box center [595, 12] width 33 height 16
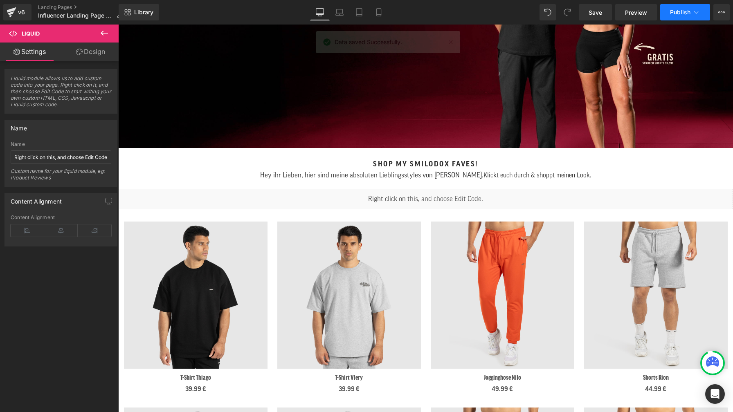
click at [668, 16] on button "Publish" at bounding box center [685, 12] width 50 height 16
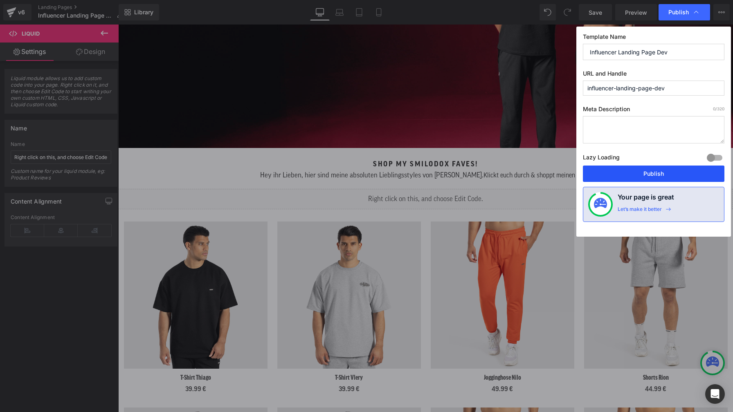
click at [682, 173] on button "Publish" at bounding box center [654, 174] width 142 height 16
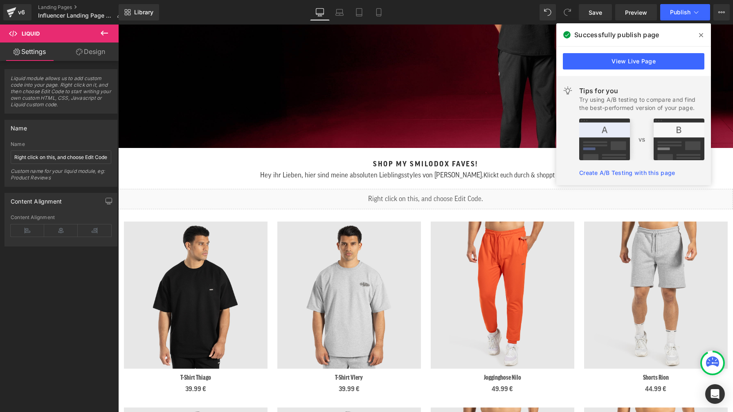
click at [700, 34] on icon at bounding box center [701, 35] width 4 height 4
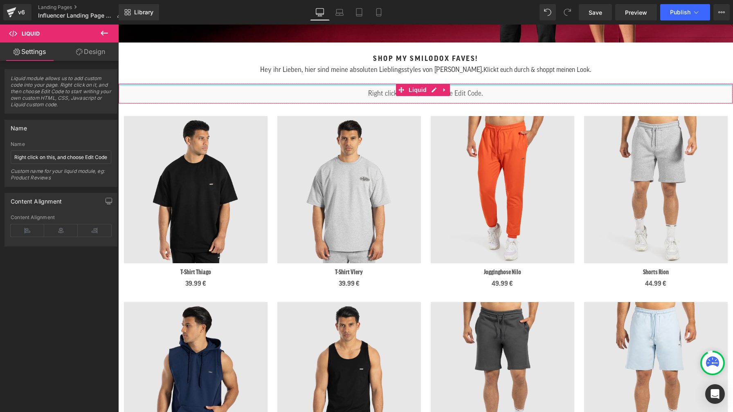
scroll to position [278, 0]
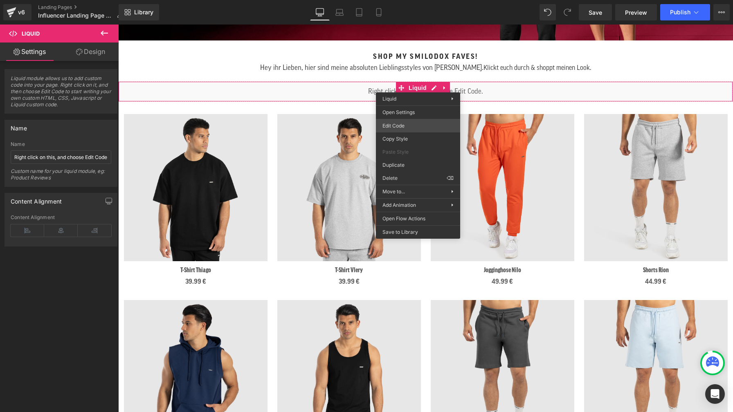
click at [414, 0] on div "Liquid You are previewing how the will restyle your page. You can not edit Elem…" at bounding box center [366, 0] width 733 height 0
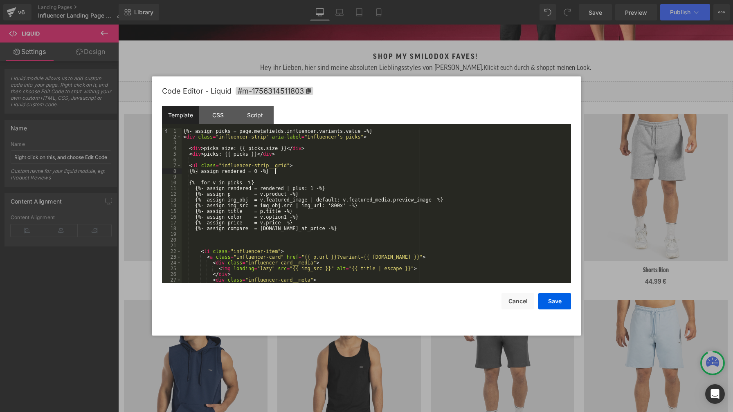
click at [332, 174] on div "{%- assign picks = page.metafields.influencer.variants.value -%} < div class = …" at bounding box center [375, 211] width 386 height 166
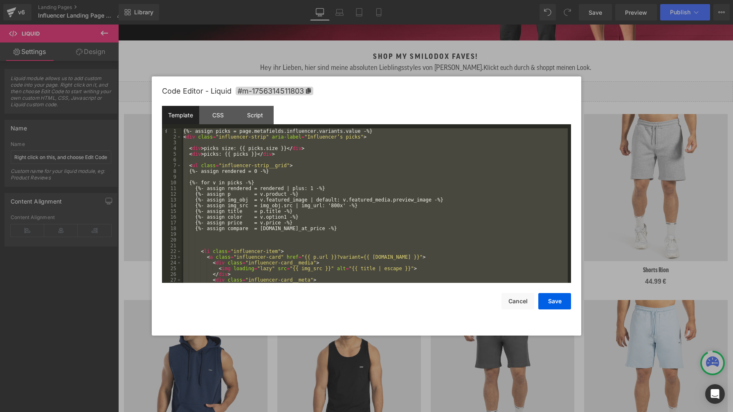
click at [444, 171] on div "{%- assign picks = page.metafields.influencer.variants.value -%} < div class = …" at bounding box center [375, 211] width 386 height 166
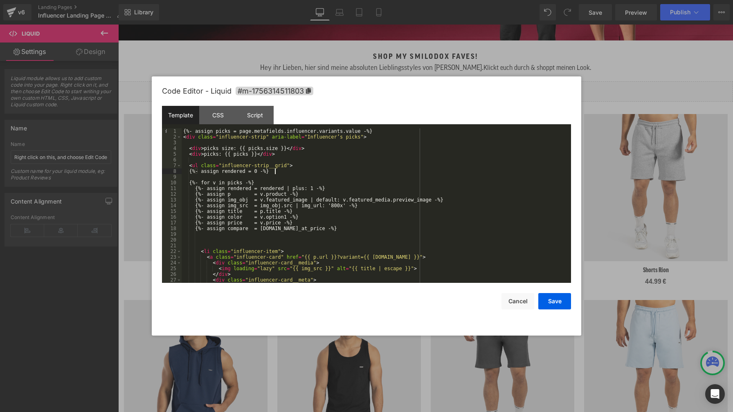
click at [286, 154] on div "{%- assign picks = page.metafields.influencer.variants.value -%} < div class = …" at bounding box center [375, 211] width 386 height 166
drag, startPoint x: 286, startPoint y: 155, endPoint x: 175, endPoint y: 151, distance: 110.5
click at [175, 151] on pre "1 2 3 4 5 6 7 8 9 10 11 12 13 14 15 16 17 18 19 20 21 22 23 24 25 26 27 28 {%- …" at bounding box center [366, 205] width 409 height 155
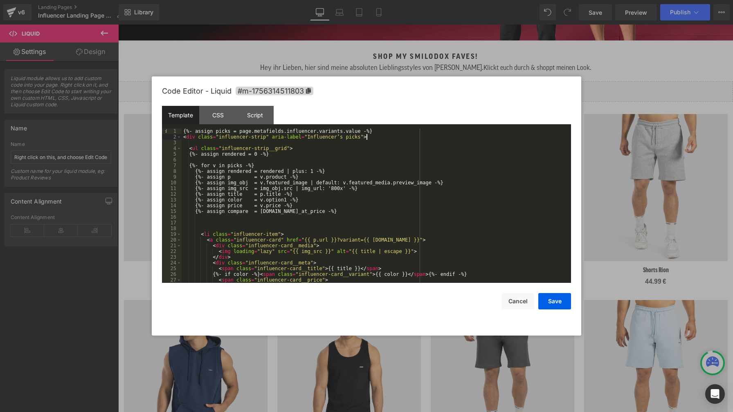
scroll to position [69, 0]
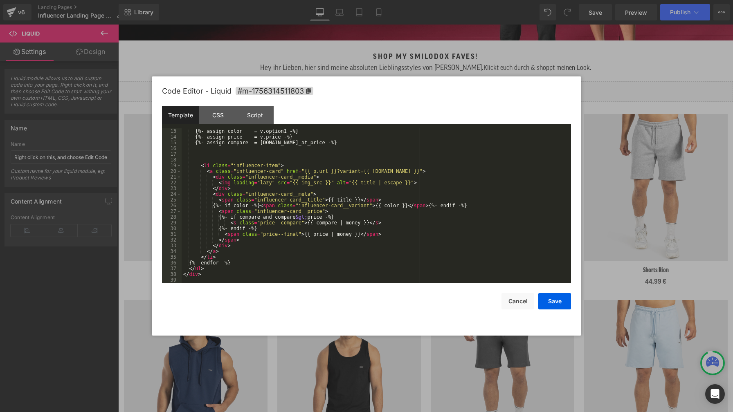
click at [217, 270] on div "{%- assign color = v.option1 -%} {%- assign price = v.price -%} {%- assign comp…" at bounding box center [375, 211] width 386 height 166
paste textarea
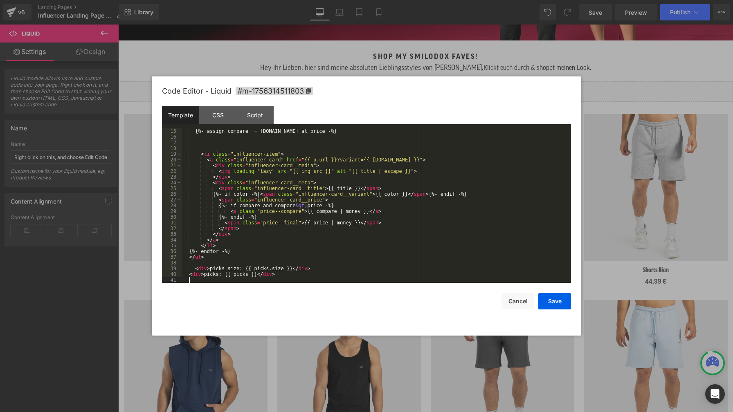
scroll to position [80, 0]
click at [558, 301] on button "Save" at bounding box center [554, 301] width 33 height 16
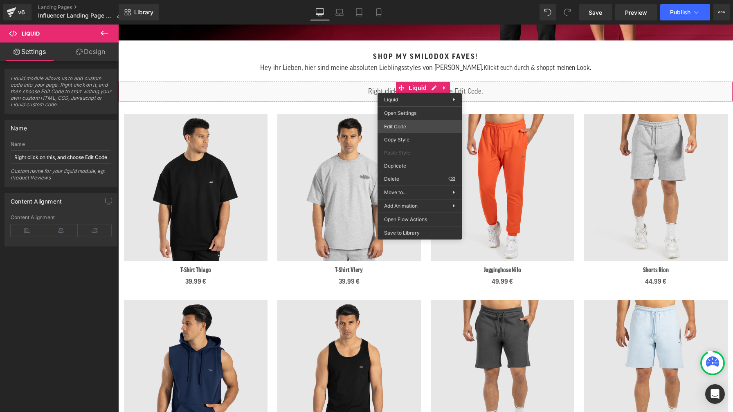
click at [417, 0] on div "Liquid You are previewing how the will restyle your page. You can not edit Elem…" at bounding box center [366, 0] width 733 height 0
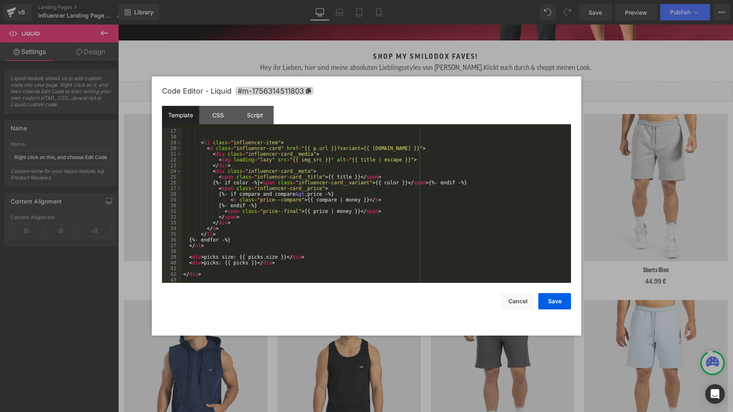
scroll to position [92, 0]
drag, startPoint x: 204, startPoint y: 258, endPoint x: 286, endPoint y: 259, distance: 81.4
click at [286, 259] on div "< li class = "influencer-item" > < a class = "influencer-card" href = "{{ p.url…" at bounding box center [375, 211] width 386 height 166
drag, startPoint x: 257, startPoint y: 263, endPoint x: 225, endPoint y: 263, distance: 32.3
click at [225, 263] on div "< li class = "influencer-item" > < a class = "influencer-card" href = "{{ p.url…" at bounding box center [375, 211] width 386 height 166
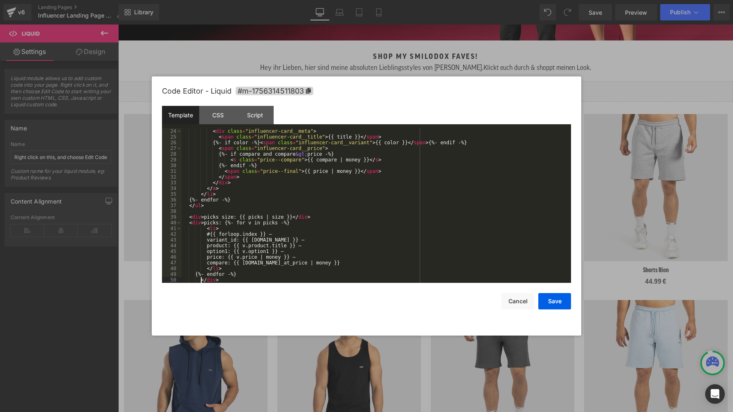
scroll to position [132, 0]
click at [225, 222] on div "< div class = "influencer-card__meta" > < span class = "influencer-card__title"…" at bounding box center [375, 211] width 386 height 166
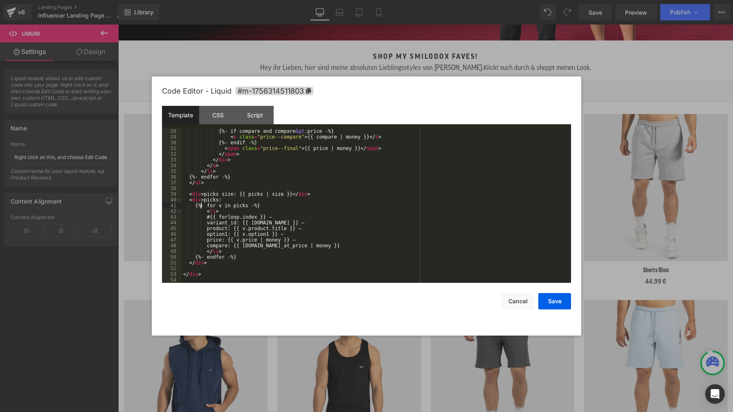
scroll to position [155, 0]
click at [373, 225] on div "{%- if compare and compare &gt; price -%} < s class = "price--compare" > {{ com…" at bounding box center [375, 211] width 386 height 166
click at [555, 301] on button "Save" at bounding box center [554, 301] width 33 height 16
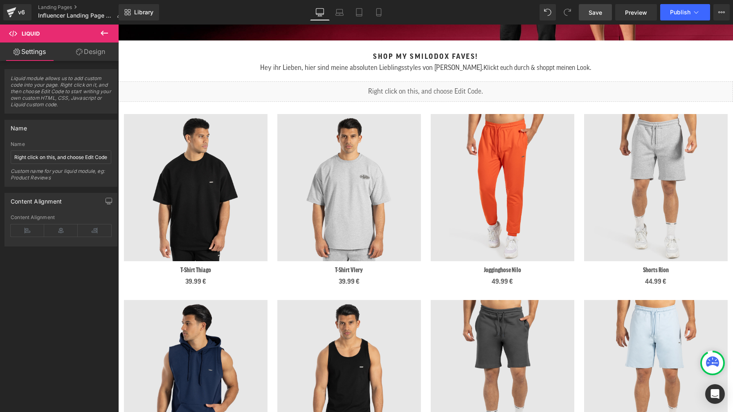
click at [596, 16] on link "Save" at bounding box center [595, 12] width 33 height 16
click at [601, 11] on span "Save" at bounding box center [595, 12] width 13 height 9
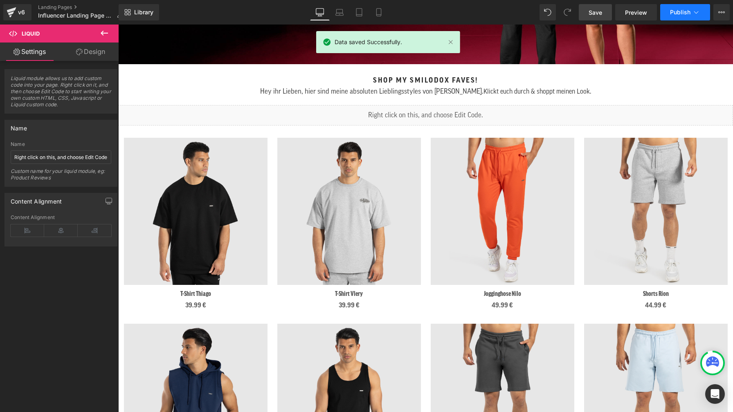
click at [673, 13] on span "Publish" at bounding box center [680, 12] width 20 height 7
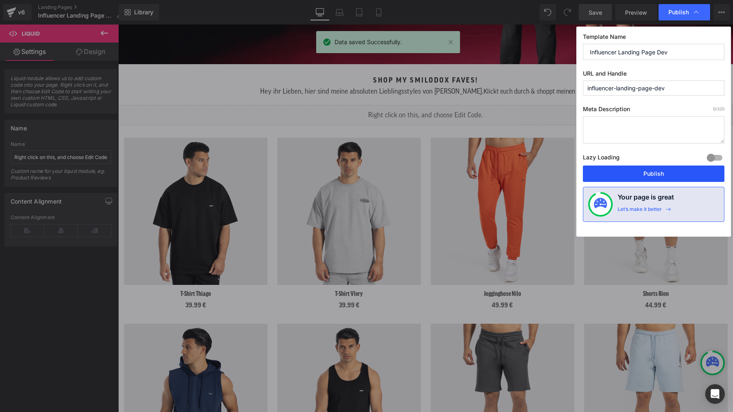
click at [666, 171] on button "Publish" at bounding box center [654, 174] width 142 height 16
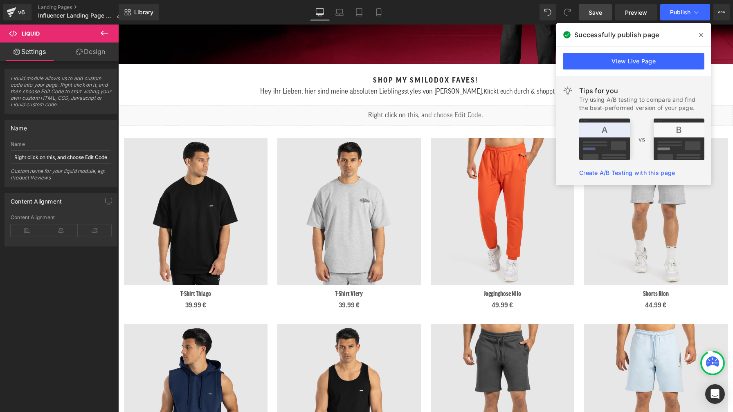
click at [702, 35] on icon at bounding box center [701, 35] width 4 height 4
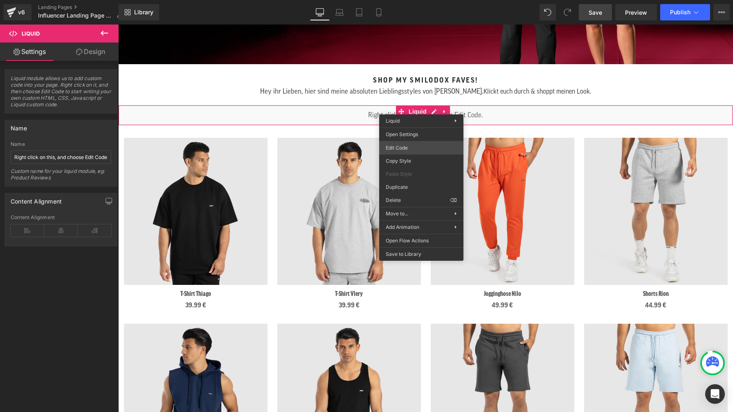
click at [409, 0] on div "Liquid You are previewing how the will restyle your page. You can not edit Elem…" at bounding box center [366, 0] width 733 height 0
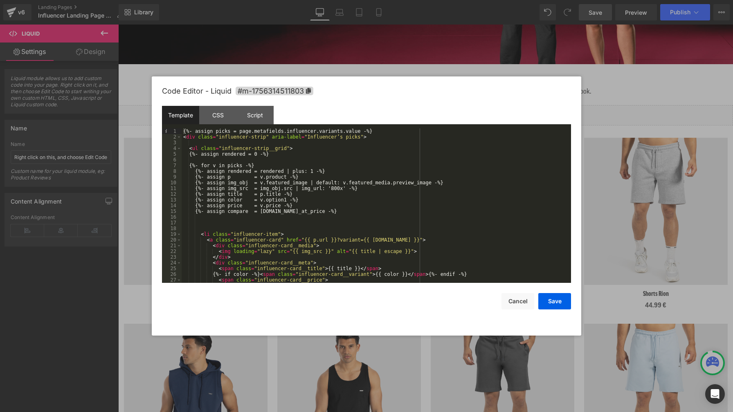
click at [399, 206] on div "{%- assign picks = page.metafields.influencer.variants.value -%} < div class = …" at bounding box center [375, 211] width 386 height 166
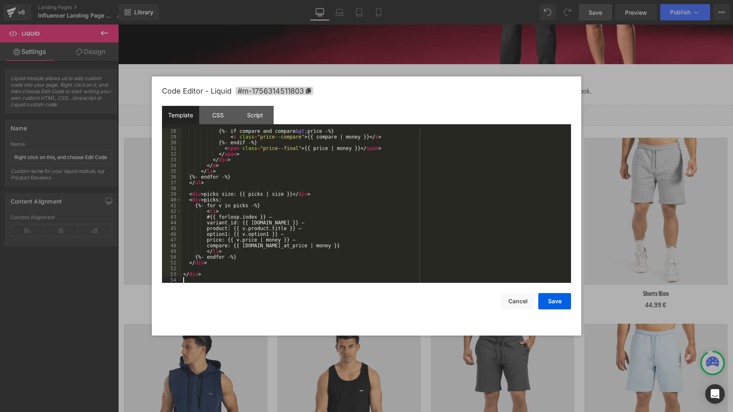
scroll to position [155, 0]
paste textarea
click at [214, 263] on div "{%- if compare and compare &gt; price -%} < s class = "price--compare" > {{ com…" at bounding box center [375, 211] width 386 height 166
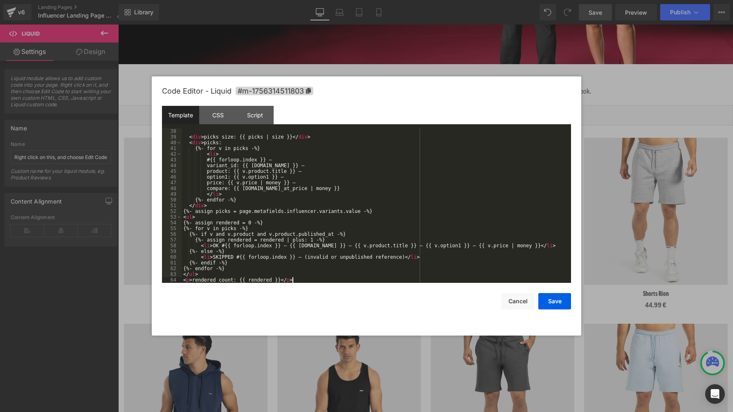
scroll to position [212, 0]
click at [183, 218] on div "< div > picks size: {{ picks | size }} </ div > < div > picks: {%- for v in pic…" at bounding box center [375, 211] width 386 height 166
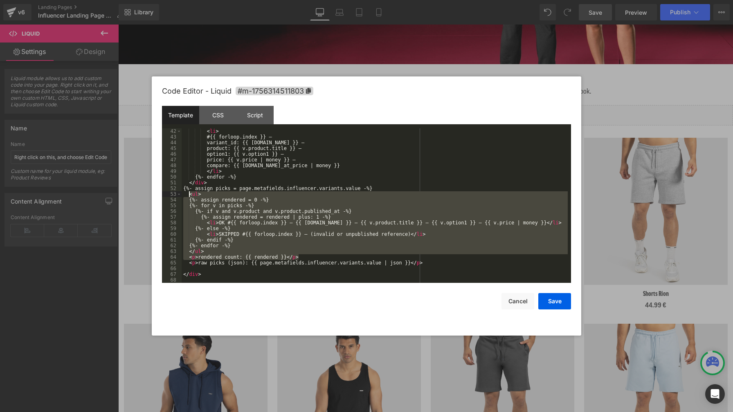
scroll to position [235, 0]
click at [306, 215] on div "< li > #{{ forloop.index }} — variant_id: {{ [DOMAIN_NAME] }} — product: {{ v.p…" at bounding box center [375, 211] width 386 height 166
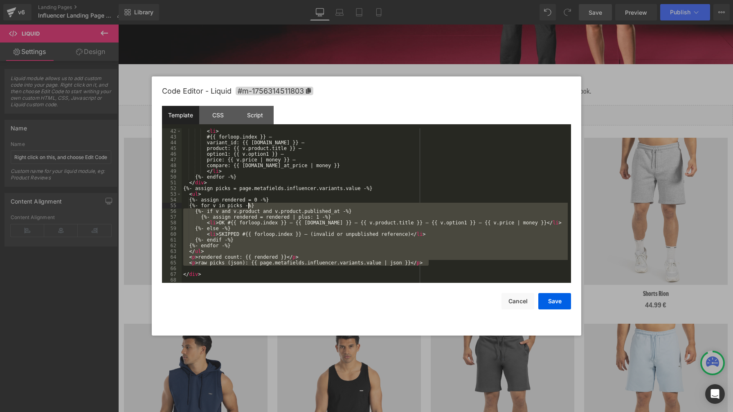
drag, startPoint x: 437, startPoint y: 265, endPoint x: 247, endPoint y: 201, distance: 200.8
click at [247, 201] on div "< li > #{{ forloop.index }} — variant_id: {{ [DOMAIN_NAME] }} — product: {{ v.p…" at bounding box center [375, 211] width 386 height 166
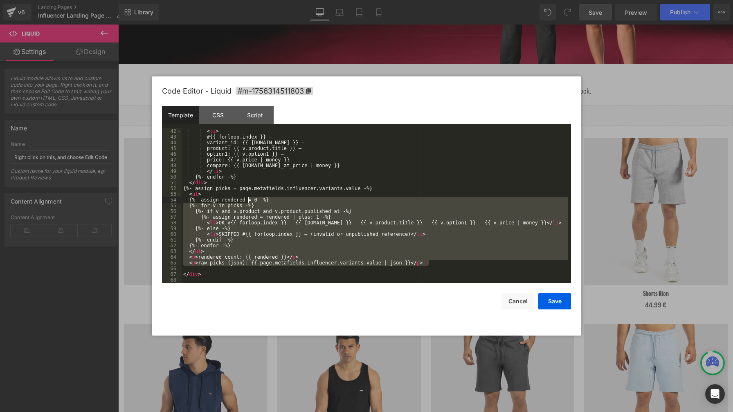
click at [239, 192] on div "< li > #{{ forloop.index }} — variant_id: {{ [DOMAIN_NAME] }} — product: {{ v.p…" at bounding box center [375, 211] width 386 height 166
drag, startPoint x: 427, startPoint y: 262, endPoint x: 276, endPoint y: 186, distance: 169.4
click at [276, 186] on div "< li > #{{ forloop.index }} — variant_id: {{ [DOMAIN_NAME] }} — product: {{ v.p…" at bounding box center [375, 211] width 386 height 166
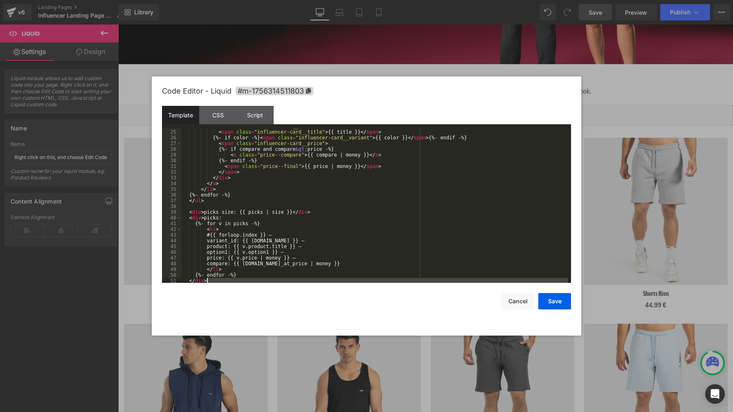
scroll to position [137, 0]
click at [217, 208] on div "< div class = "influencer-card__meta" > < span class = "influencer-card__title"…" at bounding box center [375, 207] width 386 height 166
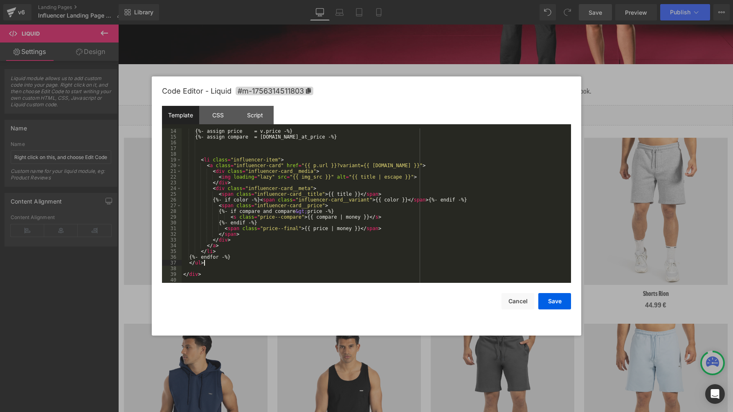
scroll to position [74, 0]
click at [562, 302] on button "Save" at bounding box center [554, 301] width 33 height 16
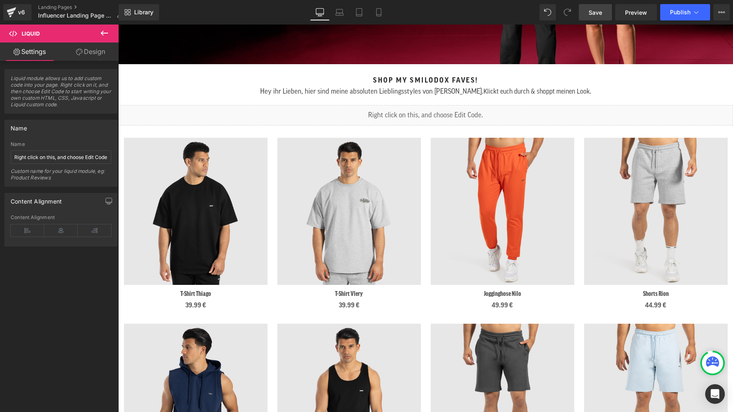
click at [594, 13] on span "Save" at bounding box center [595, 12] width 13 height 9
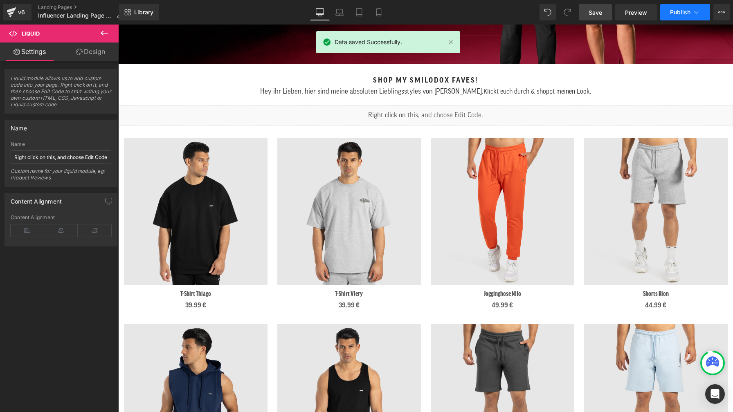
click at [675, 16] on button "Publish" at bounding box center [685, 12] width 50 height 16
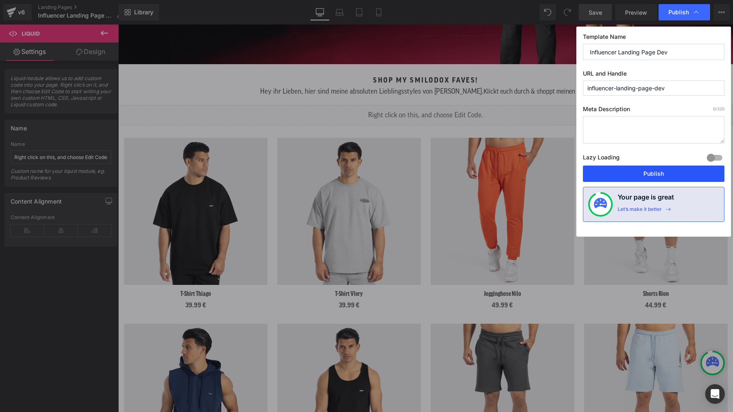
click at [661, 172] on button "Publish" at bounding box center [654, 174] width 142 height 16
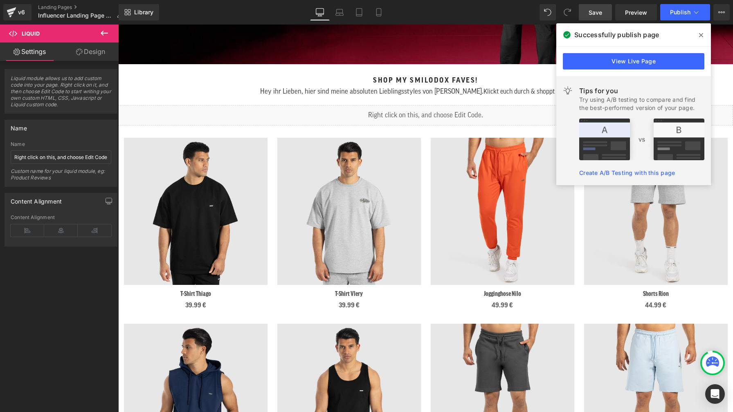
click at [701, 34] on icon at bounding box center [701, 35] width 4 height 7
